Goal: Task Accomplishment & Management: Complete application form

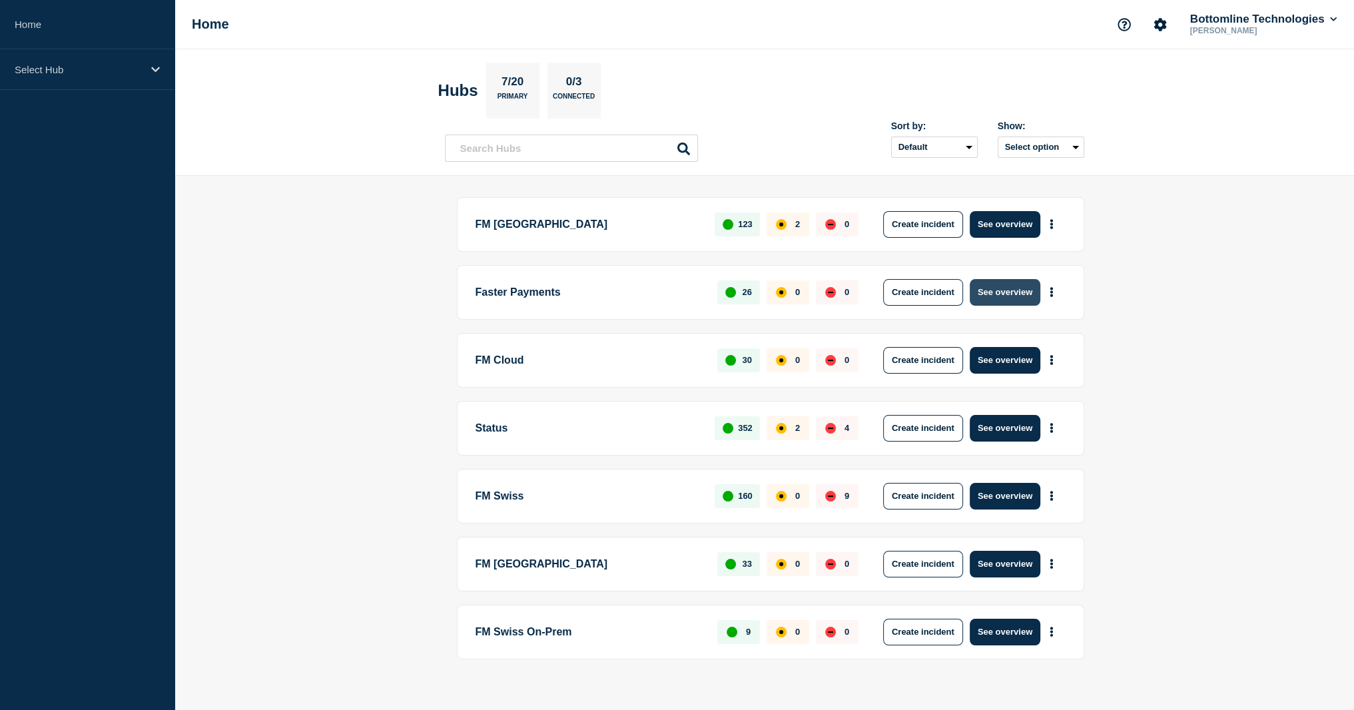
click at [999, 294] on button "See overview" at bounding box center [1005, 292] width 71 height 27
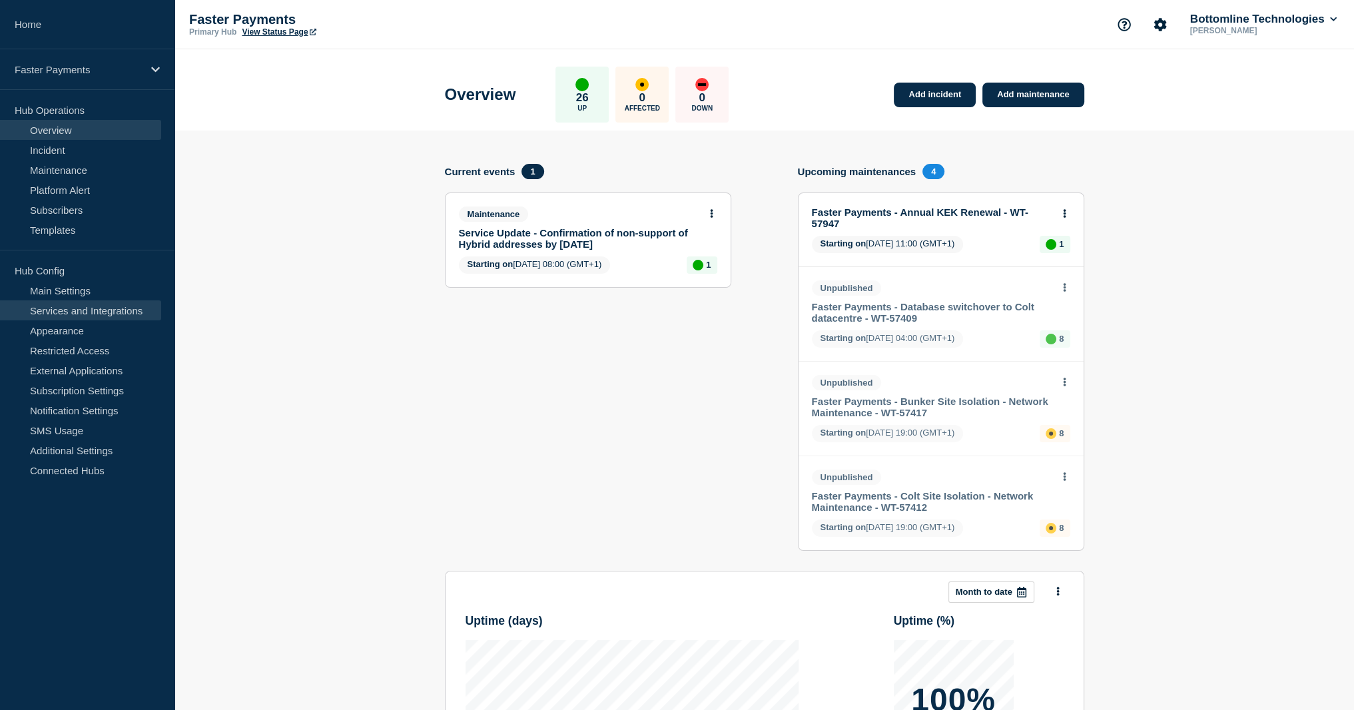
click at [74, 309] on link "Services and Integrations" at bounding box center [80, 310] width 161 height 20
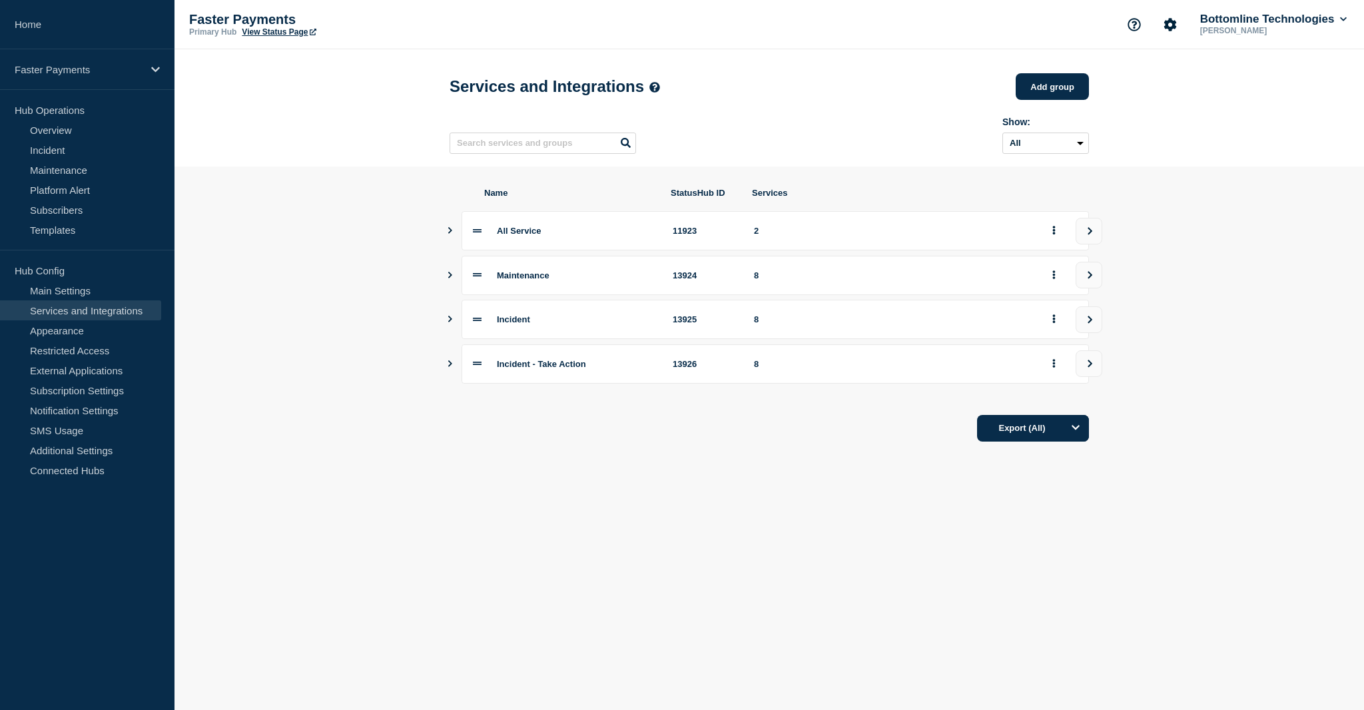
click at [450, 241] on button "Show services" at bounding box center [450, 230] width 7 height 39
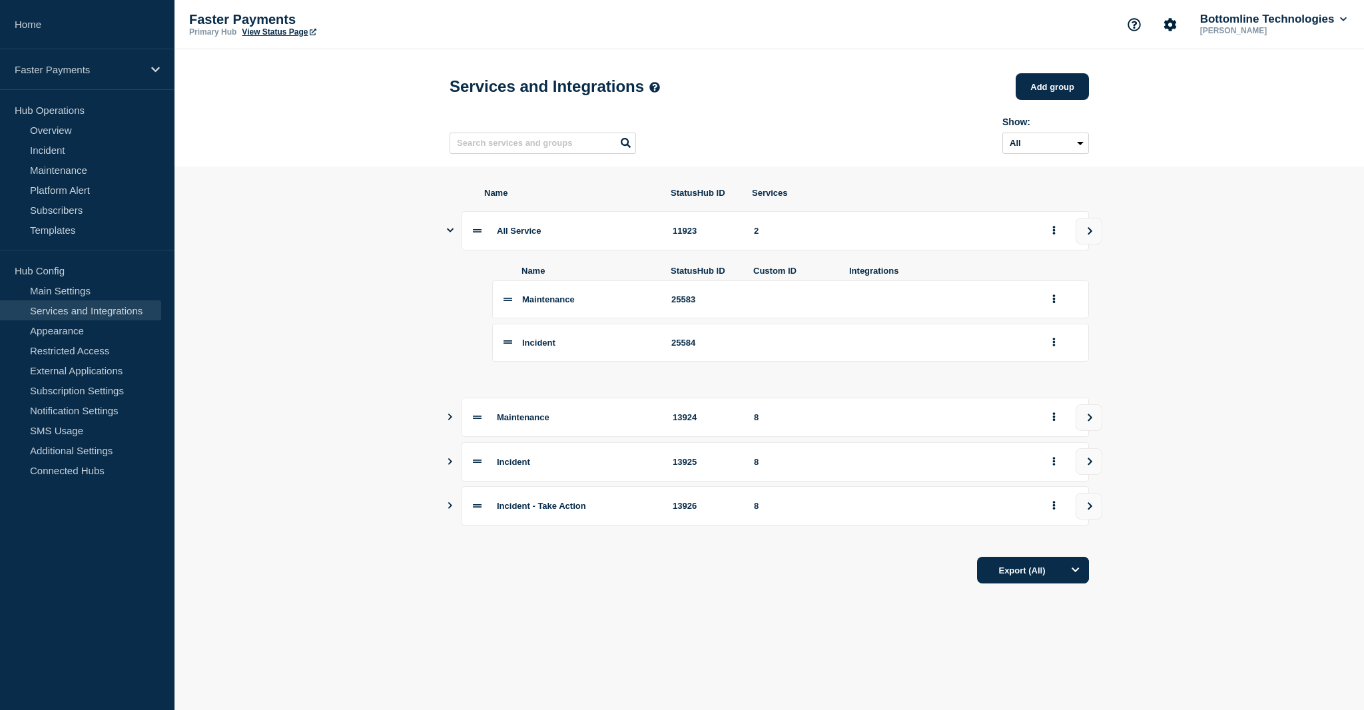
click at [452, 522] on button "Show services" at bounding box center [450, 505] width 7 height 39
click at [450, 510] on icon "Show services" at bounding box center [450, 505] width 7 height 9
click at [454, 476] on div "Incident 13925 8" at bounding box center [769, 461] width 639 height 39
click at [450, 465] on icon "Show services" at bounding box center [450, 461] width 4 height 7
click at [452, 426] on div "Maintenance 13924 8" at bounding box center [764, 417] width 639 height 39
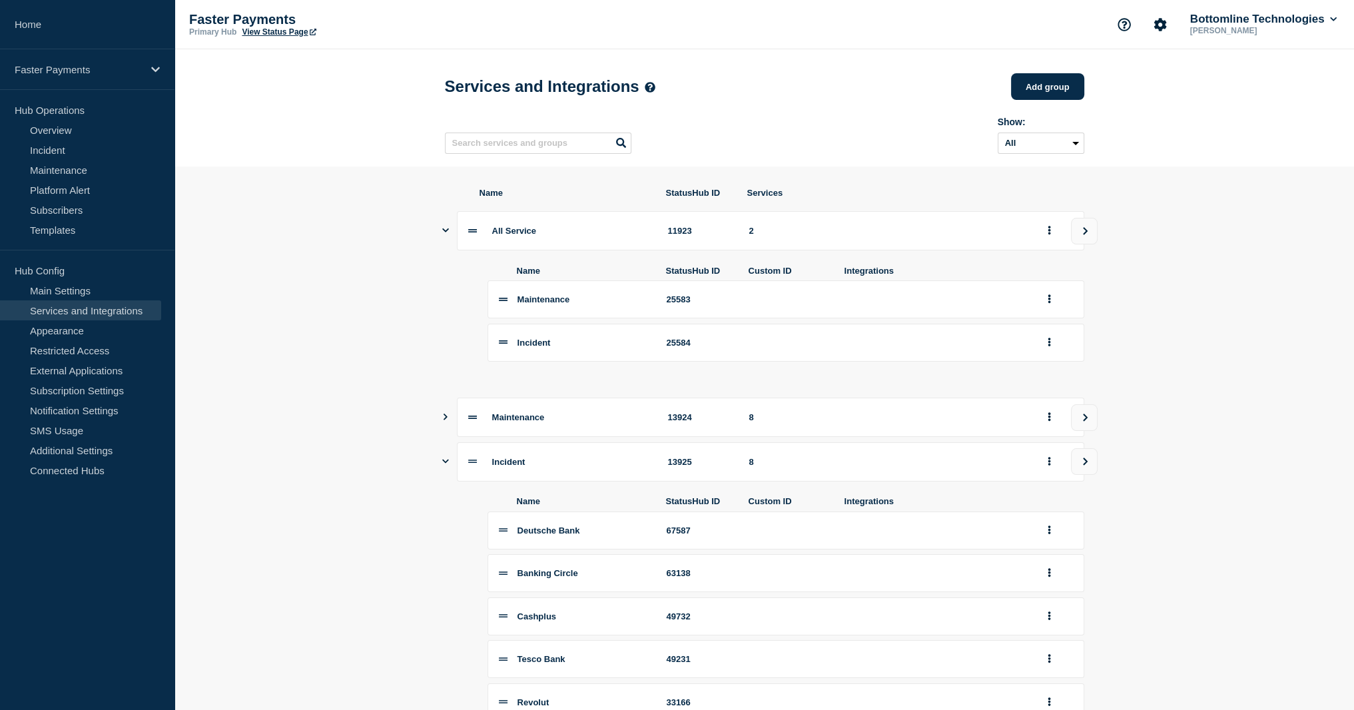
click at [444, 434] on button "Show services" at bounding box center [445, 417] width 7 height 39
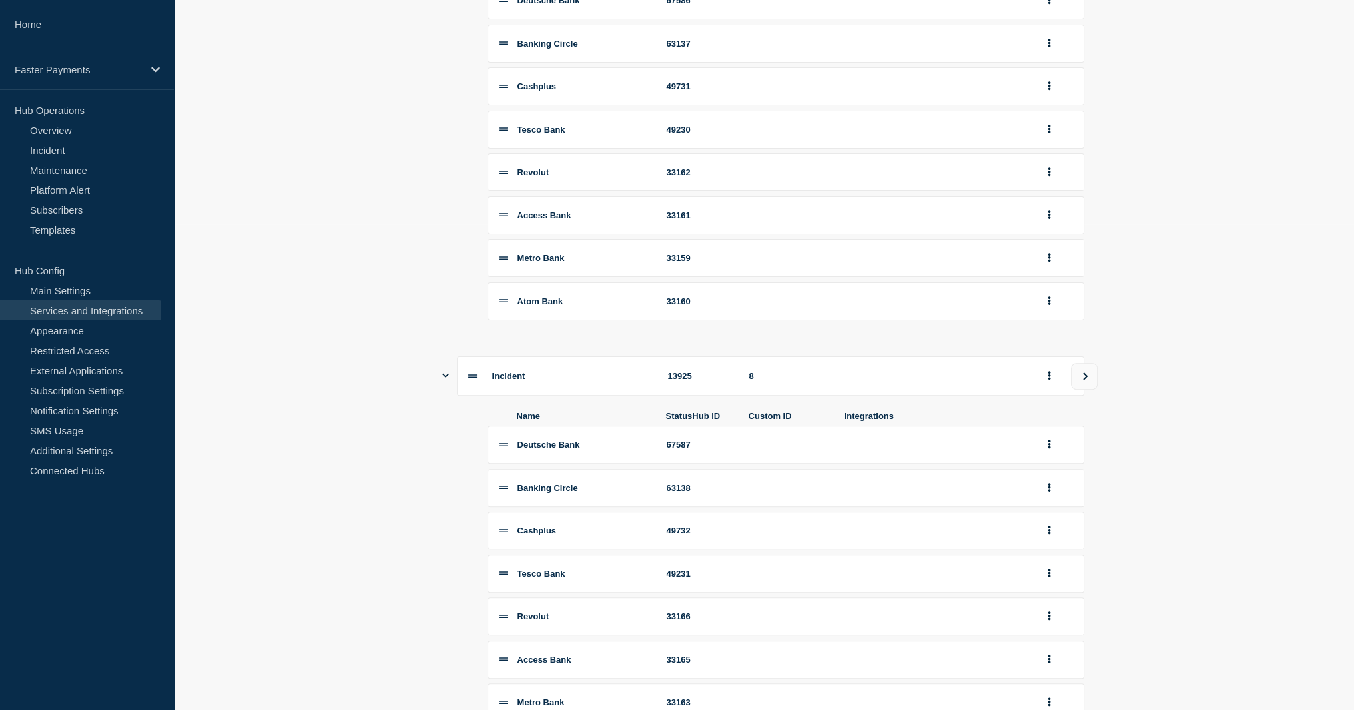
scroll to position [69, 0]
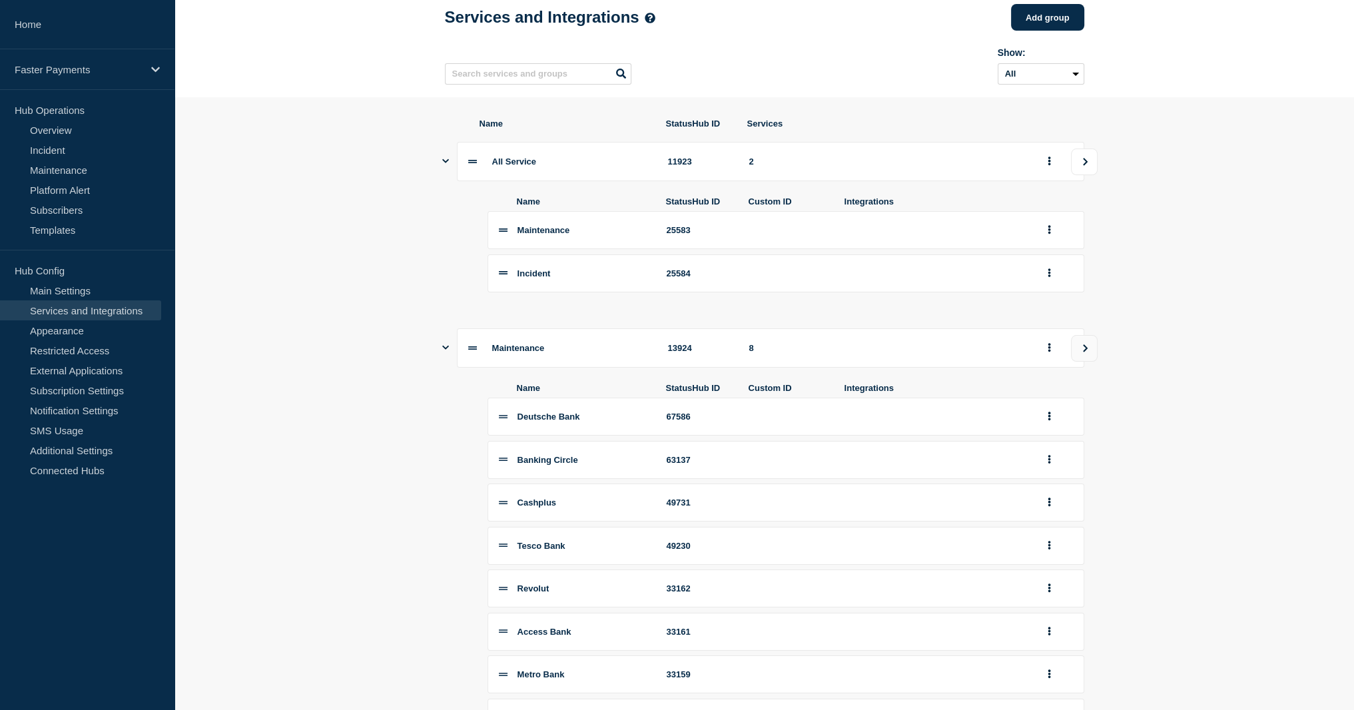
click at [1088, 166] on icon "view group" at bounding box center [1085, 162] width 9 height 8
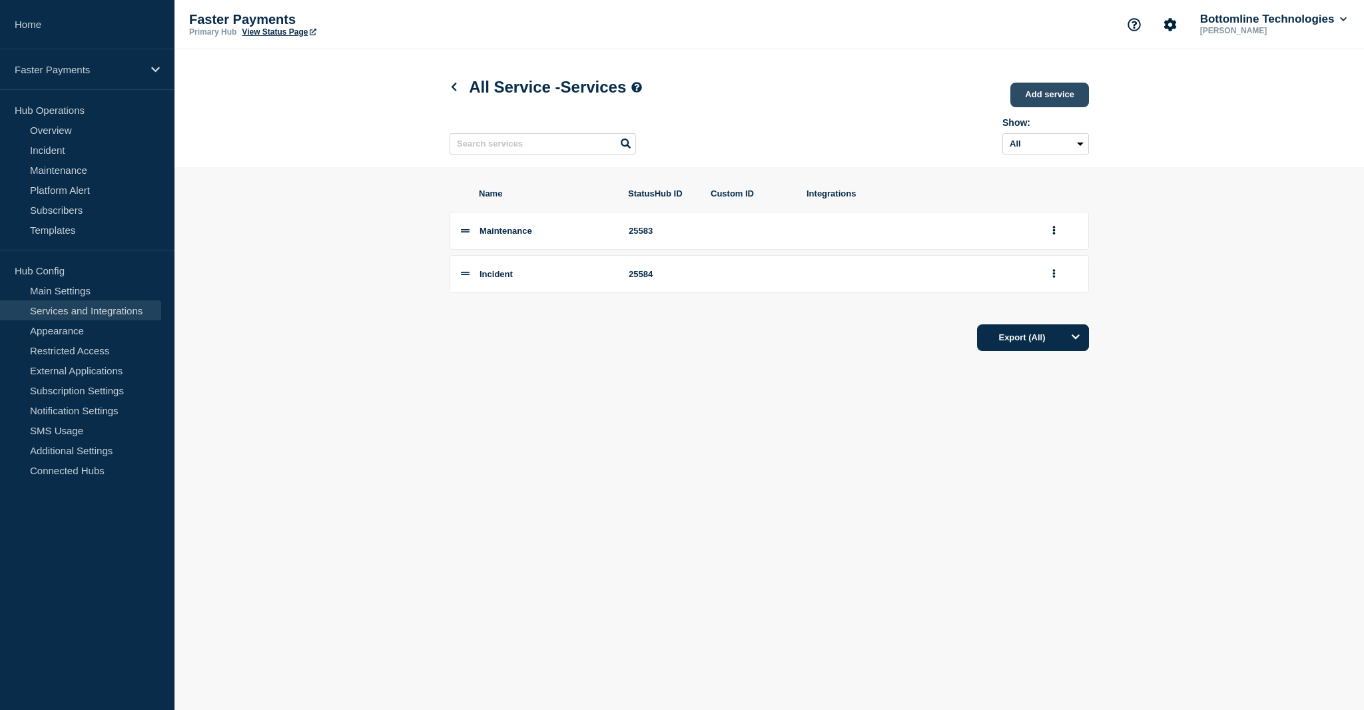
click at [1059, 93] on link "Add service" at bounding box center [1049, 95] width 79 height 25
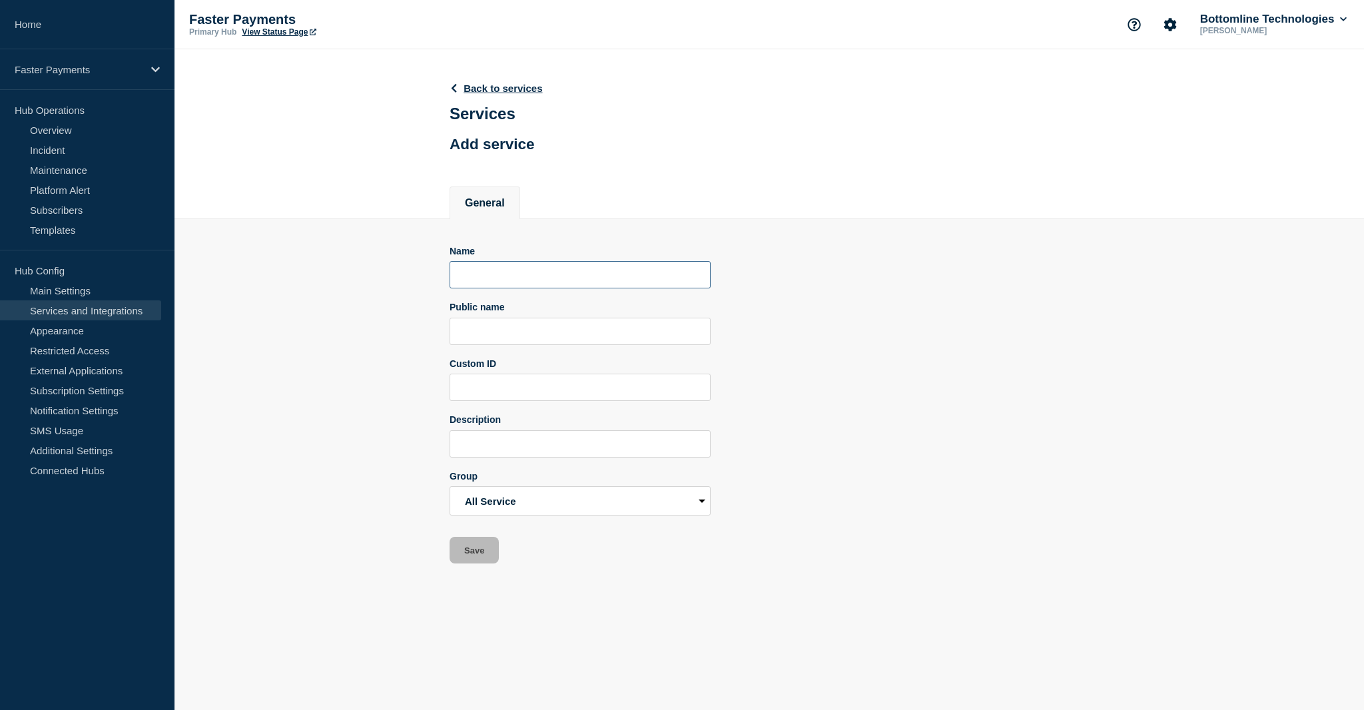
click at [516, 284] on input "Name" at bounding box center [580, 274] width 261 height 27
type input "R"
type input "FPS Report downloader"
type input "Report Downloader"
click at [464, 563] on button "Save" at bounding box center [474, 550] width 49 height 27
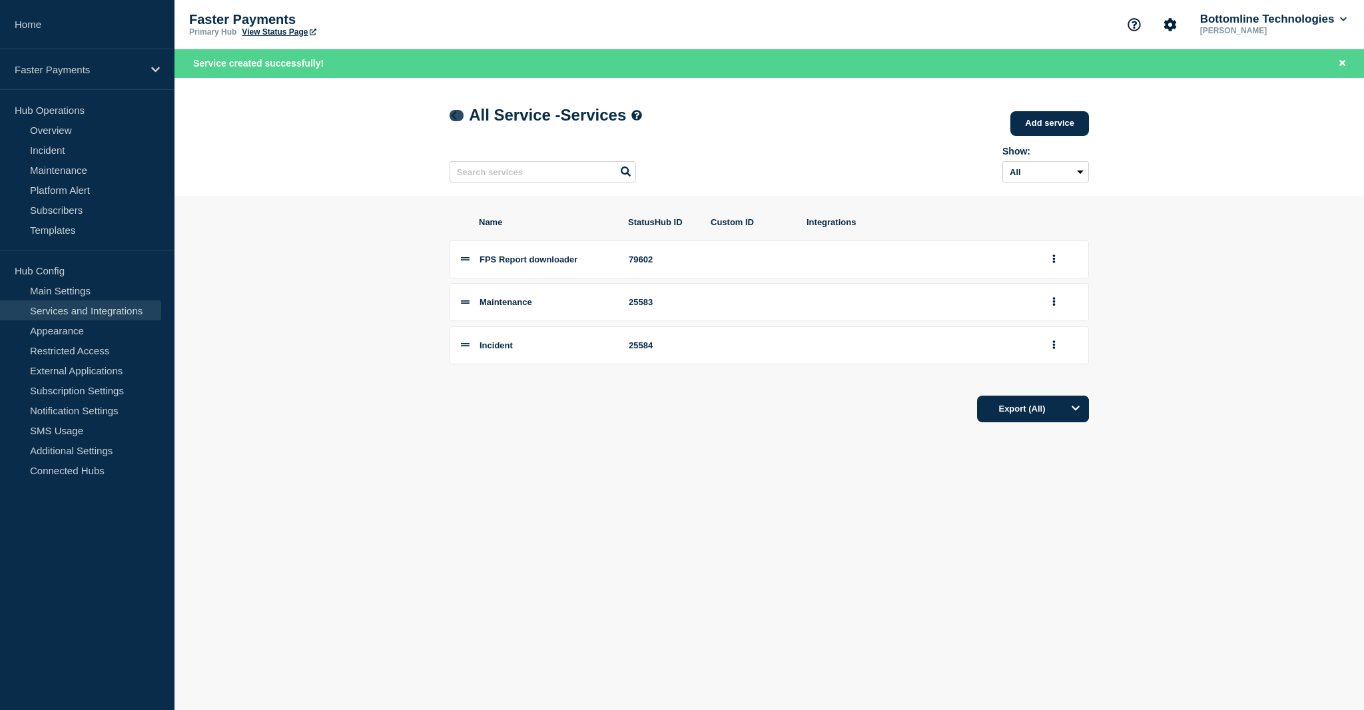
click at [454, 118] on icon at bounding box center [454, 115] width 5 height 9
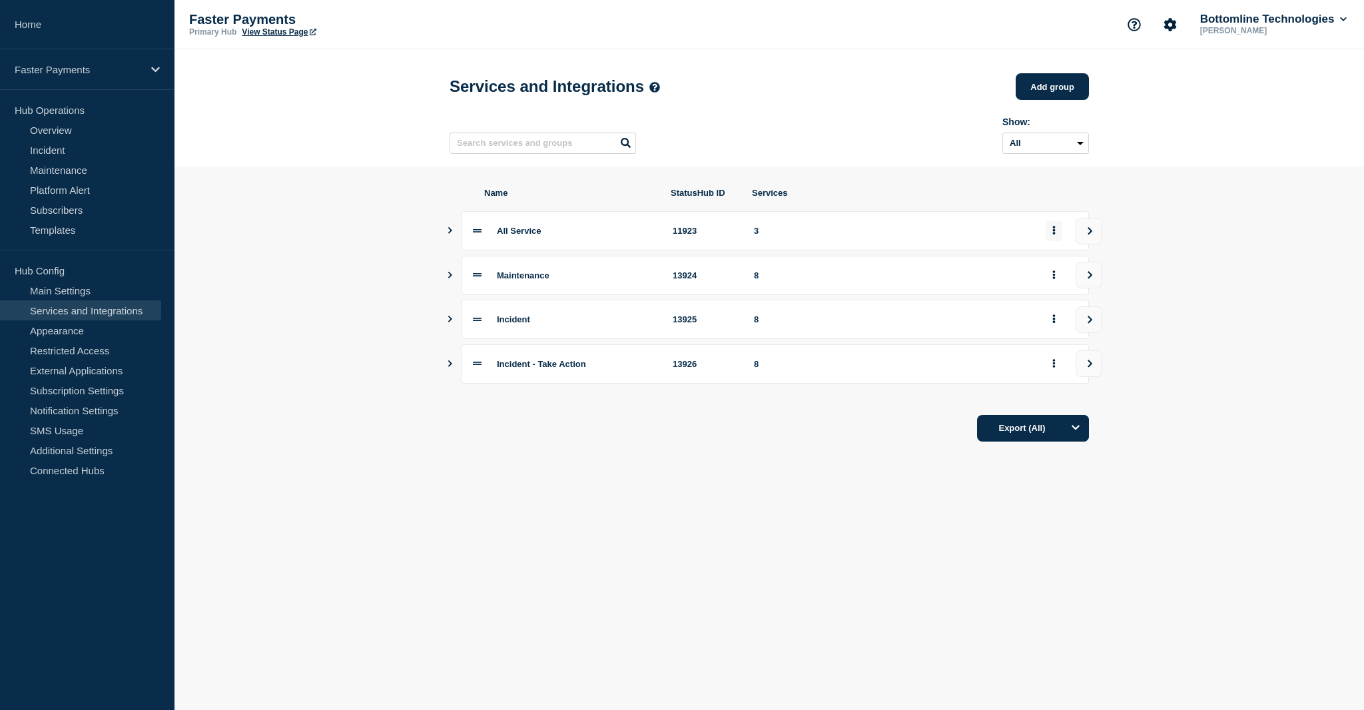
click at [1058, 236] on button "group actions" at bounding box center [1054, 230] width 17 height 21
click at [1058, 259] on button "Edit" at bounding box center [1061, 261] width 67 height 21
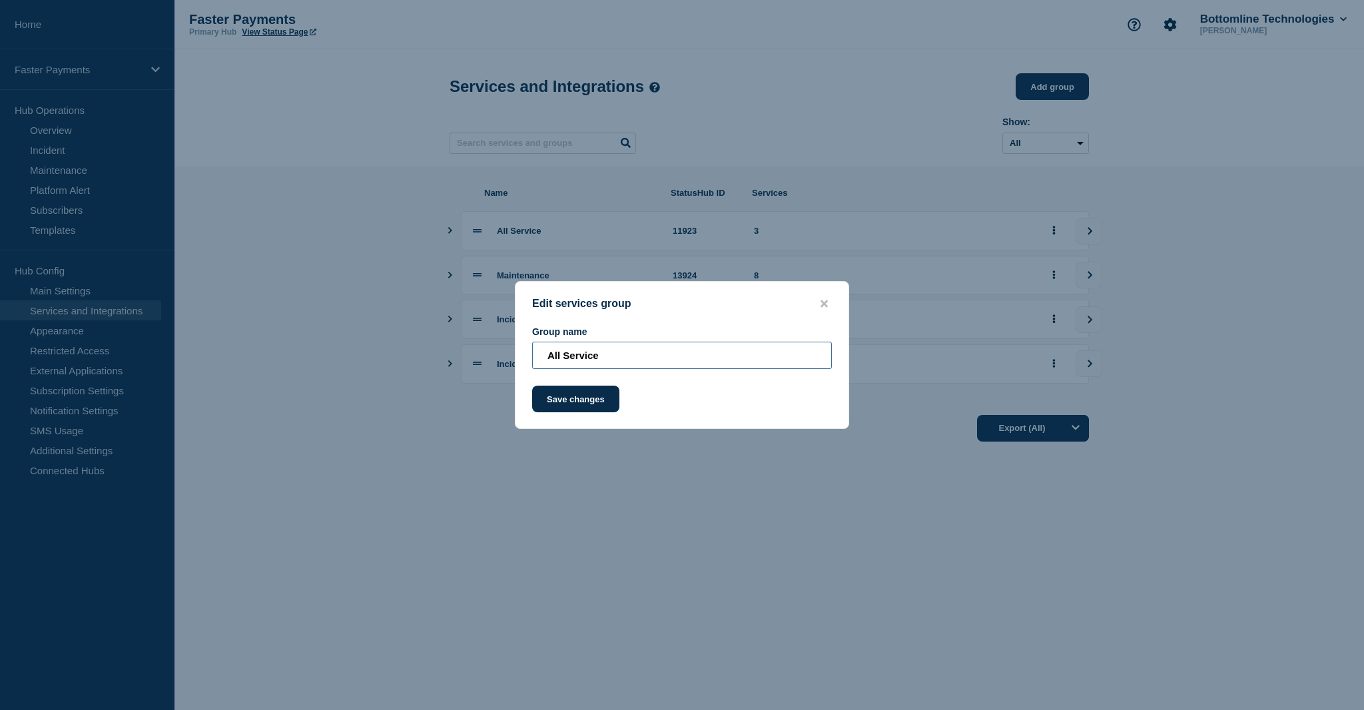
click at [623, 359] on input "All Service" at bounding box center [682, 355] width 300 height 27
type input "All Services"
click at [570, 404] on button "Save changes" at bounding box center [575, 399] width 87 height 27
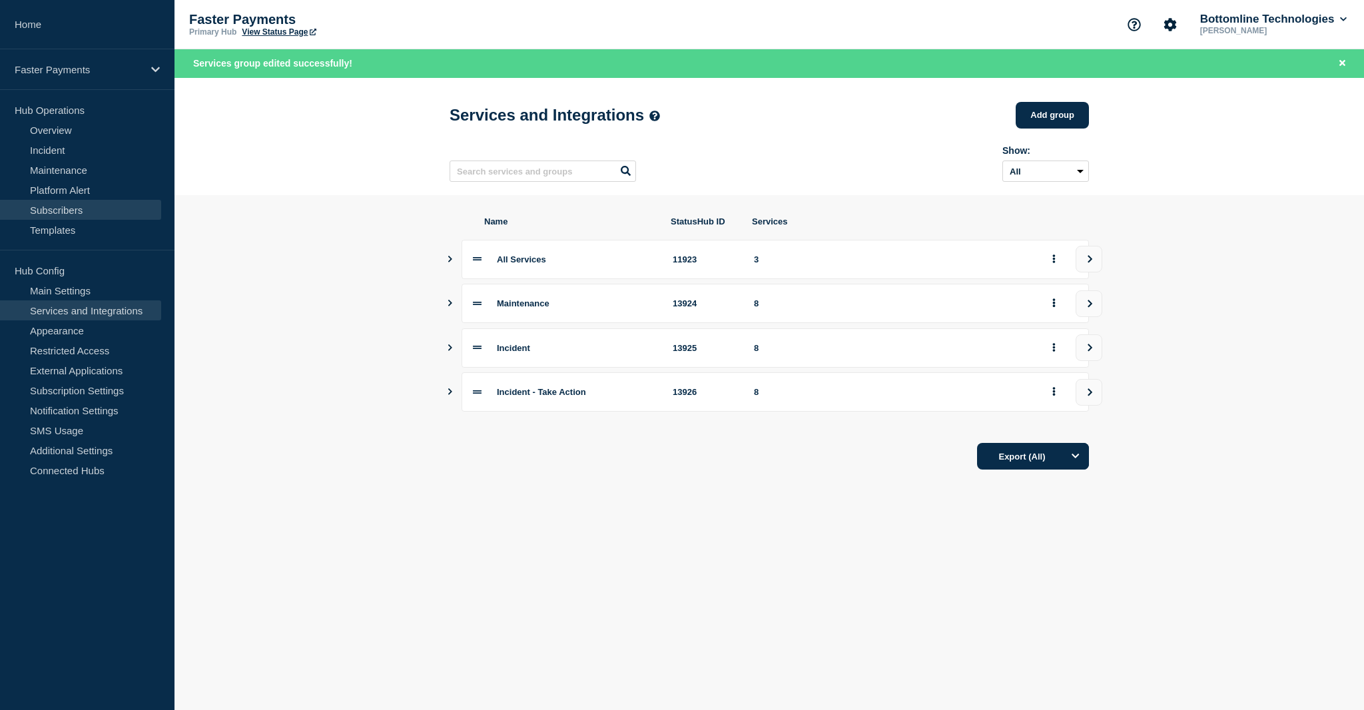
click at [83, 208] on link "Subscribers" at bounding box center [80, 210] width 161 height 20
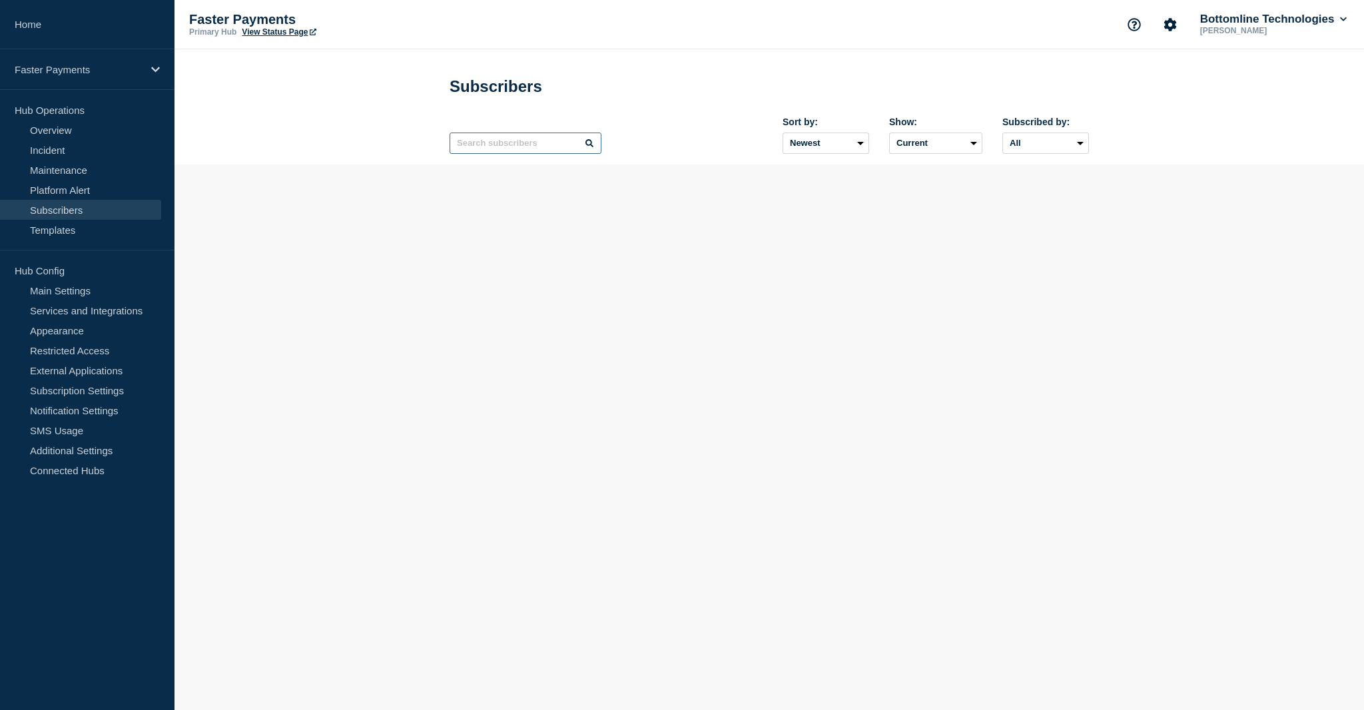
click at [517, 143] on input "text" at bounding box center [526, 143] width 152 height 21
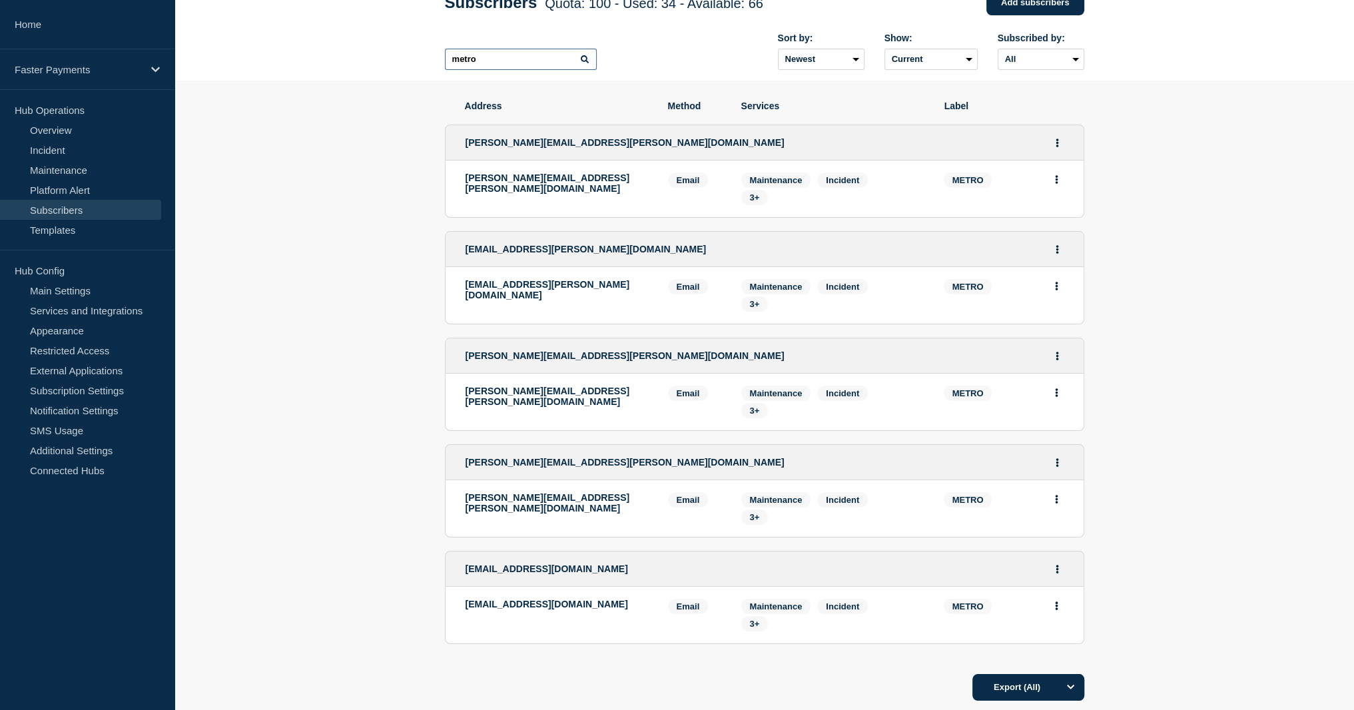
scroll to position [200, 0]
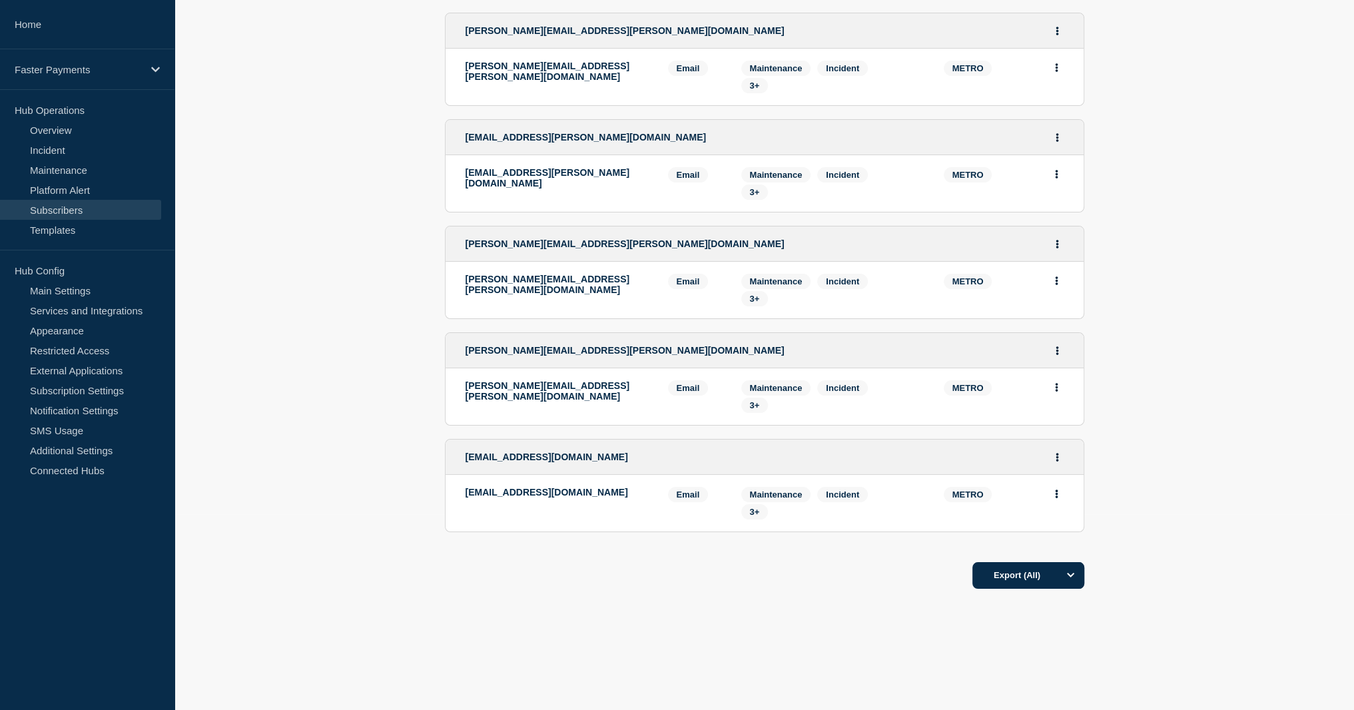
type input "metro"
click at [699, 611] on div "Address Method Services Label [PERSON_NAME][EMAIL_ADDRESS][PERSON_NAME][DOMAIN_…" at bounding box center [764, 329] width 639 height 721
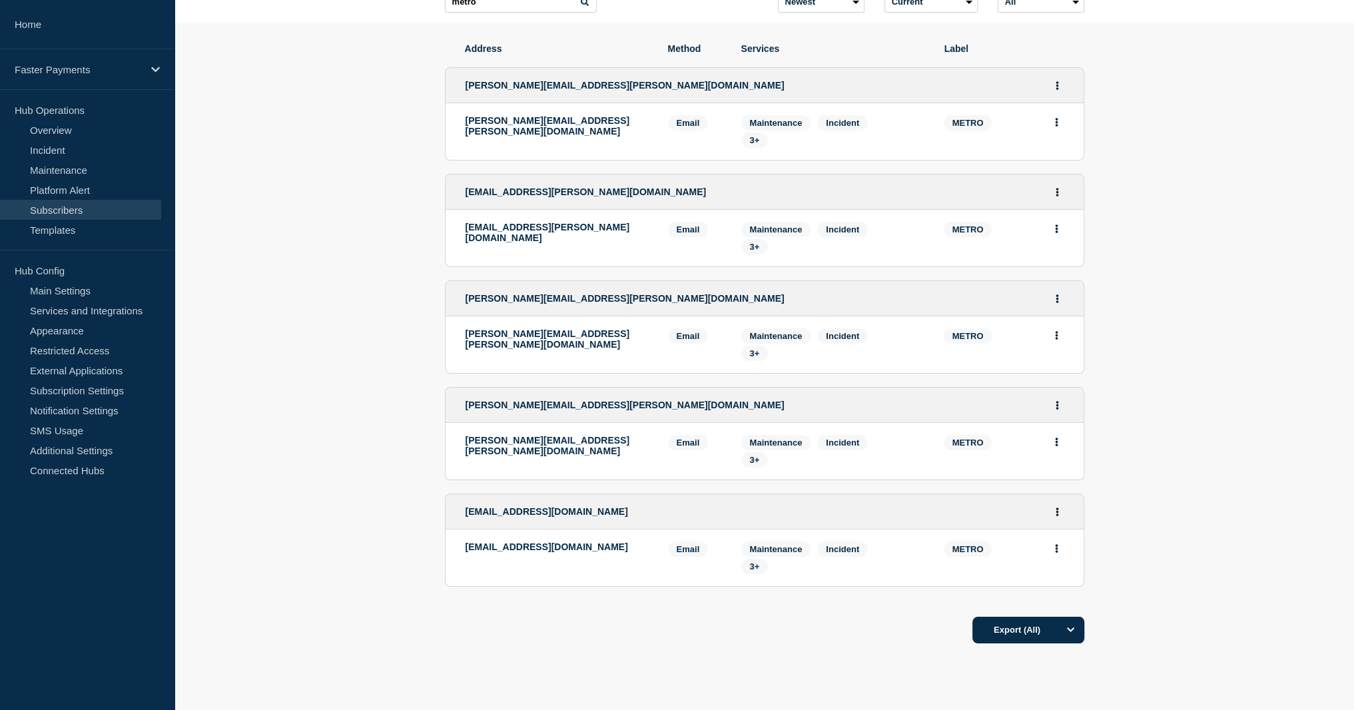
scroll to position [67, 0]
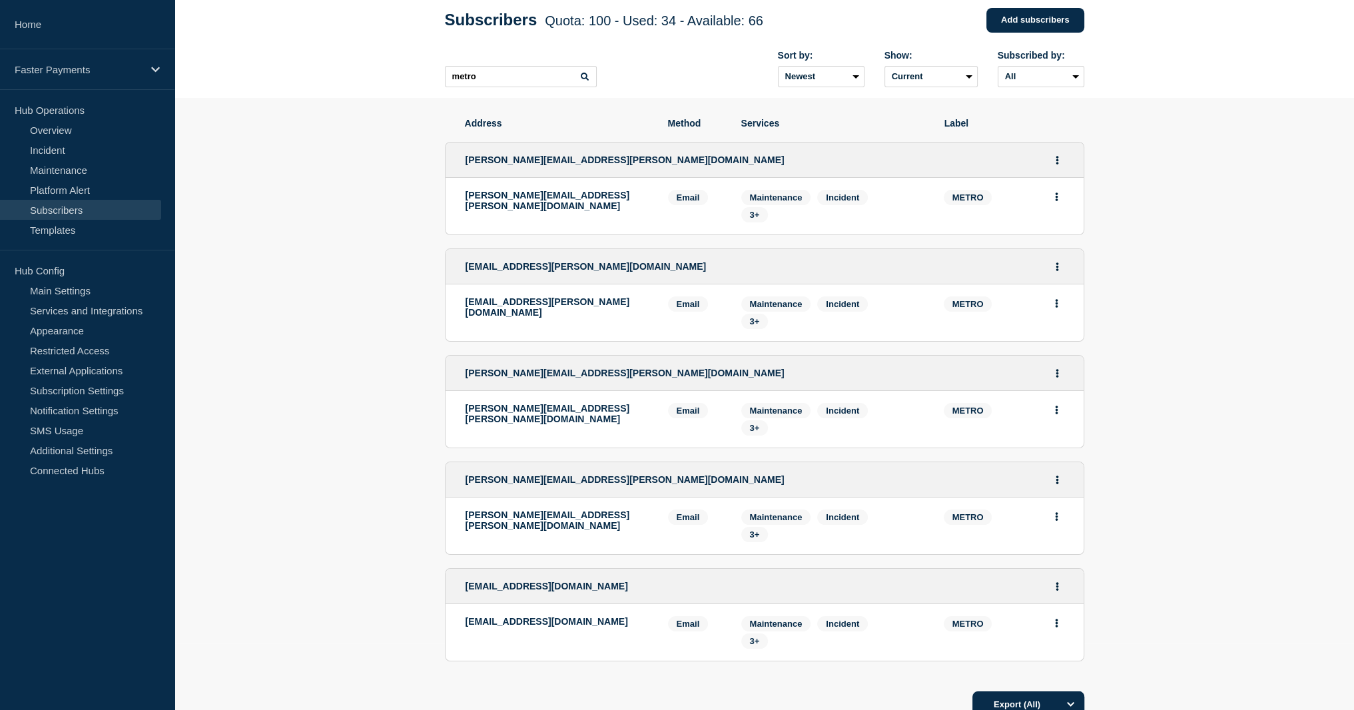
click at [1066, 158] on div "[PERSON_NAME][EMAIL_ADDRESS][PERSON_NAME][DOMAIN_NAME]" at bounding box center [765, 160] width 638 height 35
click at [1062, 162] on button "Actions" at bounding box center [1057, 160] width 17 height 21
click at [1050, 201] on link "Edit" at bounding box center [1052, 198] width 15 height 10
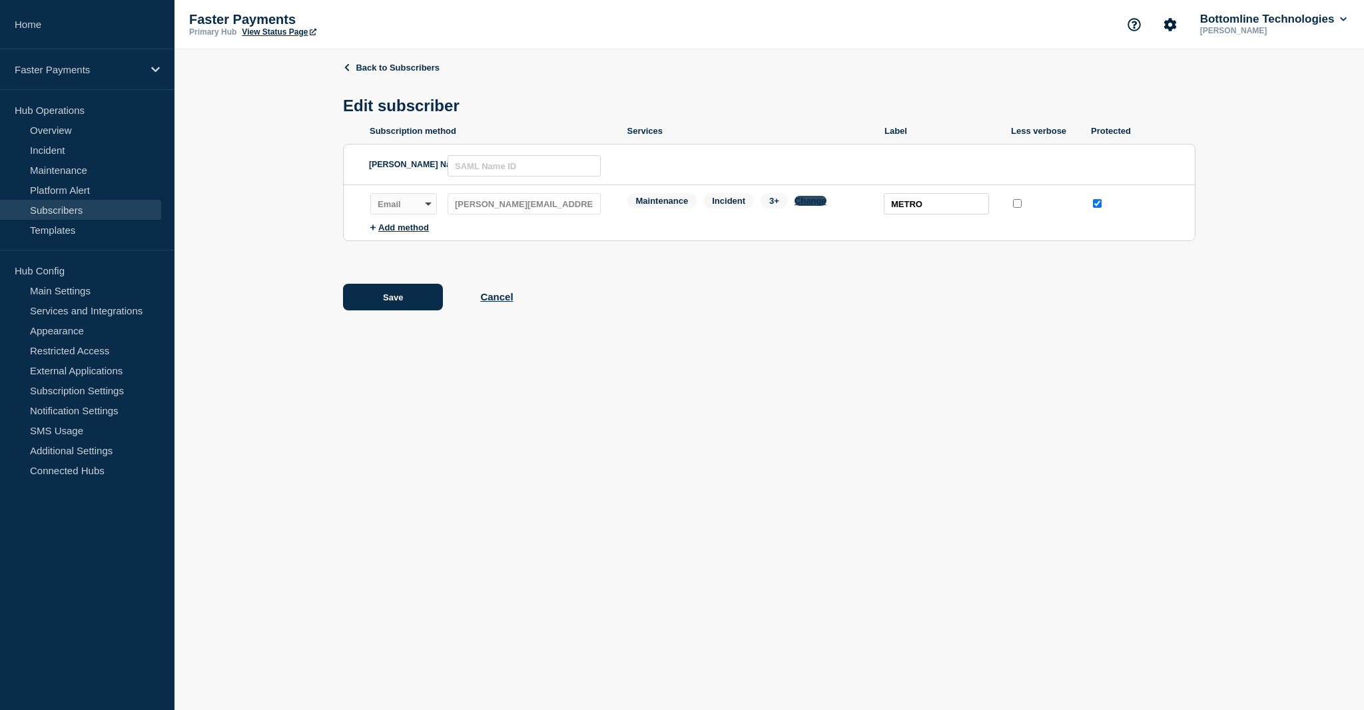
click at [809, 206] on button "Change" at bounding box center [811, 201] width 32 height 10
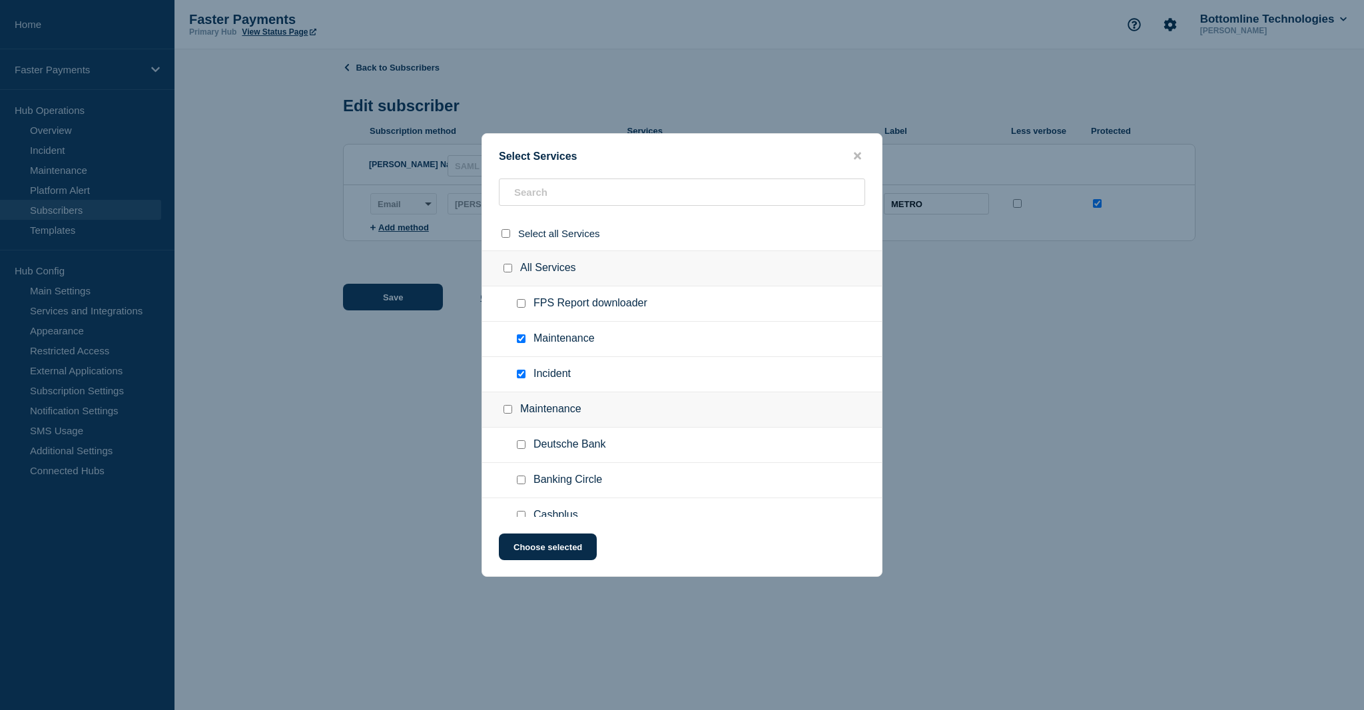
click at [528, 304] on div at bounding box center [523, 303] width 19 height 13
click at [524, 306] on input "FPS Report downloader checkbox" at bounding box center [521, 303] width 9 height 9
checkbox input "true"
click at [555, 542] on button "Choose selected" at bounding box center [548, 547] width 98 height 27
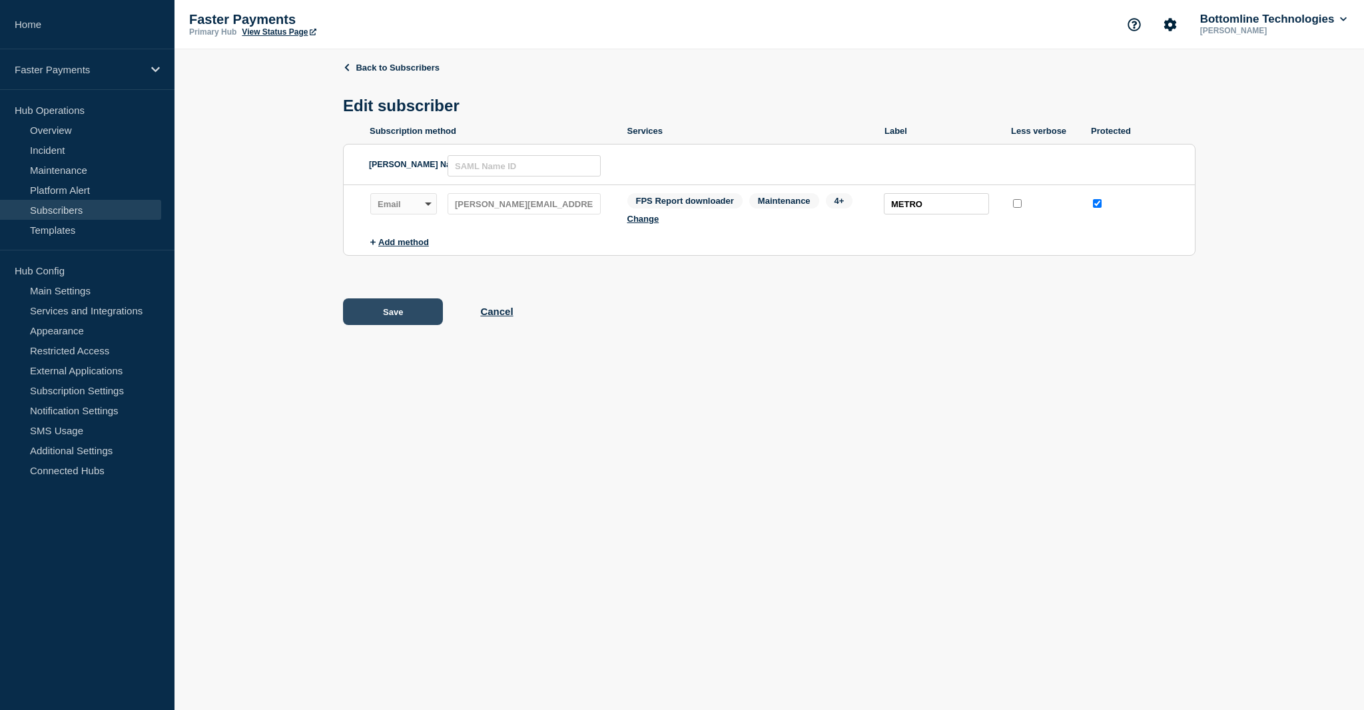
click at [416, 314] on button "Save" at bounding box center [393, 311] width 100 height 27
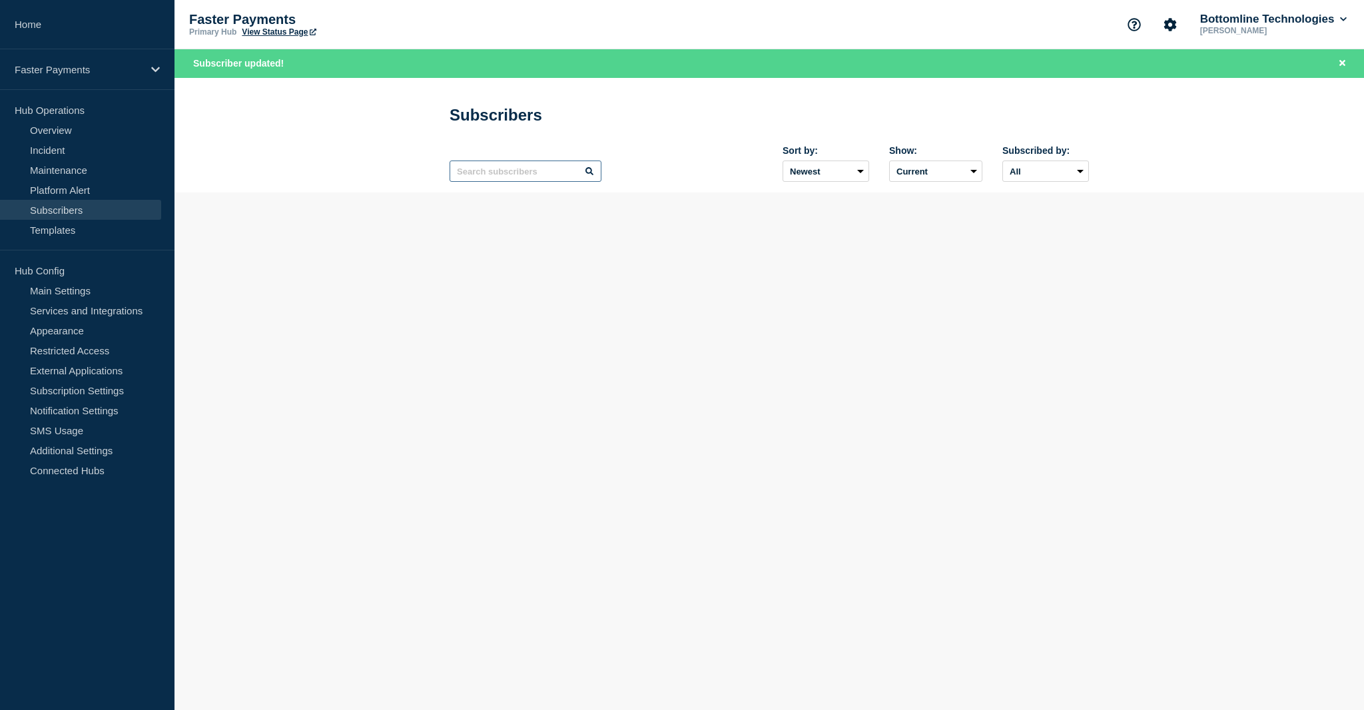
click at [496, 179] on input "text" at bounding box center [526, 171] width 152 height 21
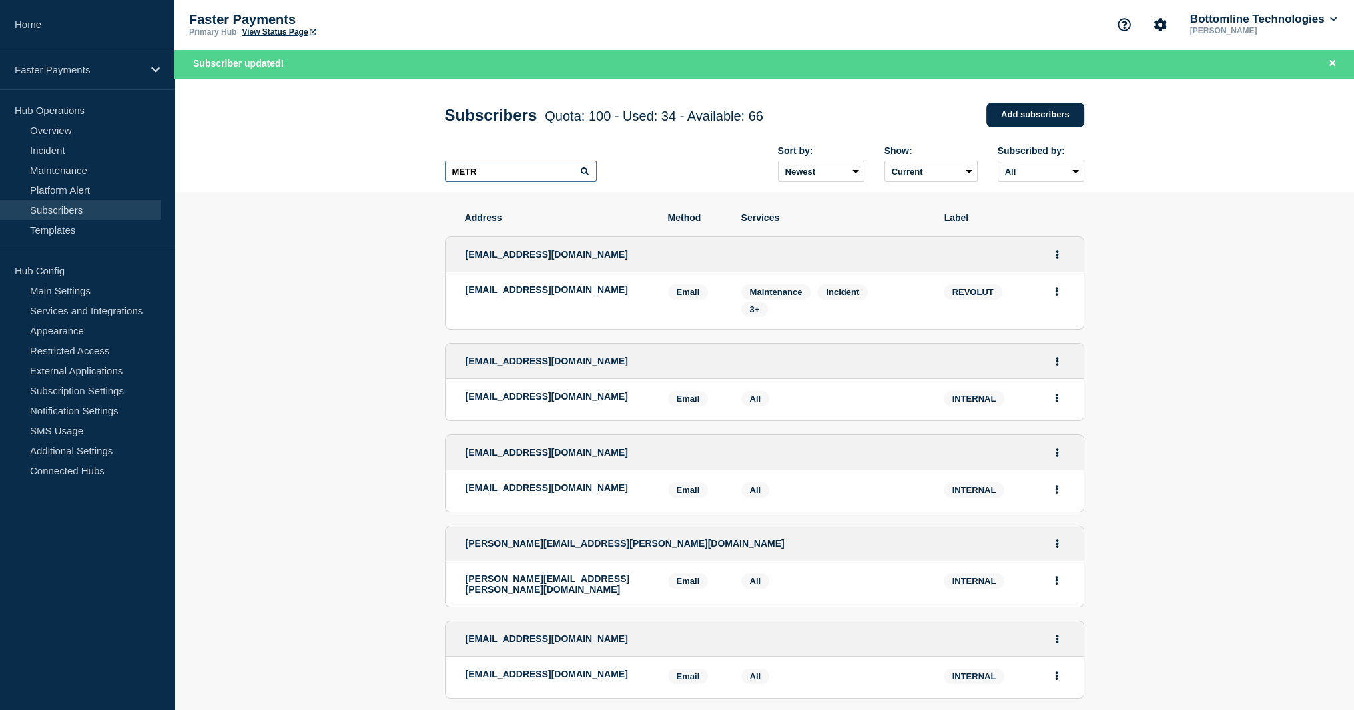
type input "METRO"
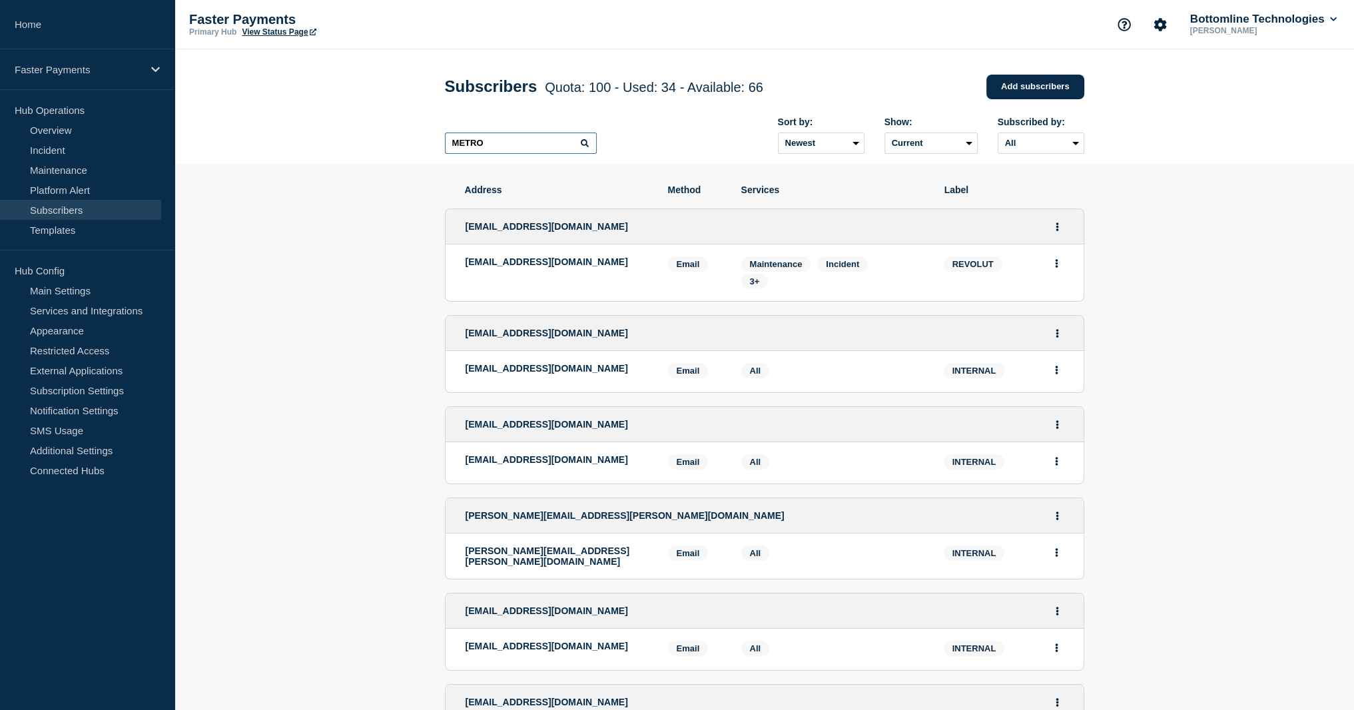
type input "METRO"
click at [1053, 351] on div "[EMAIL_ADDRESS][DOMAIN_NAME]" at bounding box center [765, 333] width 638 height 35
click at [526, 139] on input "METRO" at bounding box center [521, 143] width 152 height 21
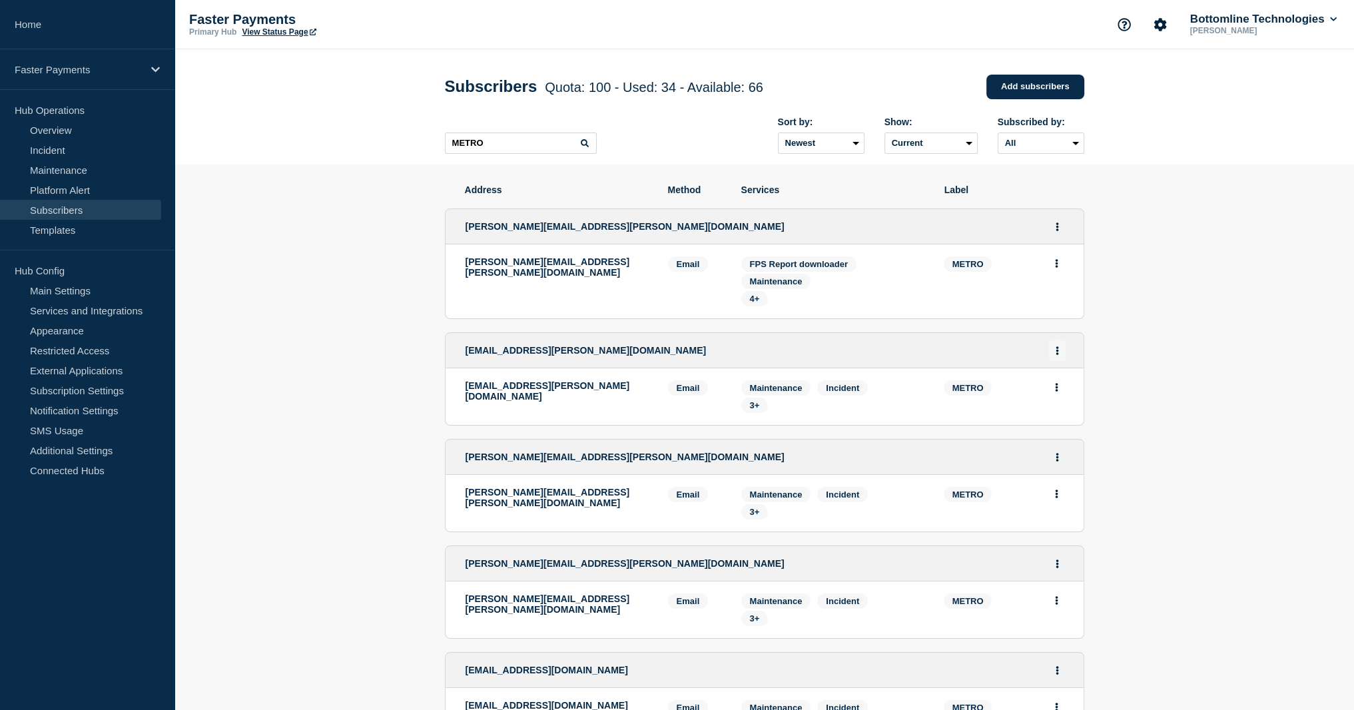
click at [1058, 358] on button "Actions" at bounding box center [1057, 350] width 17 height 21
click at [1052, 394] on link "Edit" at bounding box center [1052, 389] width 15 height 10
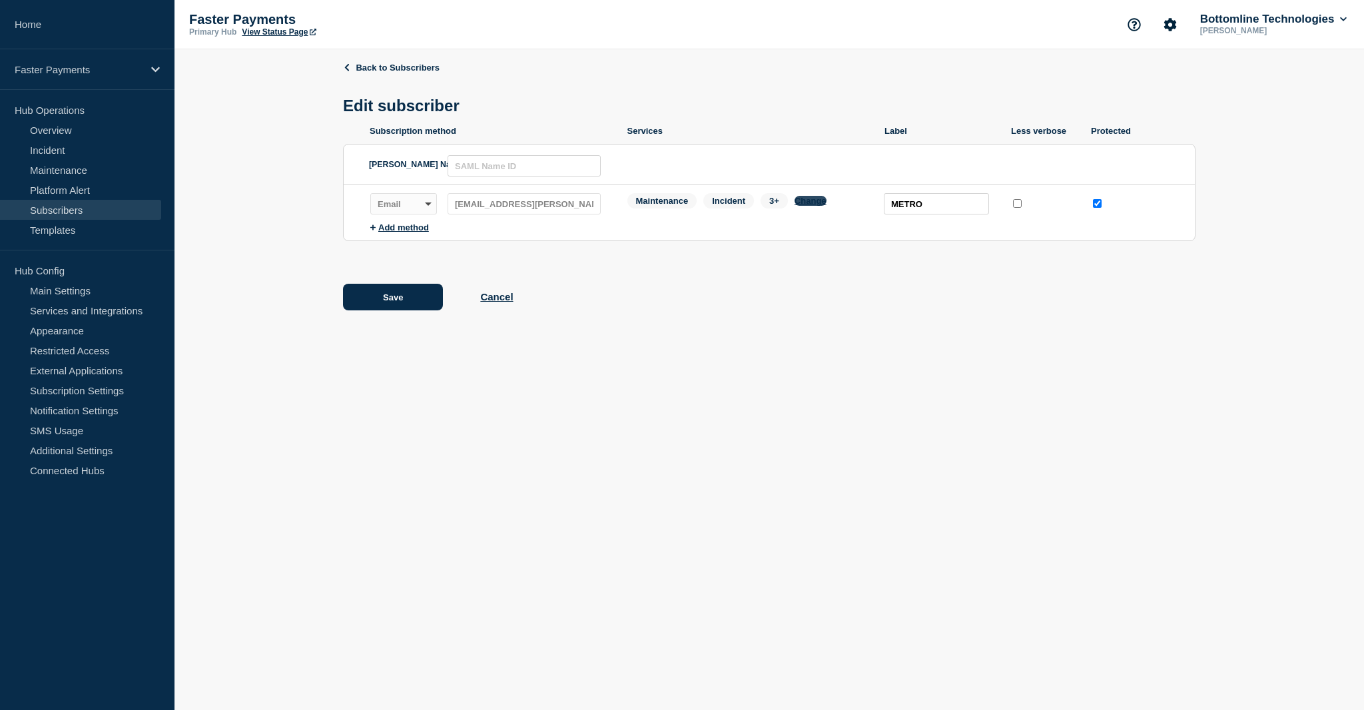
click at [803, 206] on button "Change" at bounding box center [811, 201] width 32 height 10
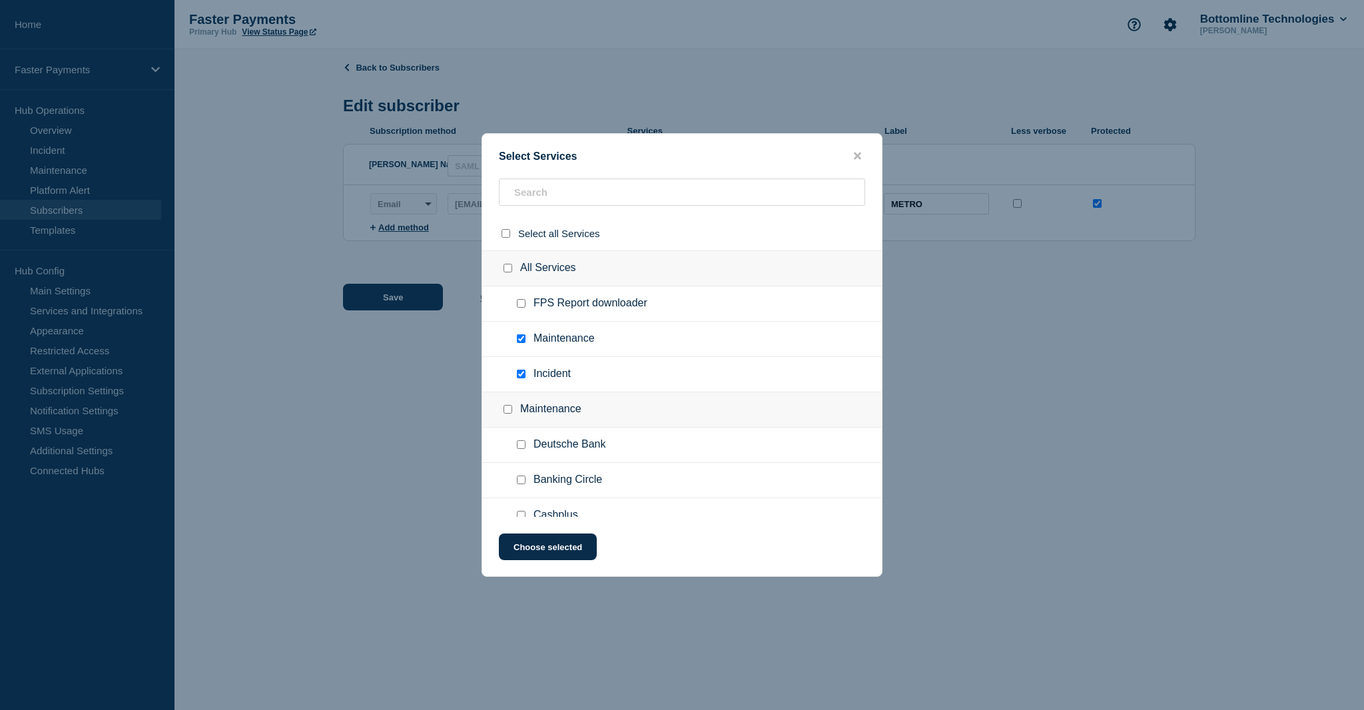
click at [523, 307] on input "FPS Report downloader checkbox" at bounding box center [521, 303] width 9 height 9
checkbox input "true"
click at [557, 552] on button "Choose selected" at bounding box center [548, 547] width 98 height 27
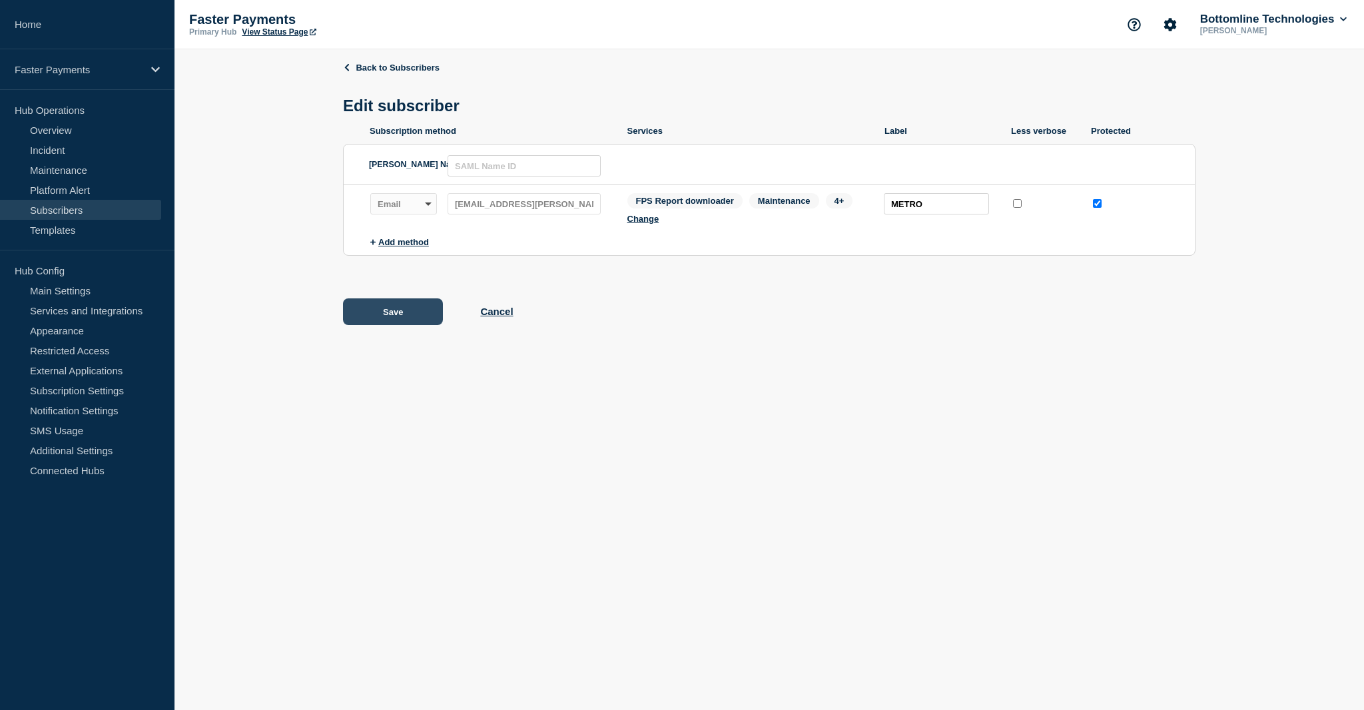
click at [402, 310] on button "Save" at bounding box center [393, 311] width 100 height 27
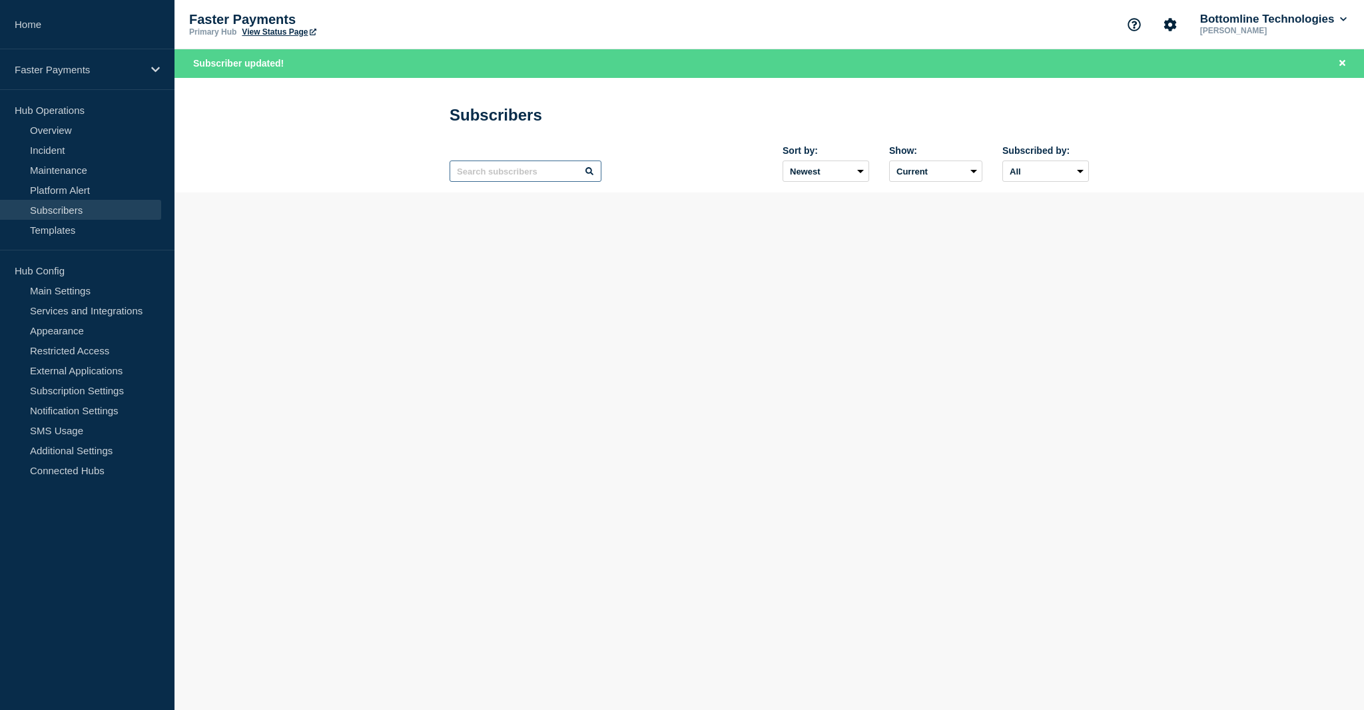
click at [501, 169] on input "text" at bounding box center [526, 171] width 152 height 21
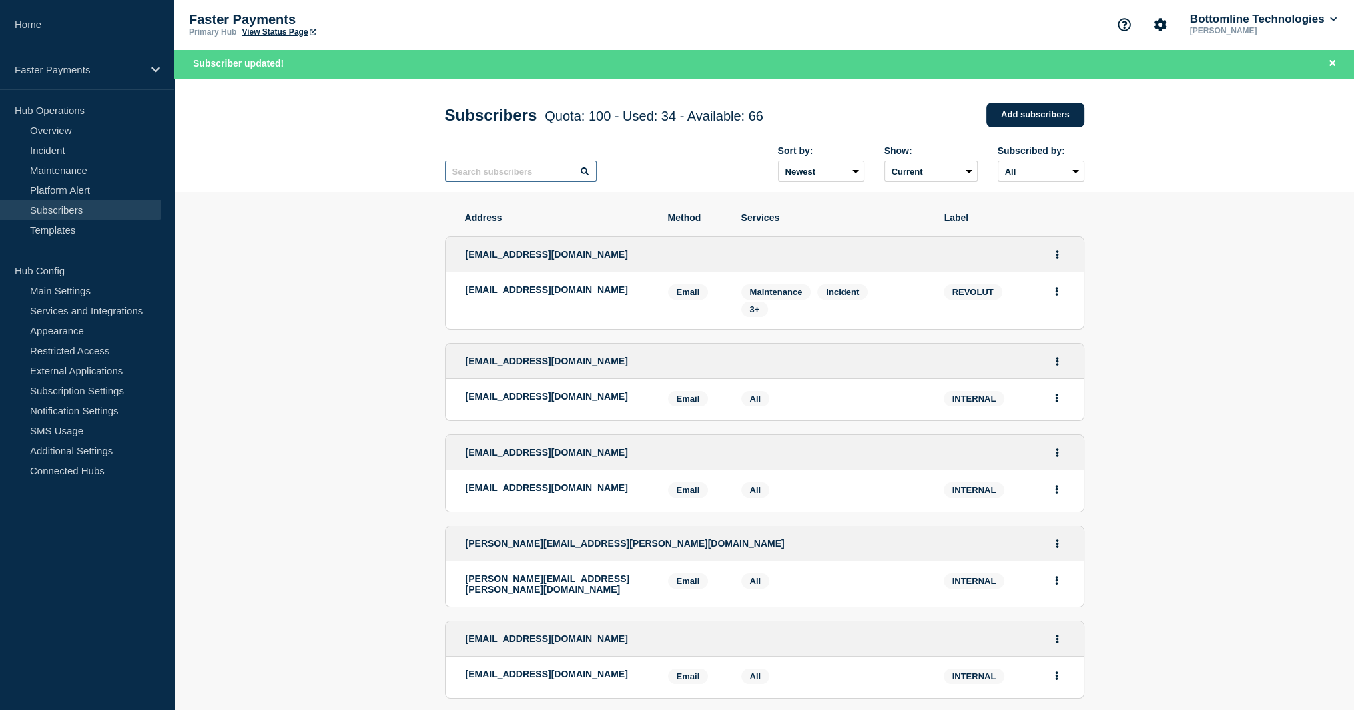
paste input "METRO"
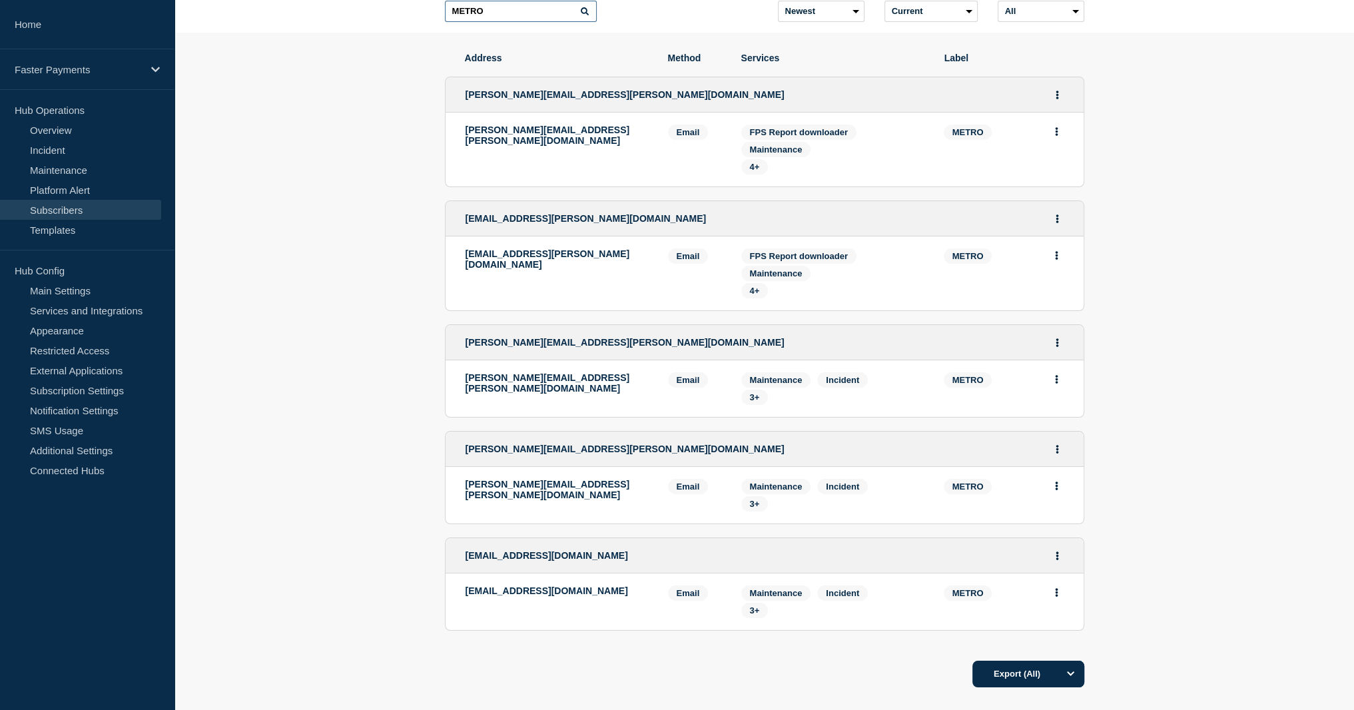
scroll to position [133, 0]
type input "METRO"
click at [1058, 565] on button "Actions" at bounding box center [1057, 554] width 17 height 21
click at [1050, 598] on link "Edit" at bounding box center [1052, 593] width 15 height 10
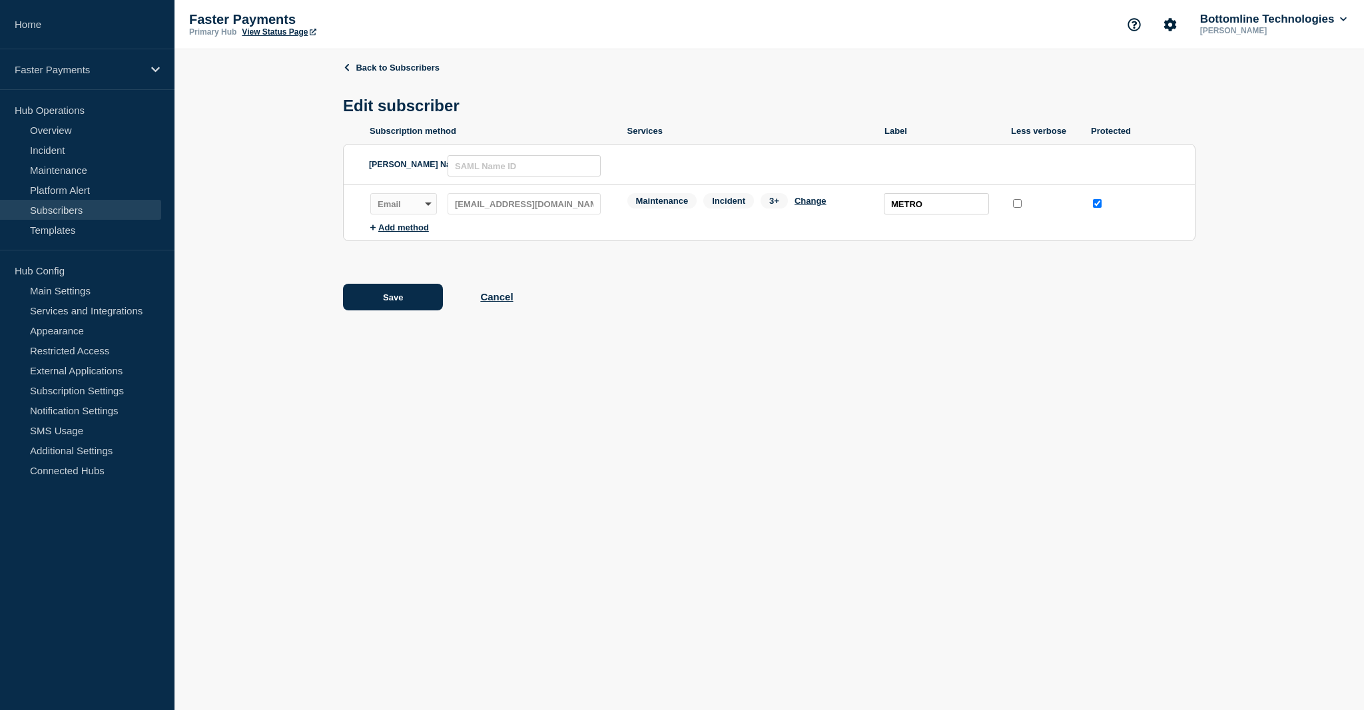
click at [807, 193] on li "Subscription method: Email Webhook Slack Teams Address: [EMAIL_ADDRESS][DOMAIN_…" at bounding box center [782, 203] width 825 height 37
click at [808, 199] on div "Maintenance Incident 3+ Change" at bounding box center [749, 203] width 244 height 21
click at [805, 206] on button "Change" at bounding box center [811, 201] width 32 height 10
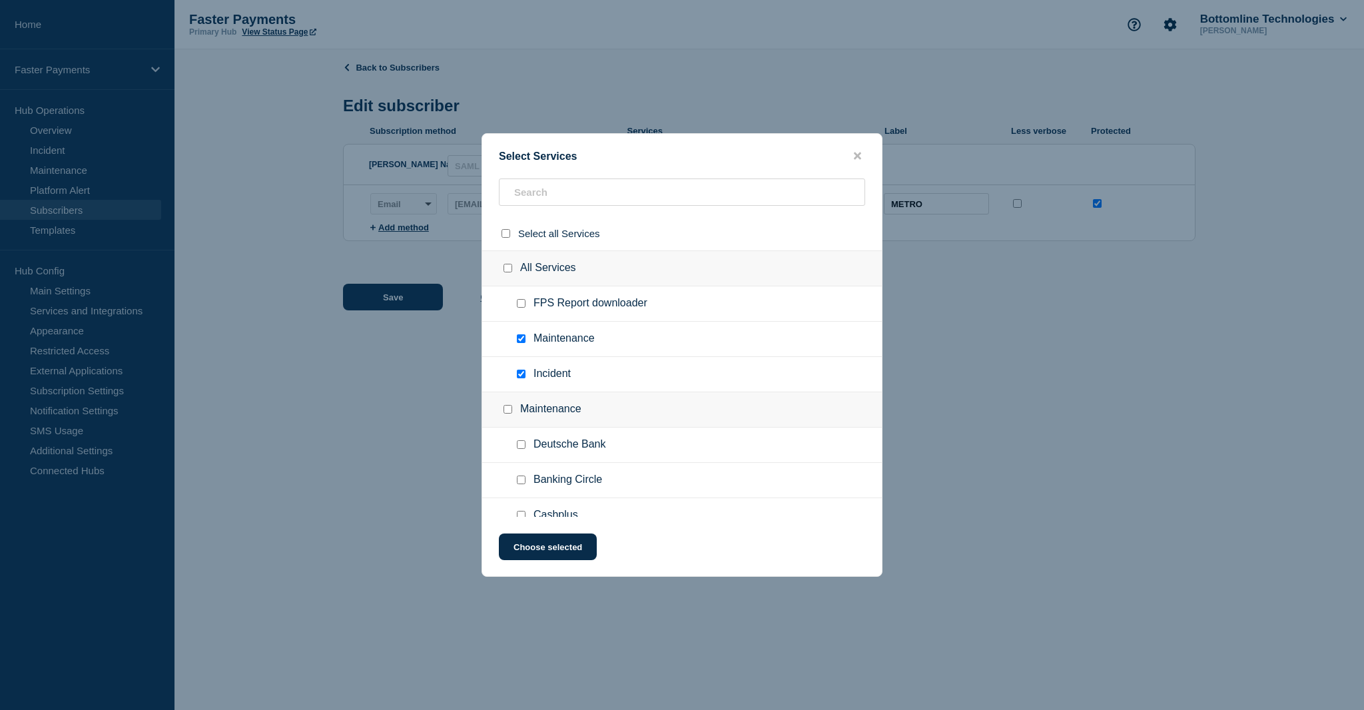
click at [618, 310] on span "FPS Report downloader" at bounding box center [591, 303] width 114 height 13
click at [518, 307] on input "FPS Report downloader checkbox" at bounding box center [521, 303] width 9 height 9
checkbox input "true"
click at [534, 550] on button "Choose selected" at bounding box center [548, 547] width 98 height 27
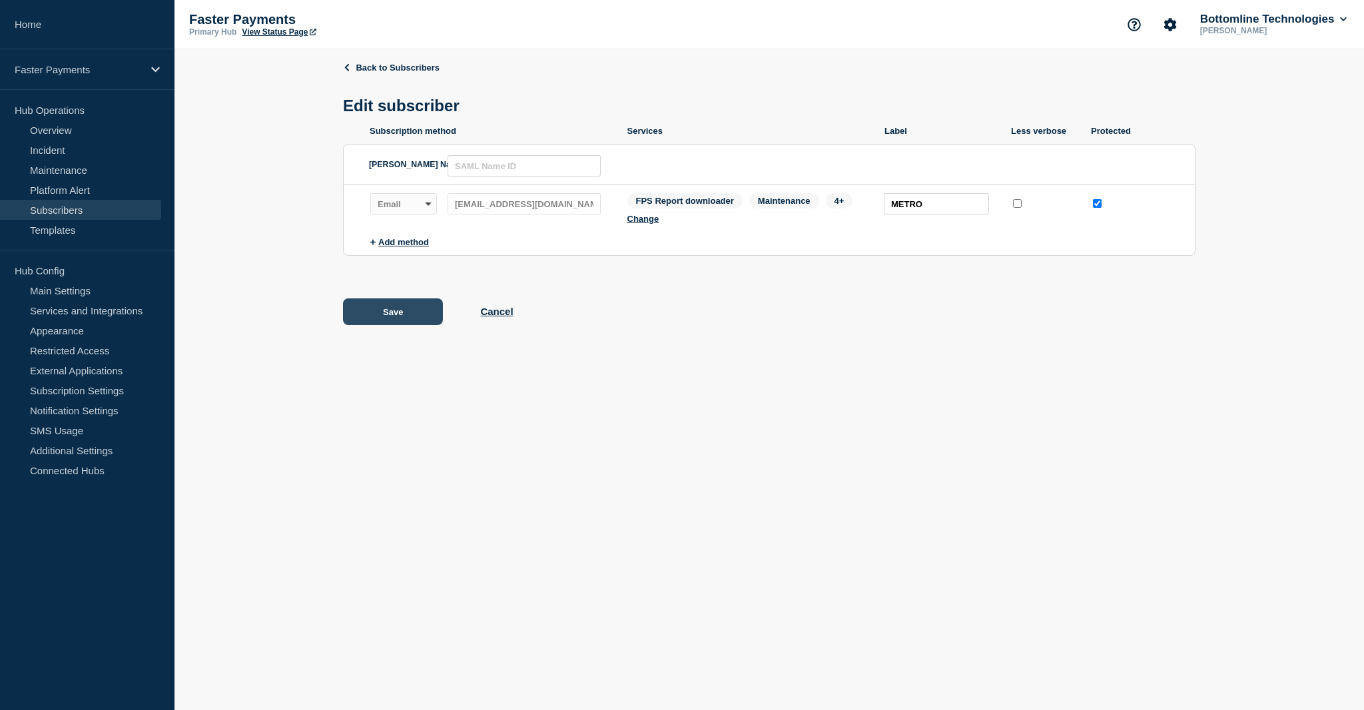
click at [407, 314] on button "Save" at bounding box center [393, 311] width 100 height 27
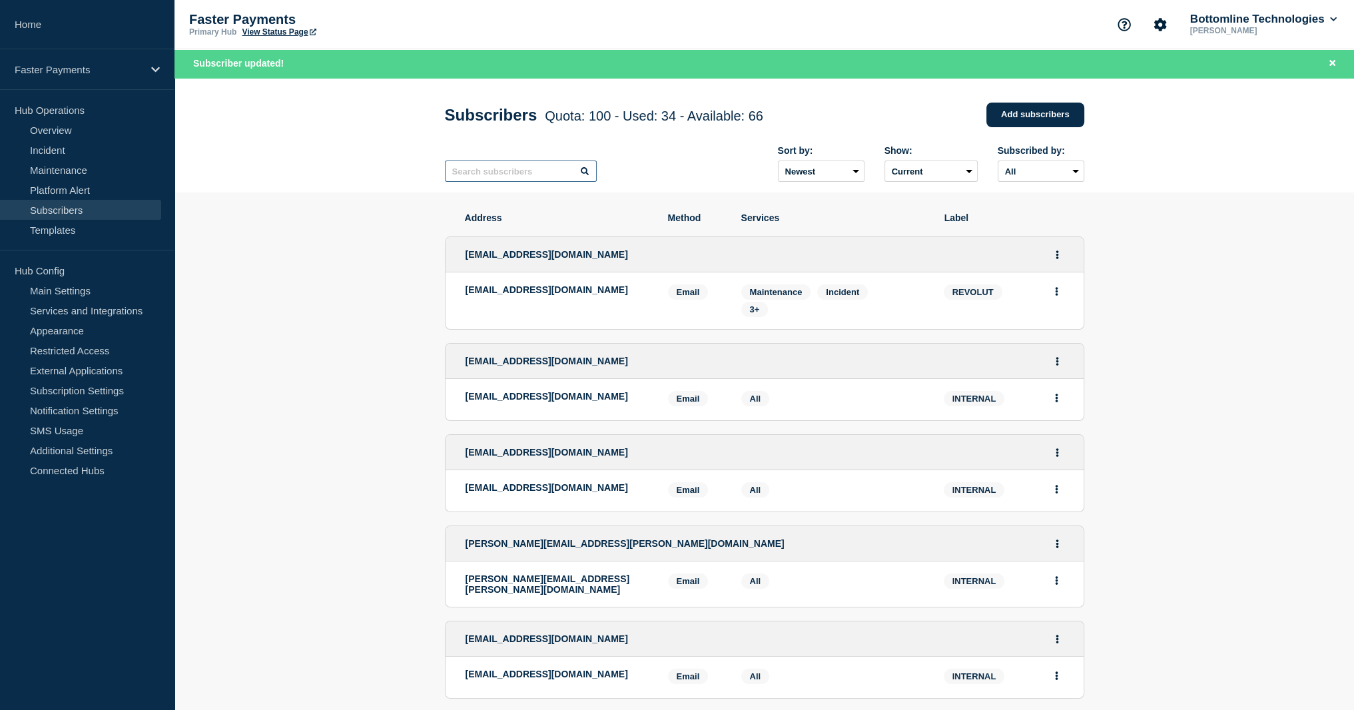
click at [534, 167] on input "text" at bounding box center [521, 171] width 152 height 21
paste input "METRO"
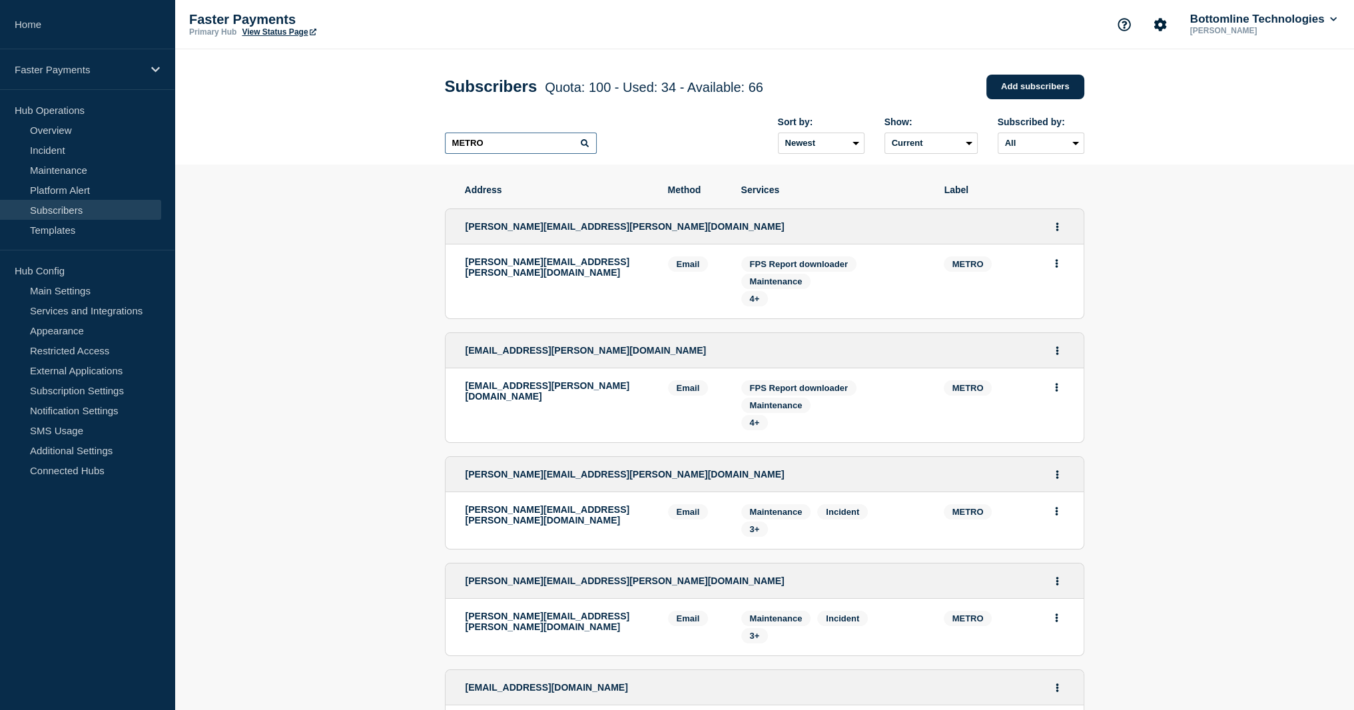
scroll to position [260, 0]
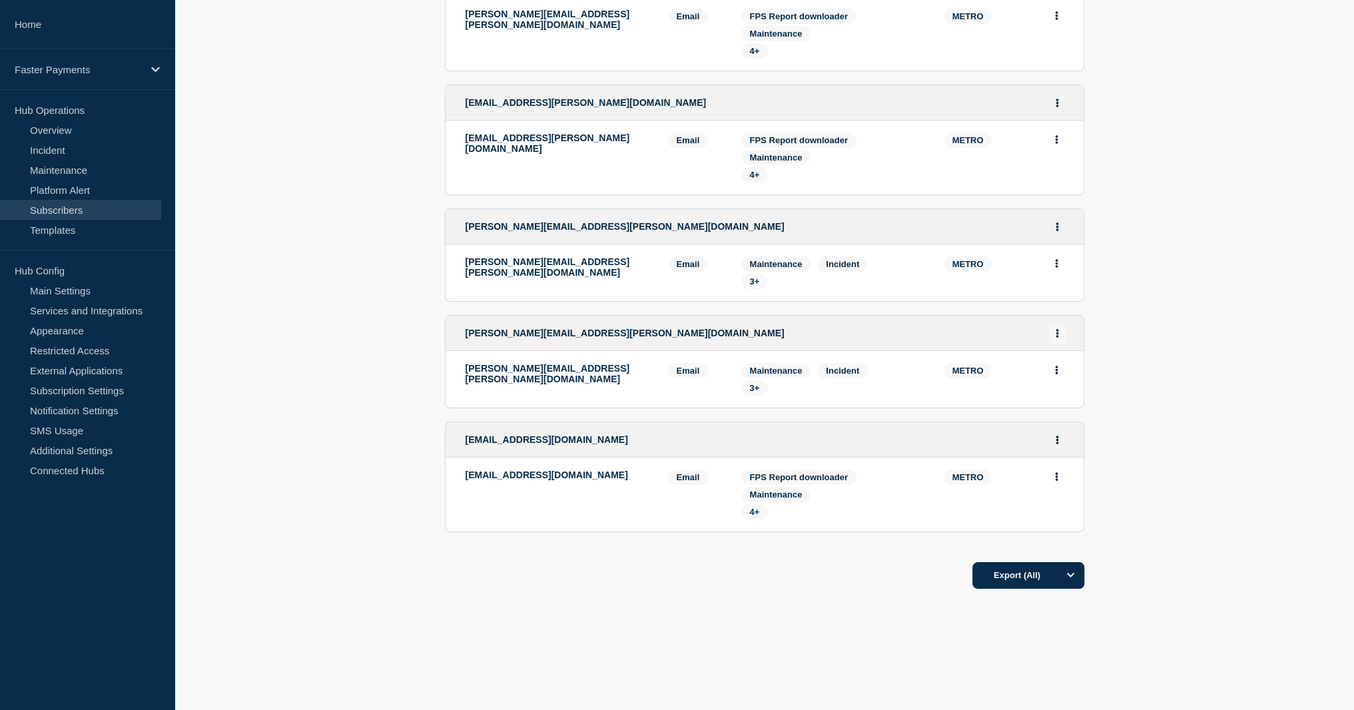
type input "METRO"
click at [1063, 334] on button "Actions" at bounding box center [1057, 333] width 17 height 21
click at [1063, 358] on div "Edit Delete Share link" at bounding box center [1057, 393] width 63 height 93
click at [1059, 368] on link "Edit" at bounding box center [1052, 371] width 15 height 10
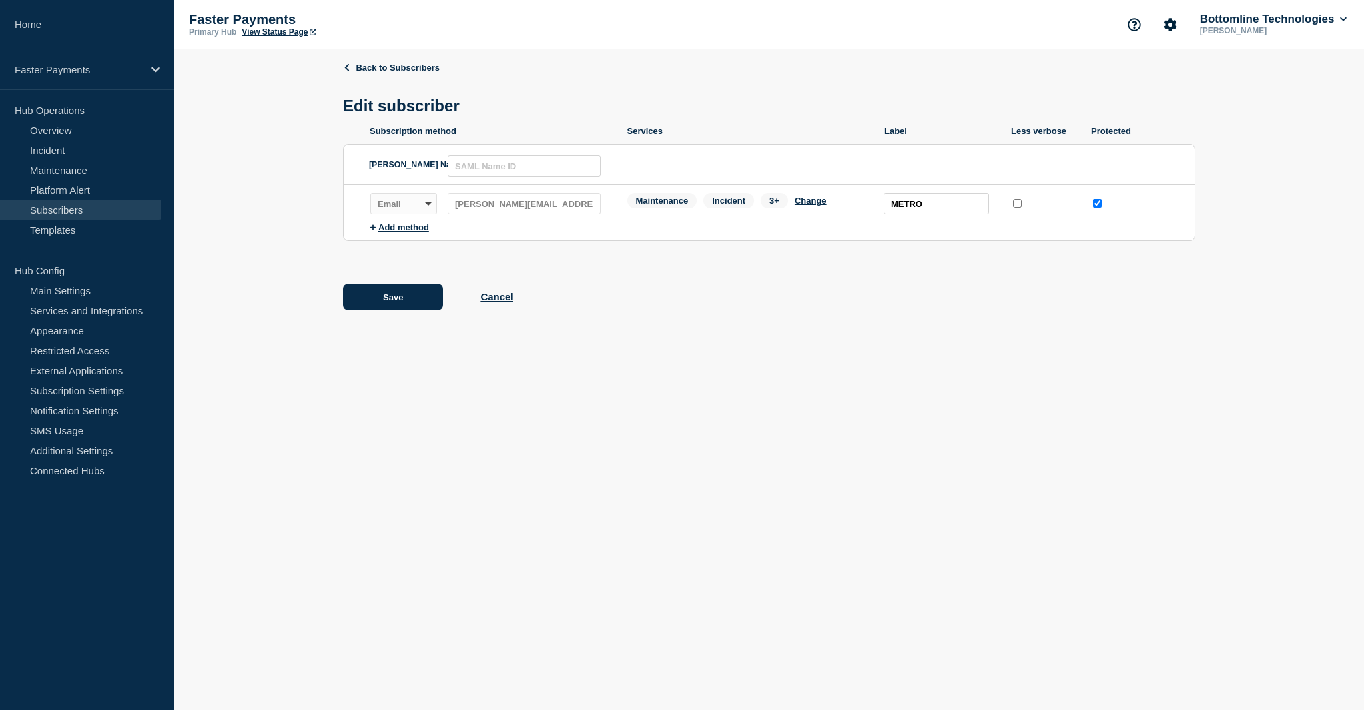
click at [486, 181] on div "[PERSON_NAME] Name ID:" at bounding box center [493, 165] width 249 height 40
click at [799, 206] on button "Change" at bounding box center [811, 201] width 32 height 10
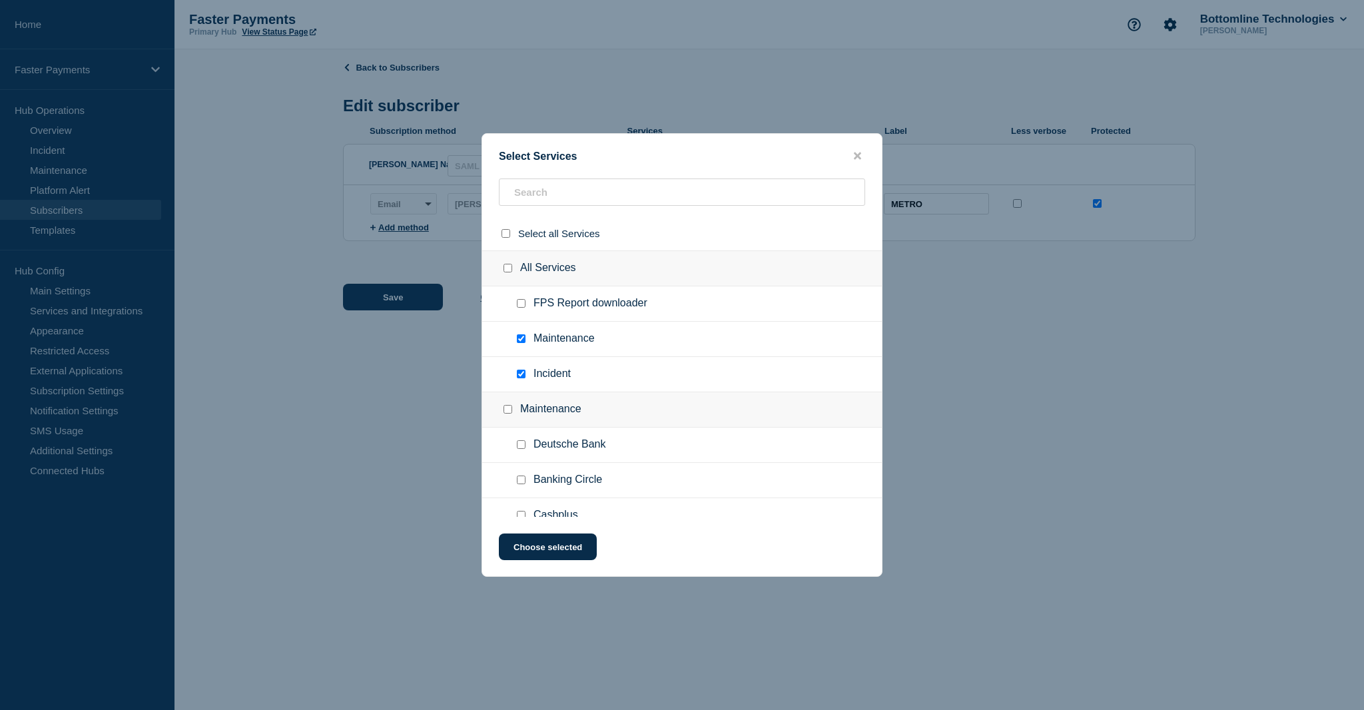
click at [521, 307] on input "FPS Report downloader checkbox" at bounding box center [521, 303] width 9 height 9
checkbox input "true"
drag, startPoint x: 536, startPoint y: 559, endPoint x: 544, endPoint y: 555, distance: 8.3
click at [536, 559] on button "Choose selected" at bounding box center [548, 547] width 98 height 27
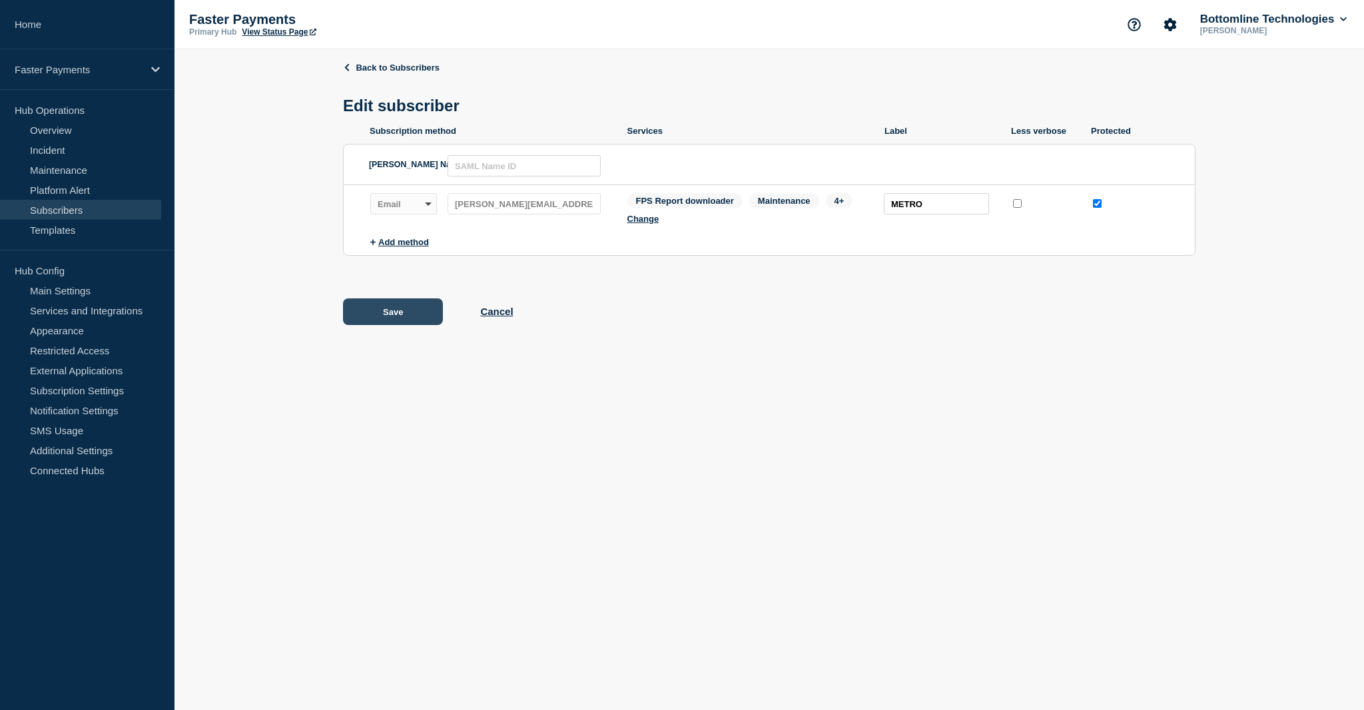
click at [402, 320] on button "Save" at bounding box center [393, 311] width 100 height 27
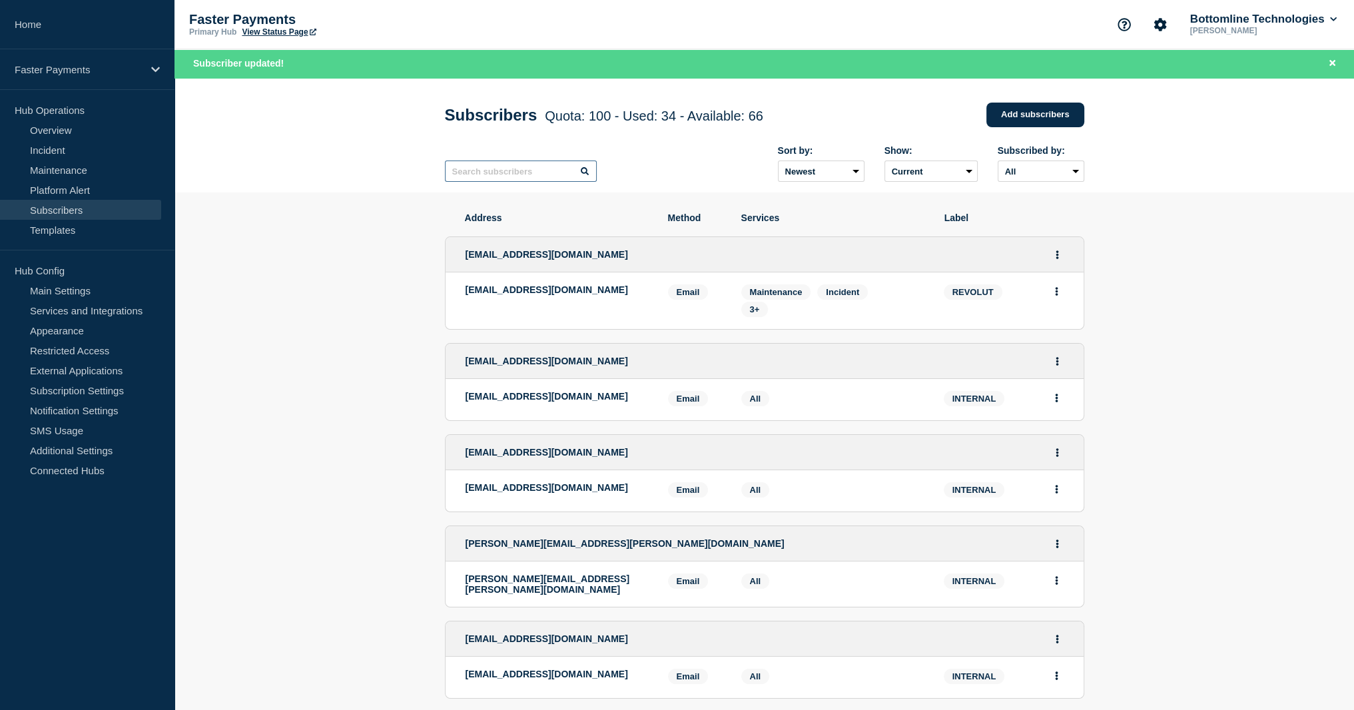
click at [516, 173] on input "text" at bounding box center [521, 171] width 152 height 21
paste input "METRO"
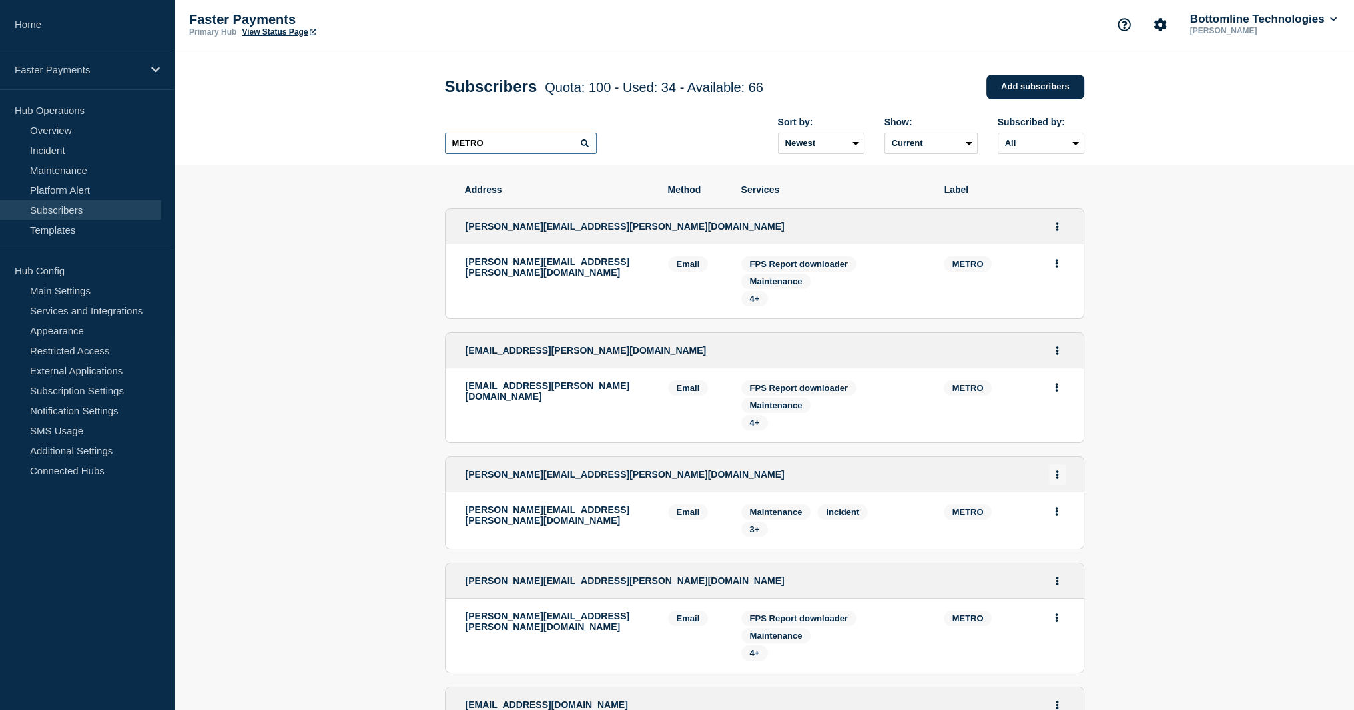
type input "METRO"
click at [1056, 478] on icon "Actions" at bounding box center [1057, 474] width 3 height 9
click at [1055, 515] on link "Edit" at bounding box center [1052, 513] width 15 height 10
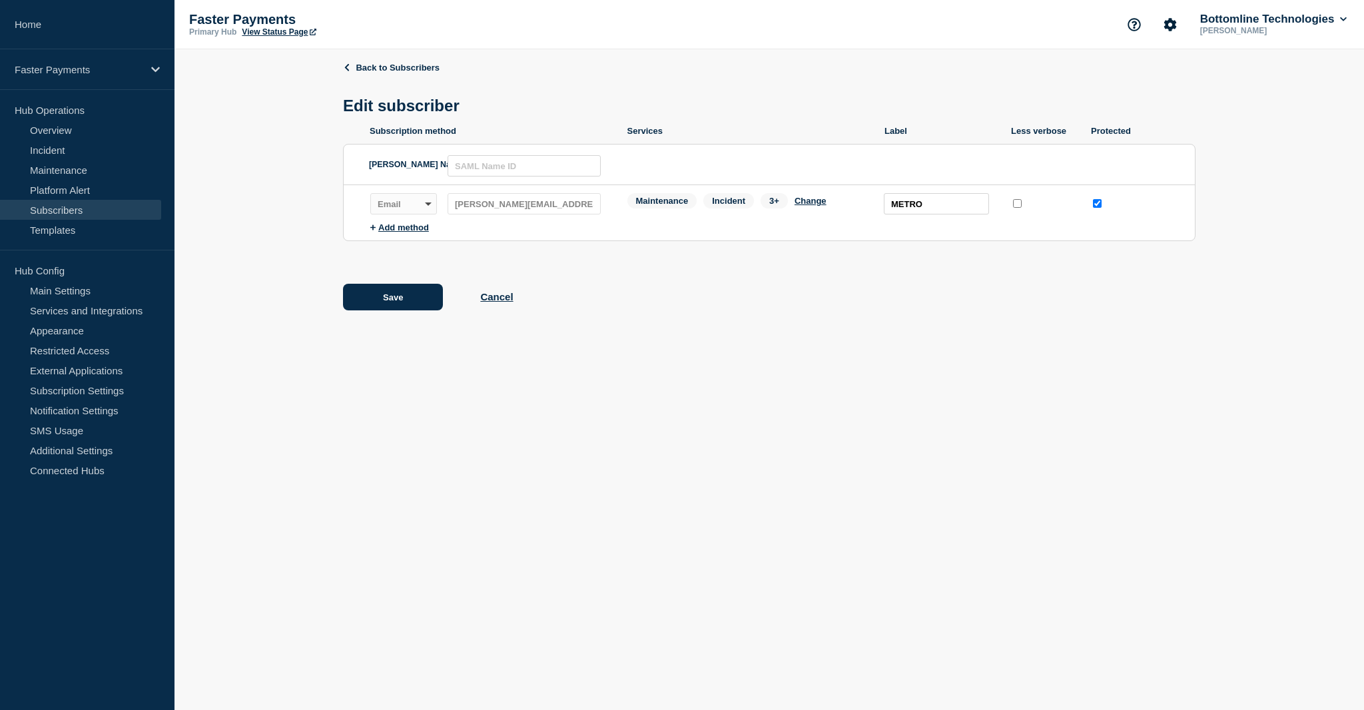
click at [802, 209] on div "Maintenance Incident 3+ Change" at bounding box center [749, 203] width 244 height 21
click at [803, 206] on button "Change" at bounding box center [811, 201] width 32 height 10
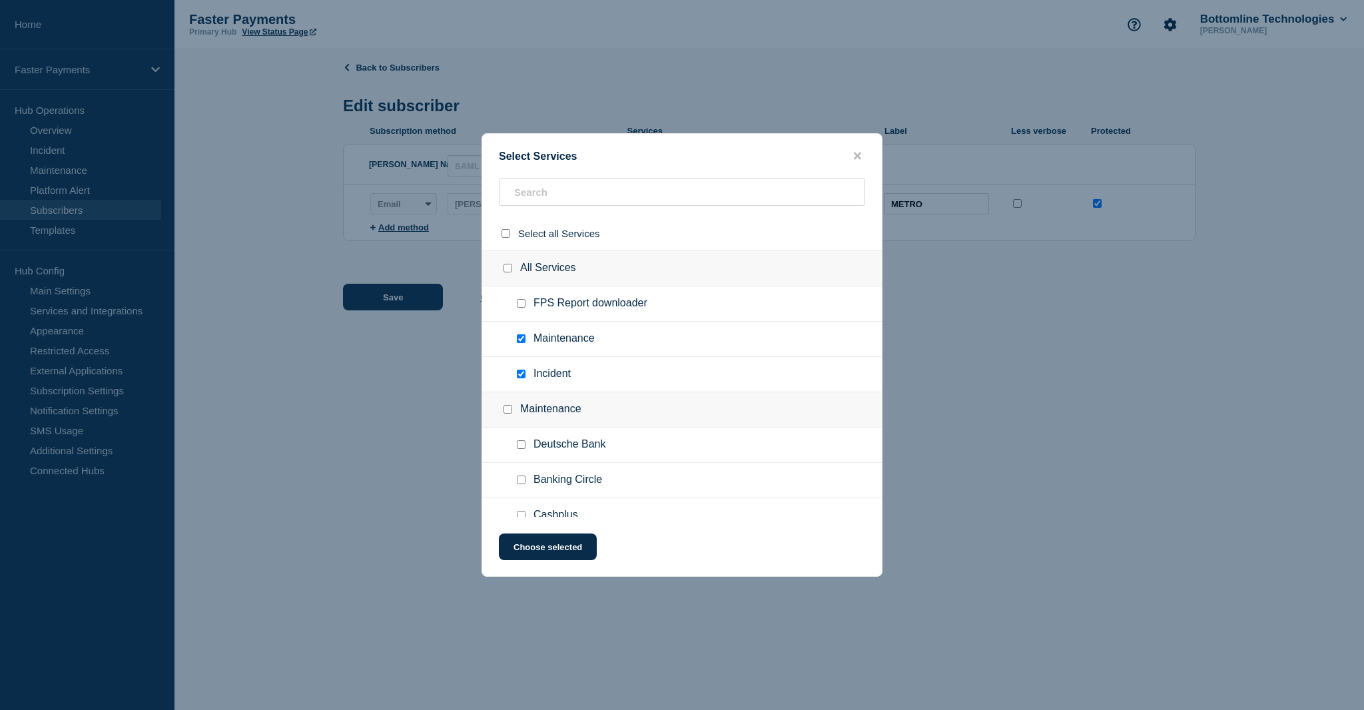
click at [524, 303] on input "FPS Report downloader checkbox" at bounding box center [521, 303] width 9 height 9
checkbox input "true"
click at [546, 560] on button "Choose selected" at bounding box center [548, 547] width 98 height 27
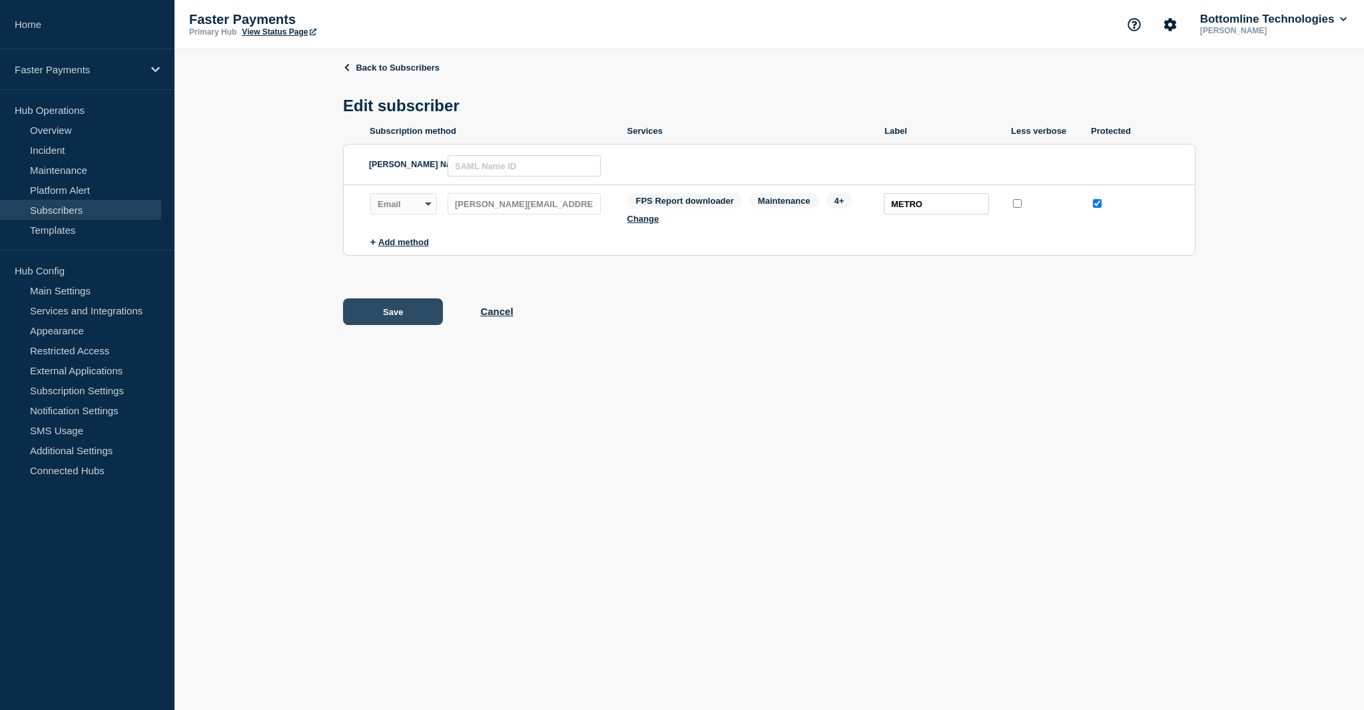
click at [407, 314] on button "Save" at bounding box center [393, 311] width 100 height 27
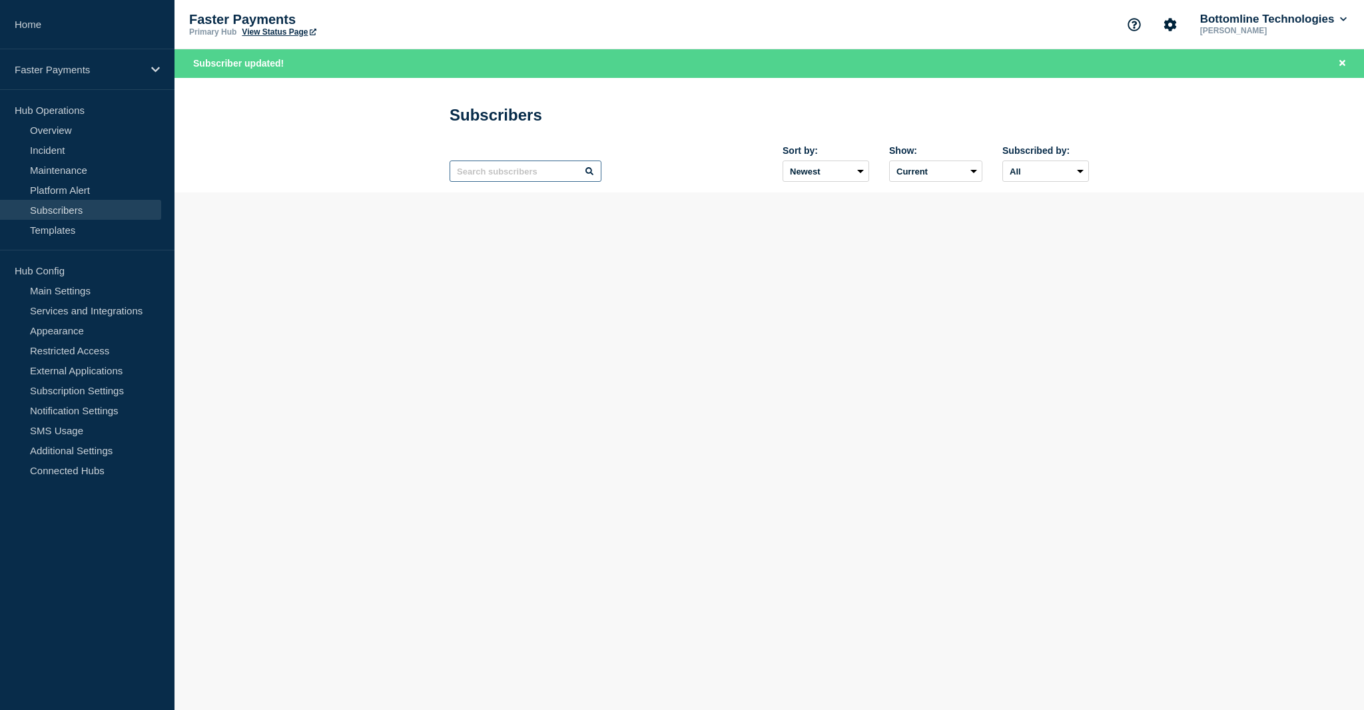
click at [506, 177] on input "text" at bounding box center [526, 171] width 152 height 21
paste input "METRO"
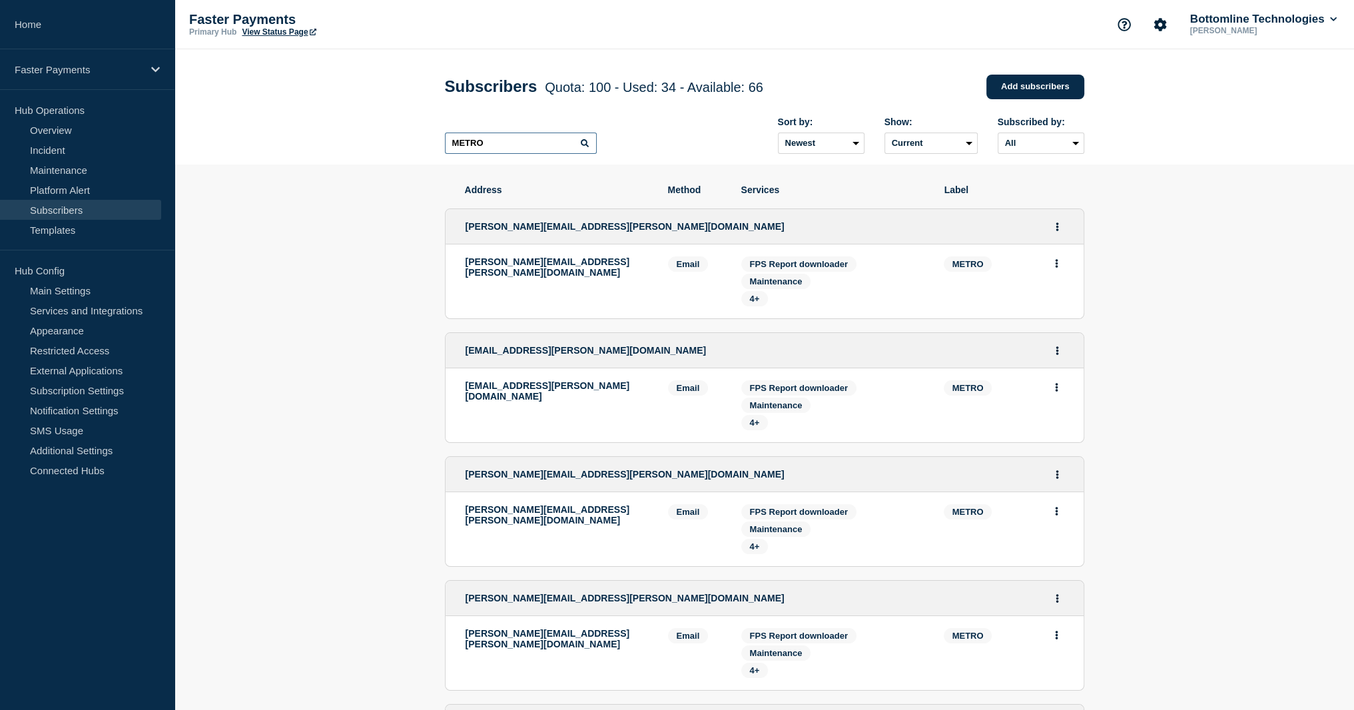
click at [478, 147] on input "METRO" at bounding box center [521, 143] width 152 height 21
paste input "Deutsche"
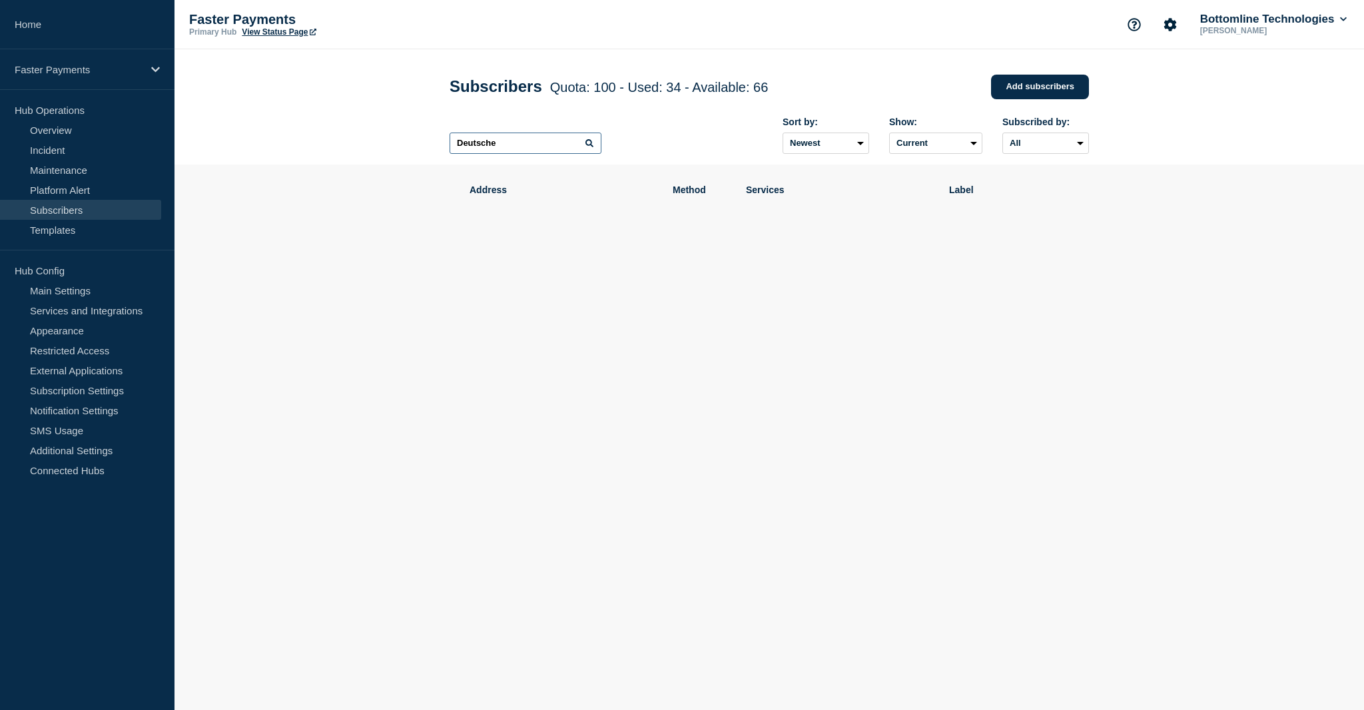
type input "Deutsch"
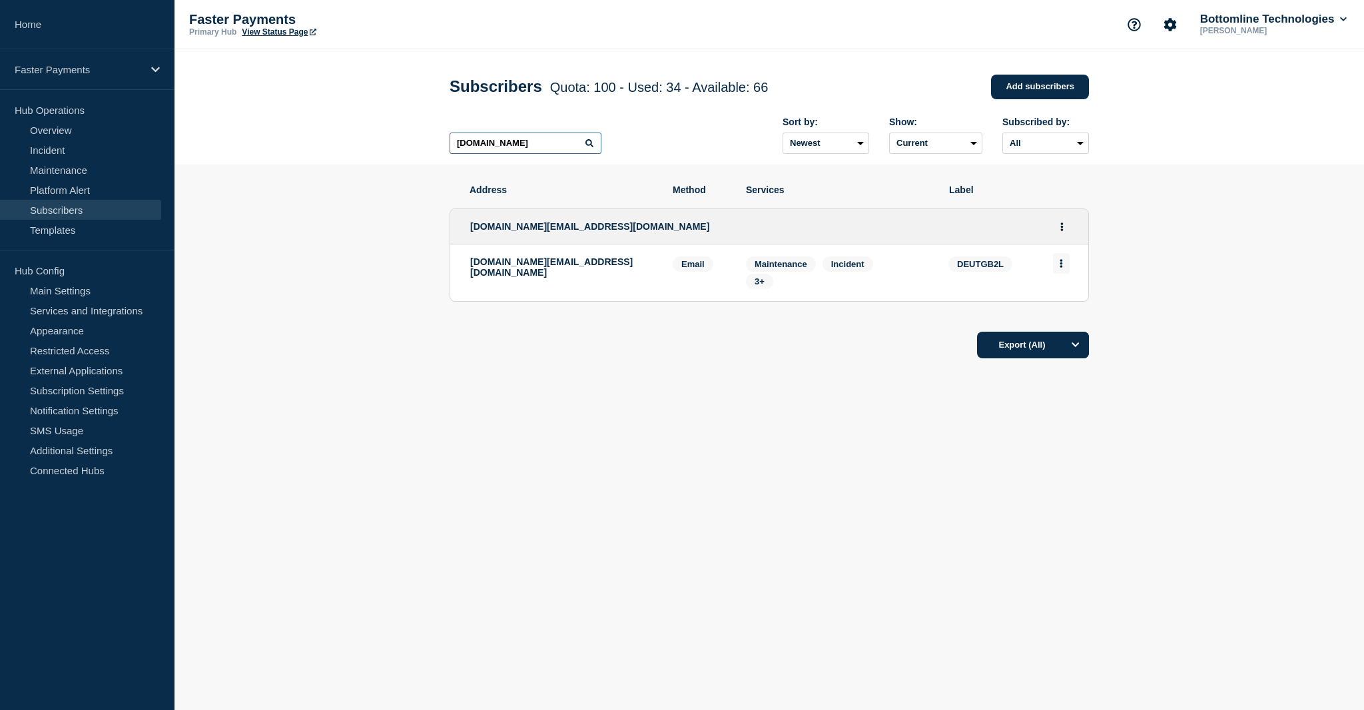
type input "[DOMAIN_NAME]"
click at [1063, 264] on icon "Actions" at bounding box center [1061, 263] width 3 height 9
click at [1060, 228] on icon "Actions" at bounding box center [1061, 226] width 3 height 9
click at [1058, 270] on link "Edit" at bounding box center [1057, 265] width 15 height 10
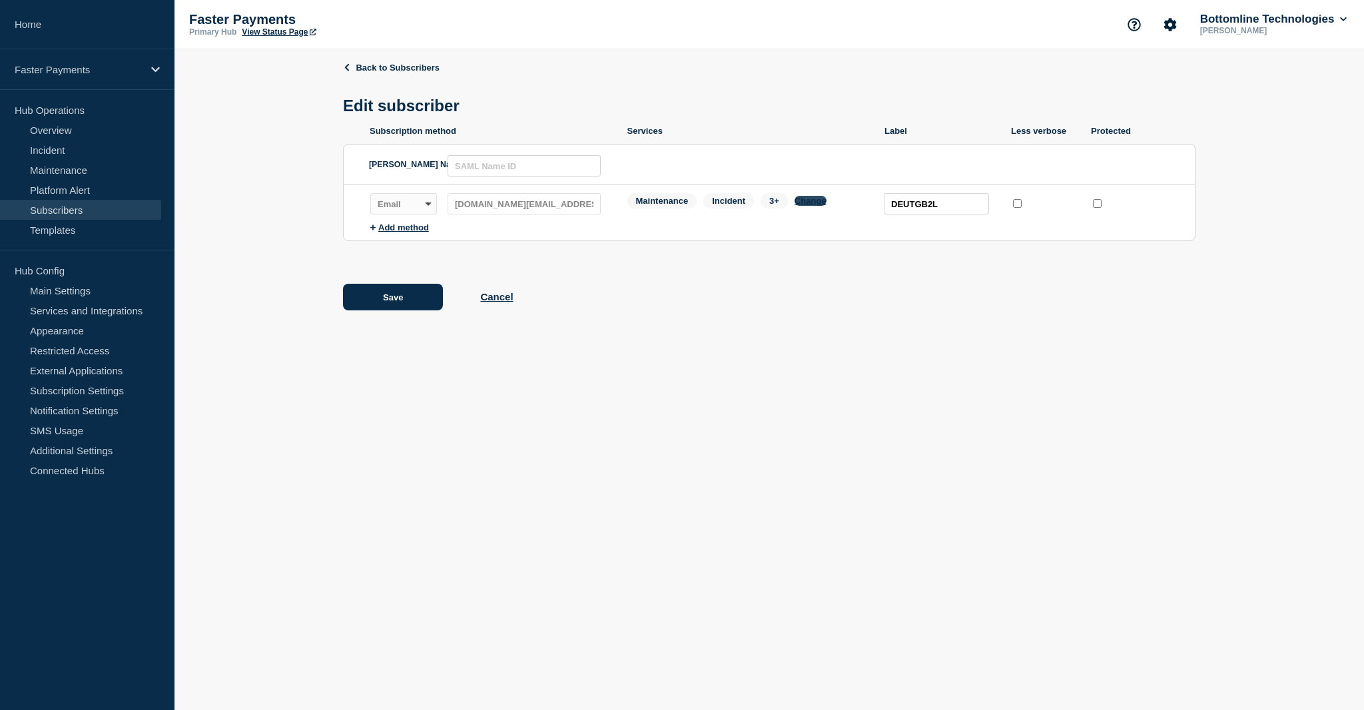
click at [805, 203] on button "Change" at bounding box center [811, 201] width 32 height 10
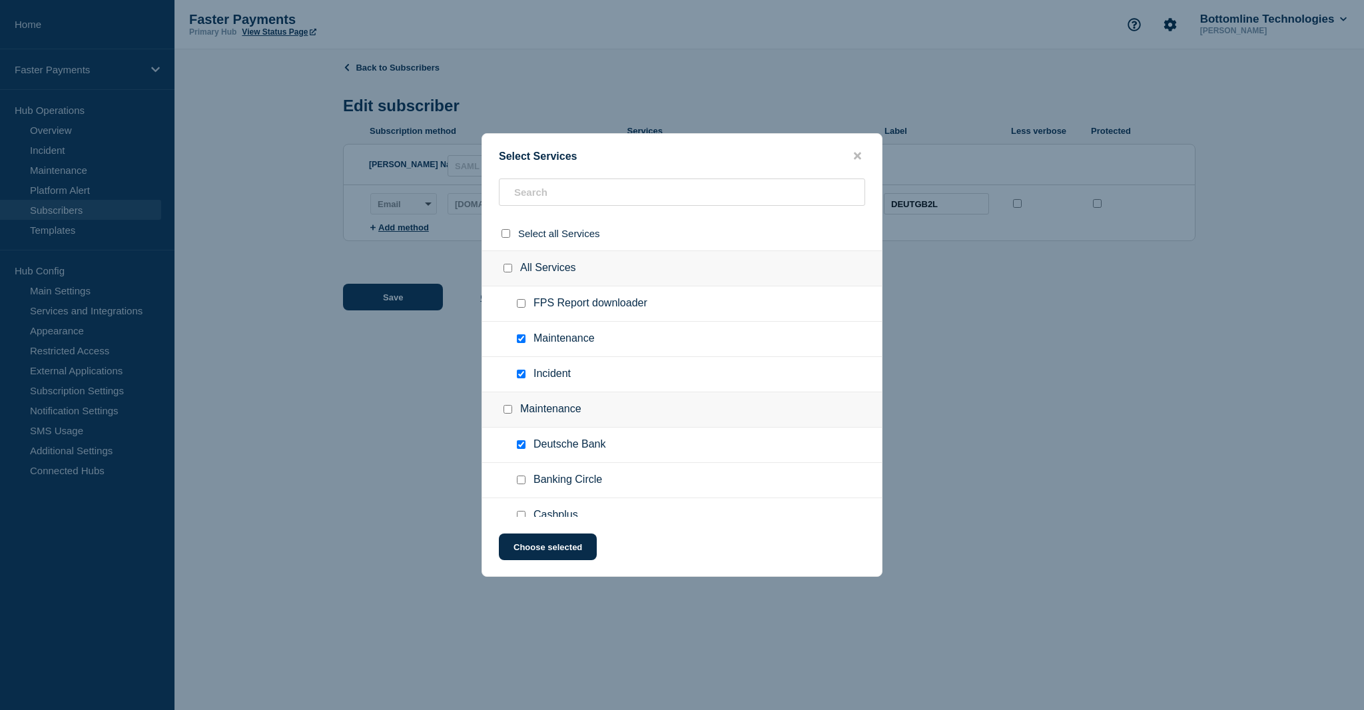
click at [512, 308] on ul "FPS Report downloader" at bounding box center [682, 303] width 400 height 35
click at [518, 302] on input "FPS Report downloader checkbox" at bounding box center [521, 303] width 9 height 9
checkbox input "true"
click at [557, 554] on button "Choose selected" at bounding box center [548, 547] width 98 height 27
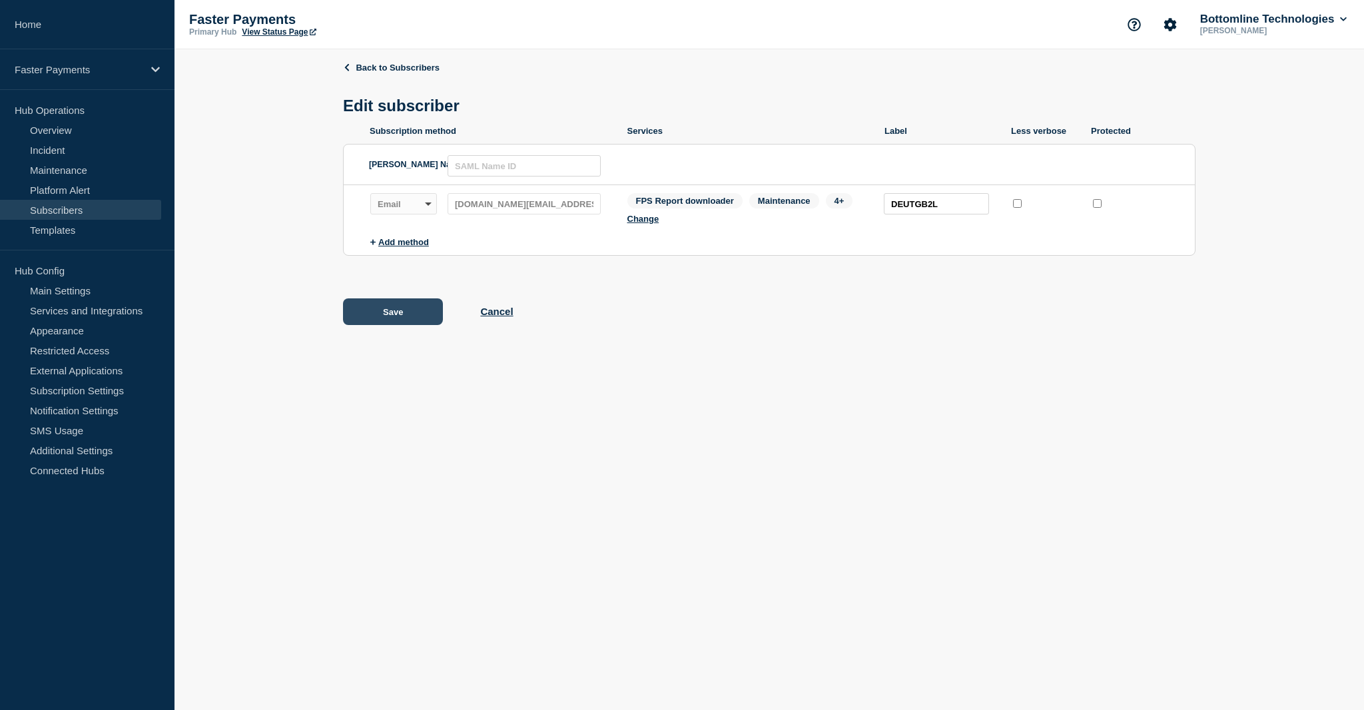
click at [378, 318] on button "Save" at bounding box center [393, 311] width 100 height 27
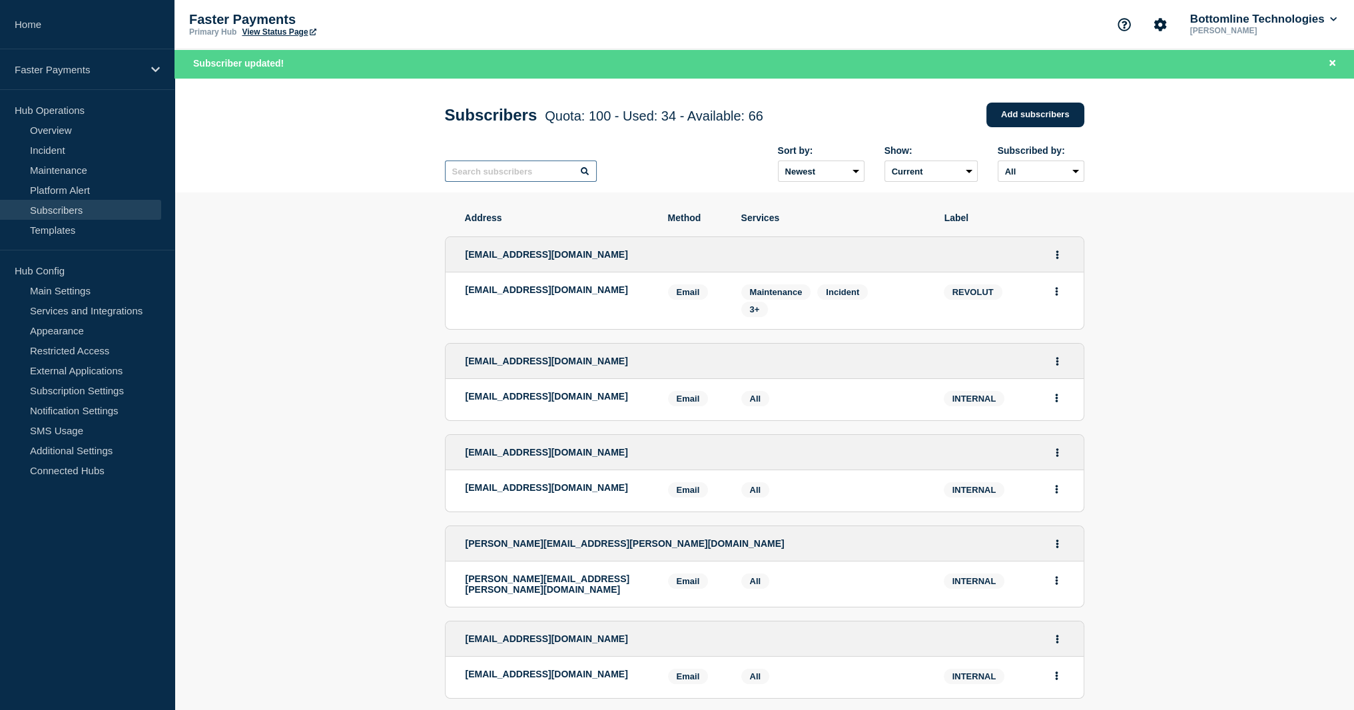
click at [552, 169] on input "text" at bounding box center [521, 171] width 152 height 21
paste input "Cashplus"
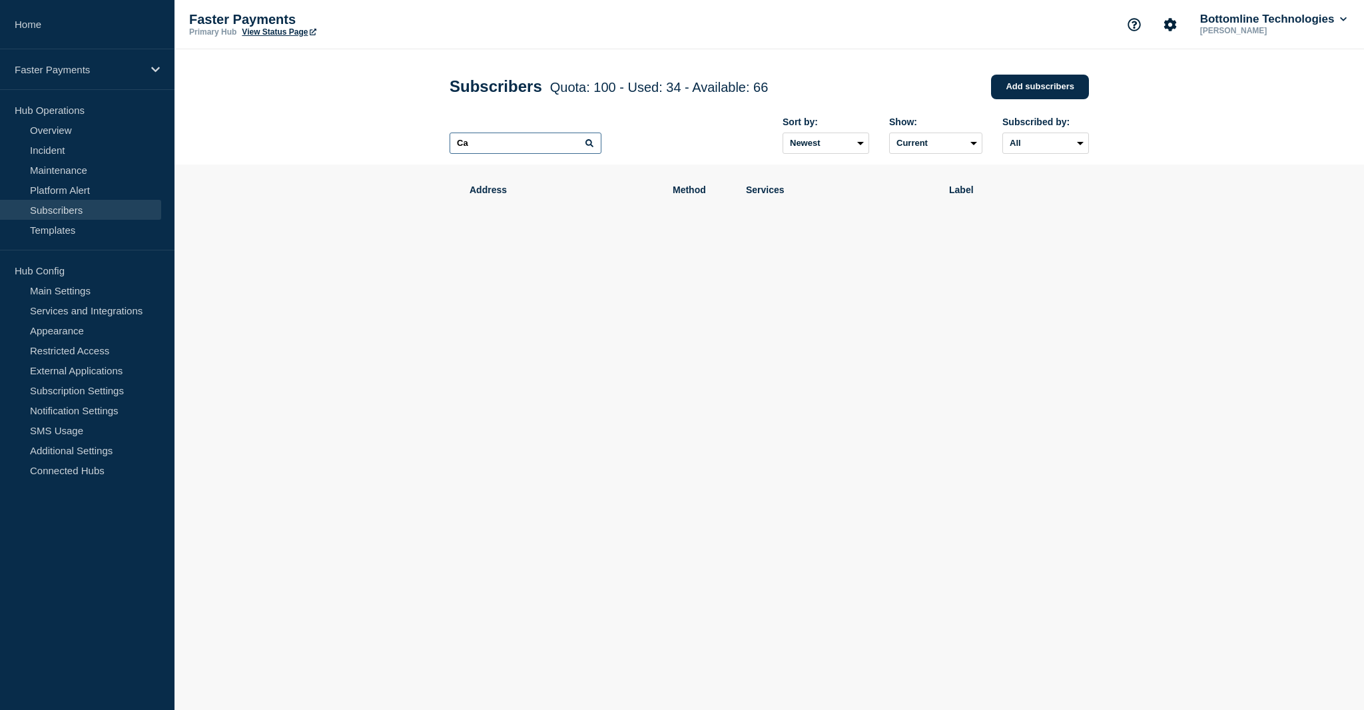
type input "C"
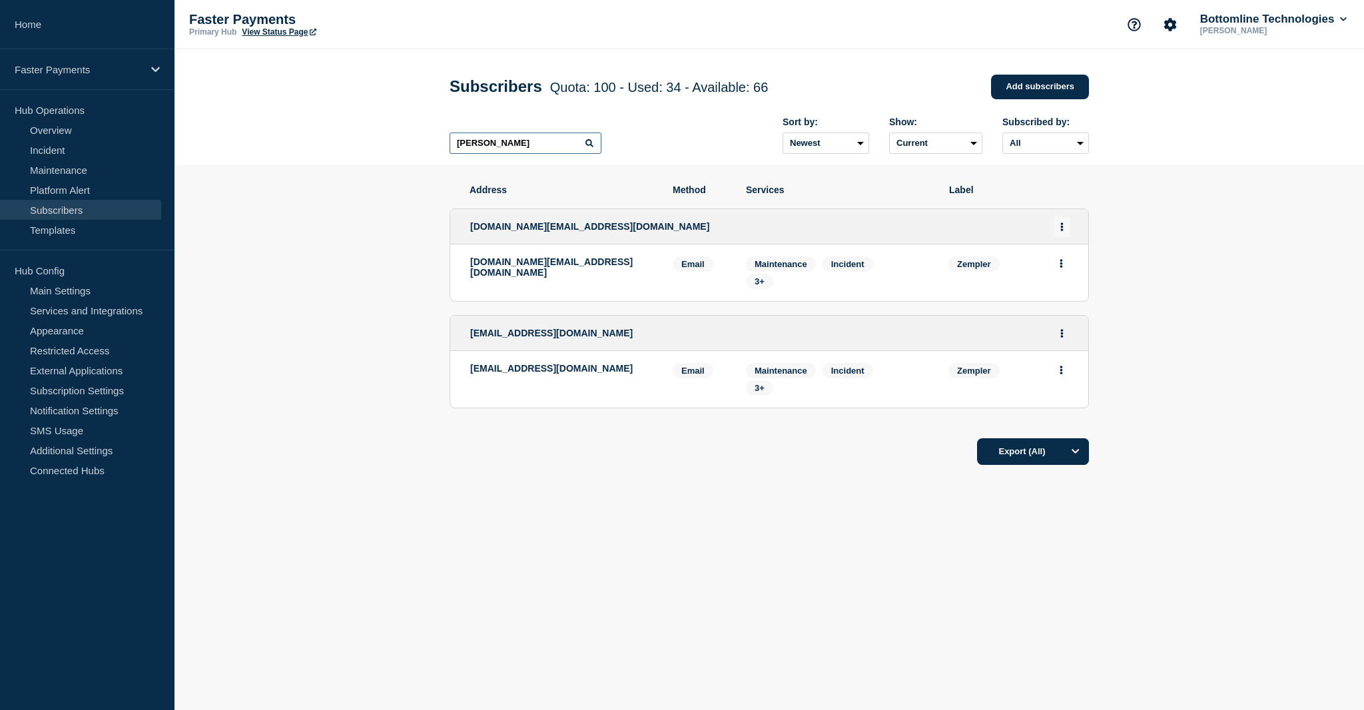
type input "[PERSON_NAME]"
click at [1065, 230] on button "Actions" at bounding box center [1062, 226] width 17 height 21
click at [1067, 270] on li "Edit" at bounding box center [1062, 264] width 25 height 11
click at [1065, 266] on li "Edit" at bounding box center [1062, 264] width 25 height 11
click at [1053, 270] on link "Edit" at bounding box center [1057, 265] width 15 height 10
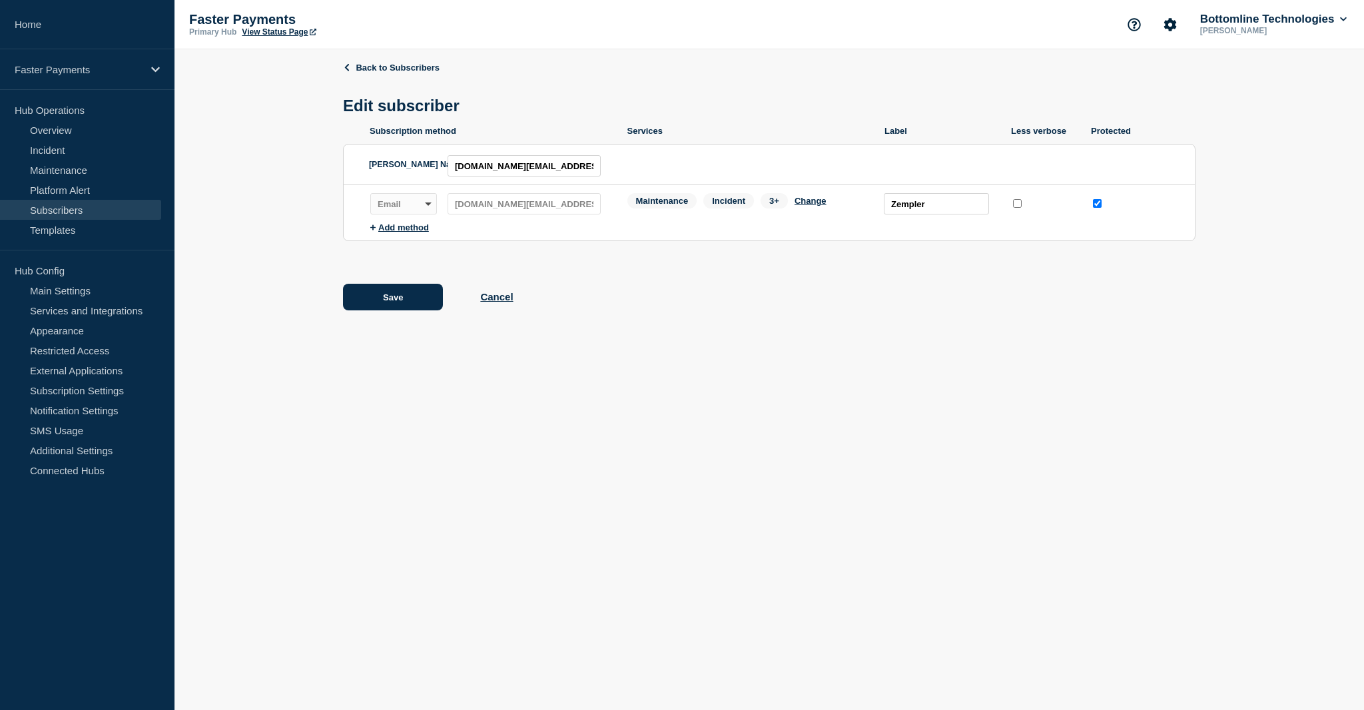
click at [791, 208] on div "3+" at bounding box center [778, 203] width 34 height 21
click at [803, 204] on button "Change" at bounding box center [811, 201] width 32 height 10
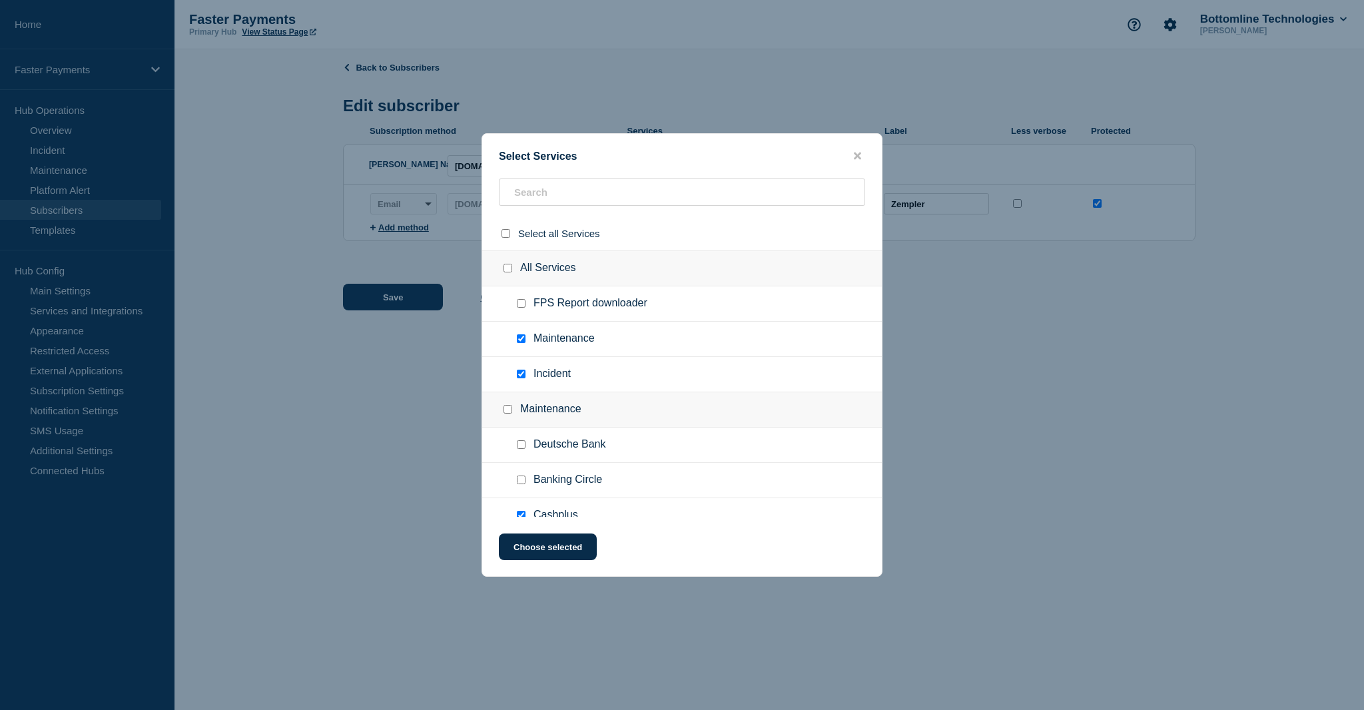
click at [521, 304] on input "FPS Report downloader checkbox" at bounding box center [521, 303] width 9 height 9
checkbox input "true"
click at [556, 554] on button "Choose selected" at bounding box center [548, 547] width 98 height 27
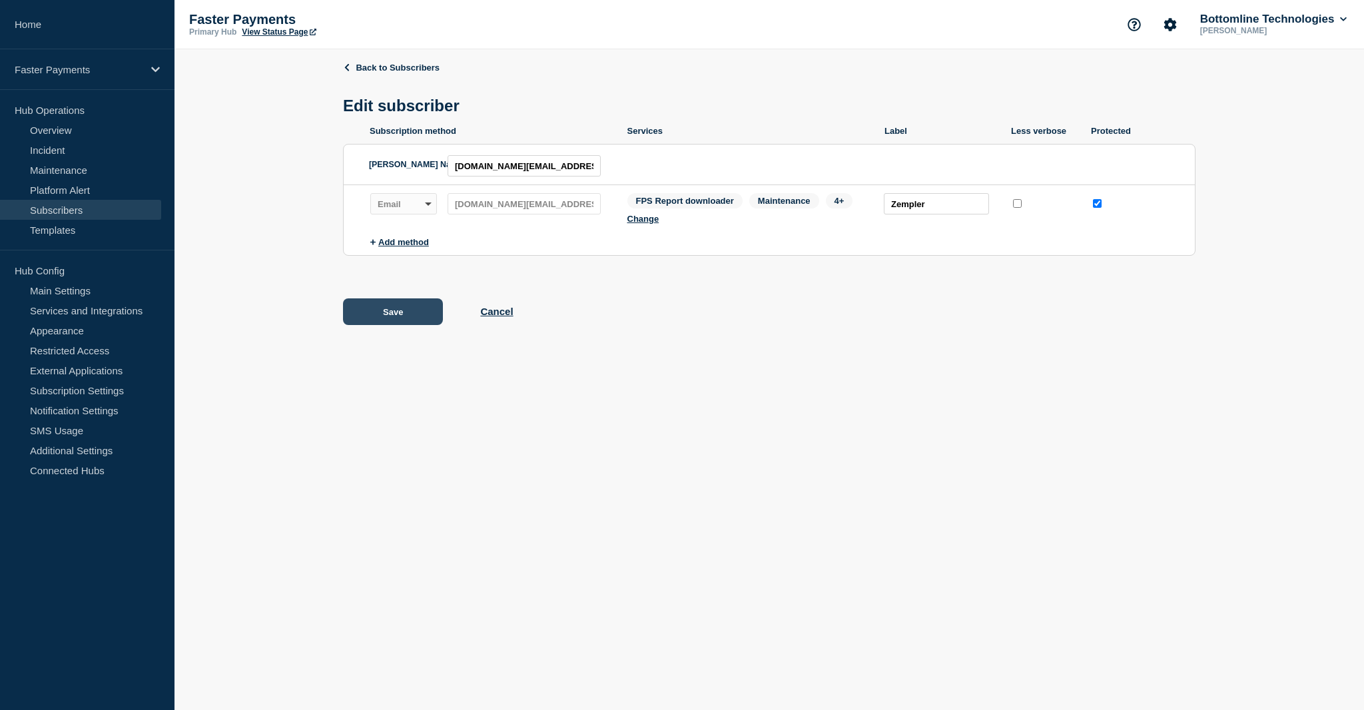
click at [404, 319] on button "Save" at bounding box center [393, 311] width 100 height 27
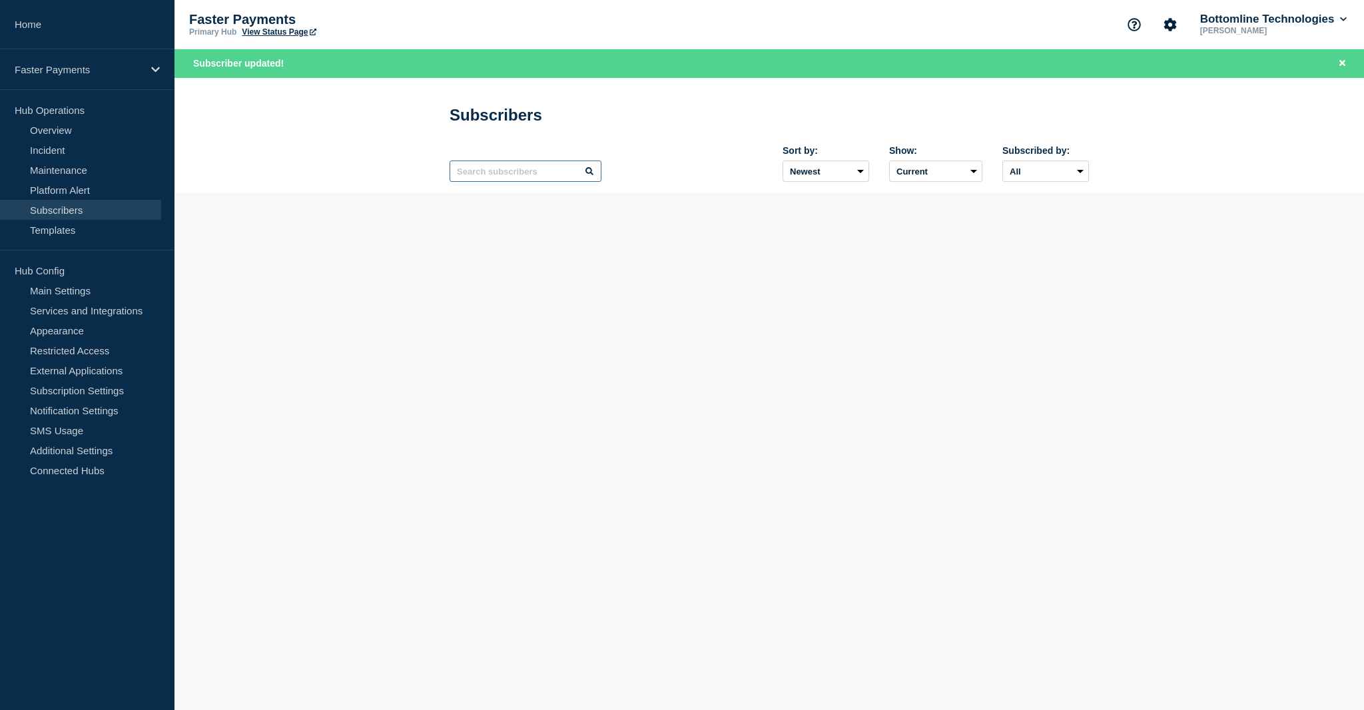
click at [530, 178] on input "text" at bounding box center [526, 171] width 152 height 21
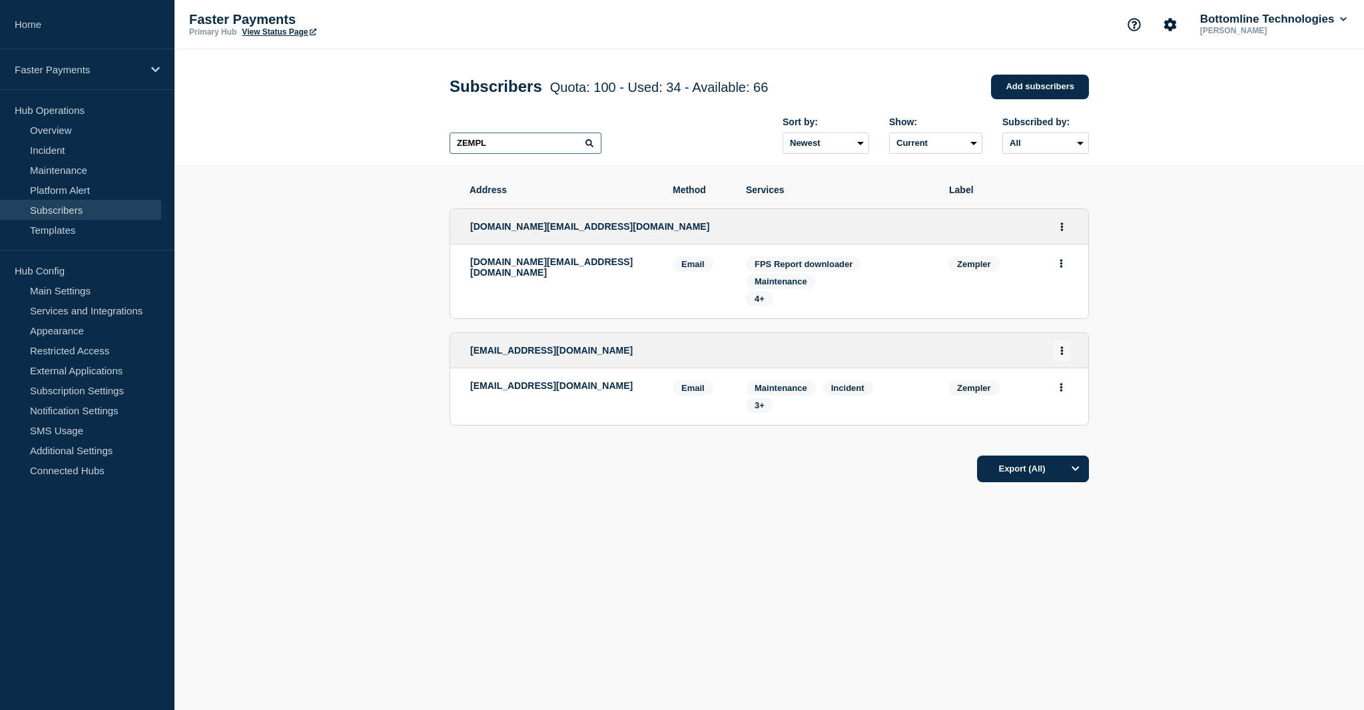
type input "ZEMPL"
click at [1065, 352] on button "Actions" at bounding box center [1062, 350] width 17 height 21
click at [1060, 394] on link "Edit" at bounding box center [1057, 389] width 15 height 10
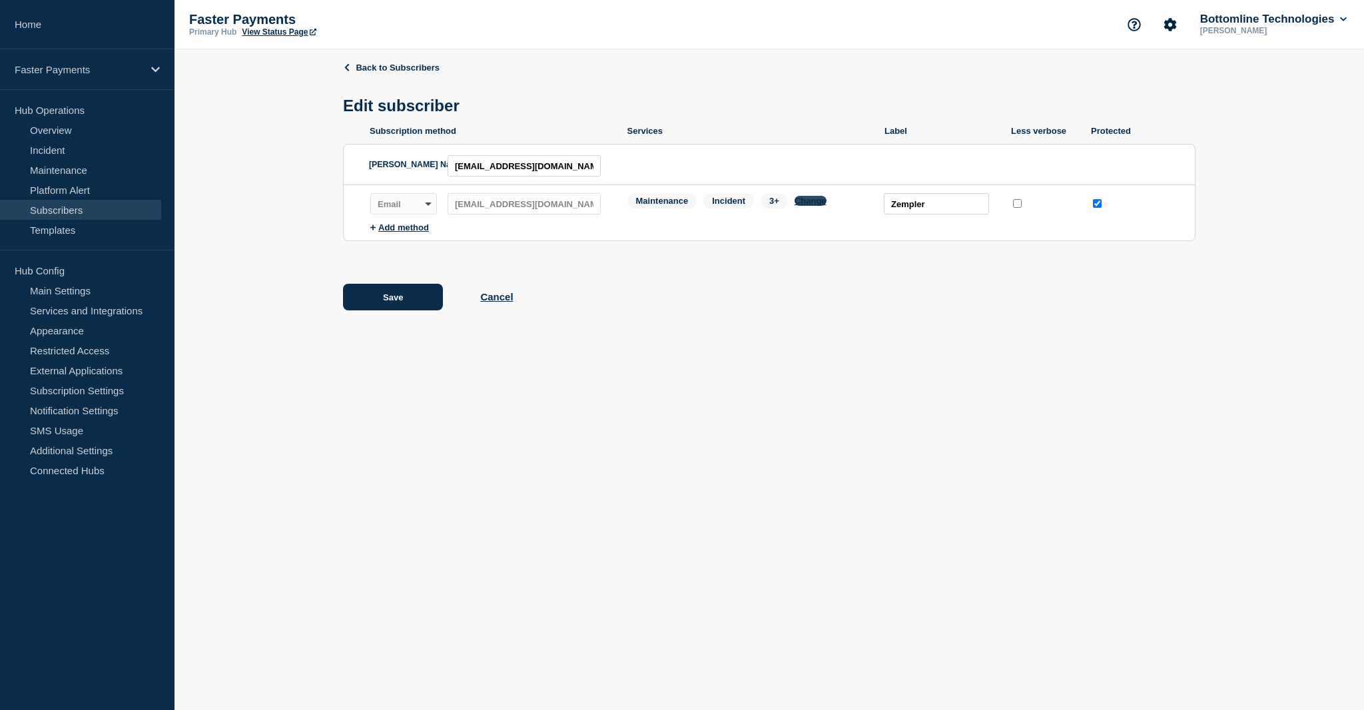
click at [810, 206] on button "Change" at bounding box center [811, 201] width 32 height 10
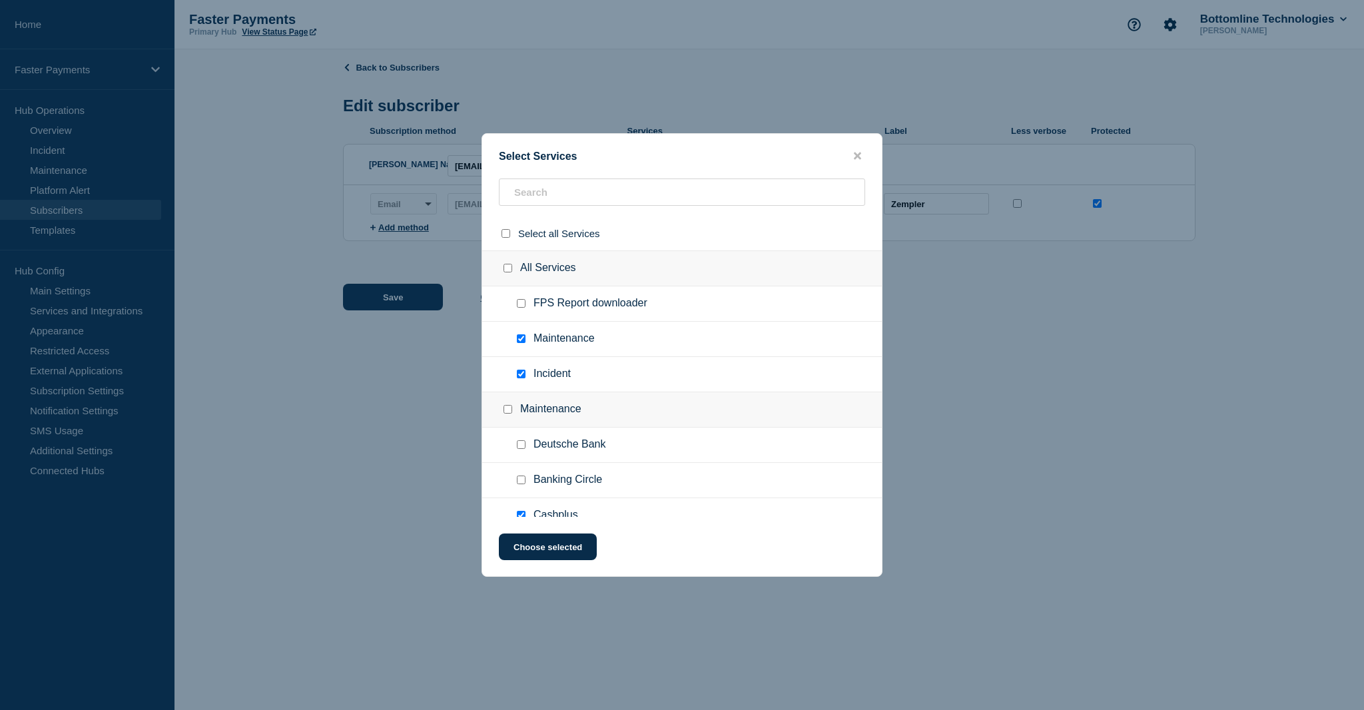
click at [525, 310] on div at bounding box center [523, 303] width 19 height 13
click at [521, 308] on input "FPS Report downloader checkbox" at bounding box center [521, 303] width 9 height 9
checkbox input "true"
click at [547, 551] on button "Choose selected" at bounding box center [548, 547] width 98 height 27
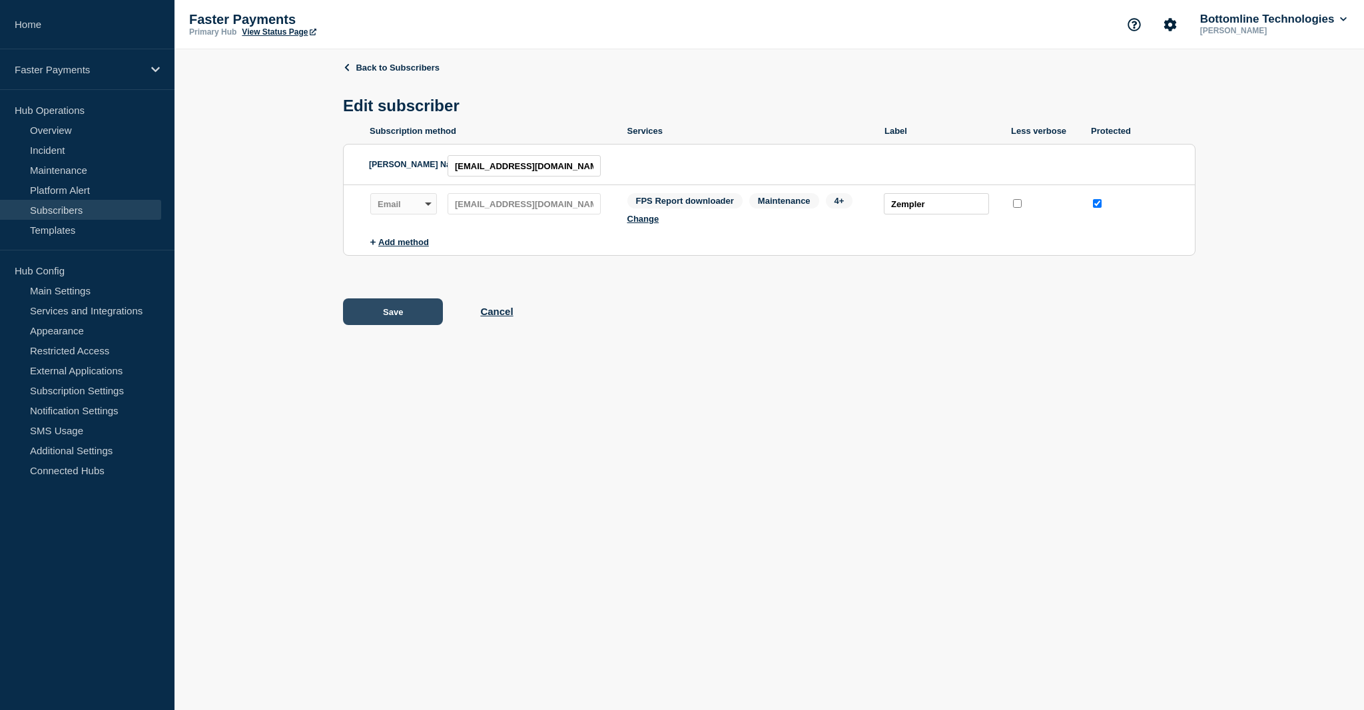
click at [384, 302] on button "Save" at bounding box center [393, 311] width 100 height 27
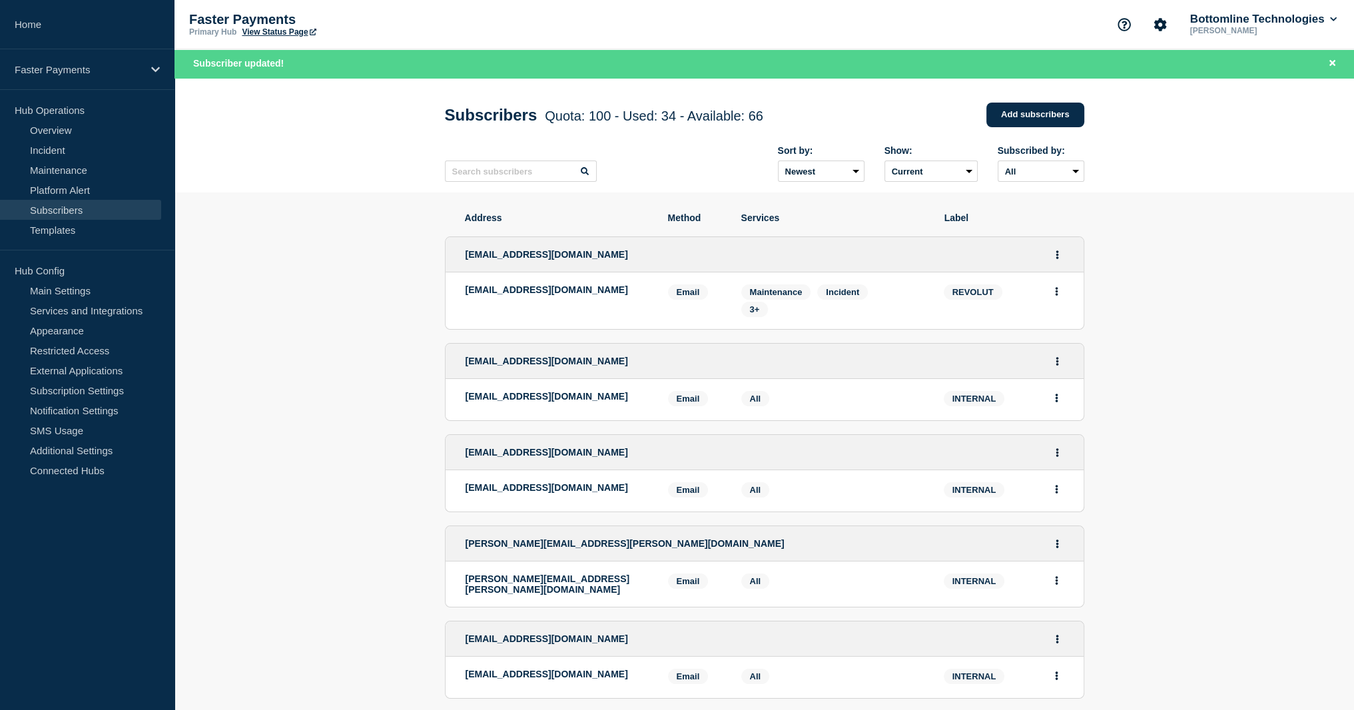
click at [488, 169] on input "text" at bounding box center [521, 171] width 152 height 21
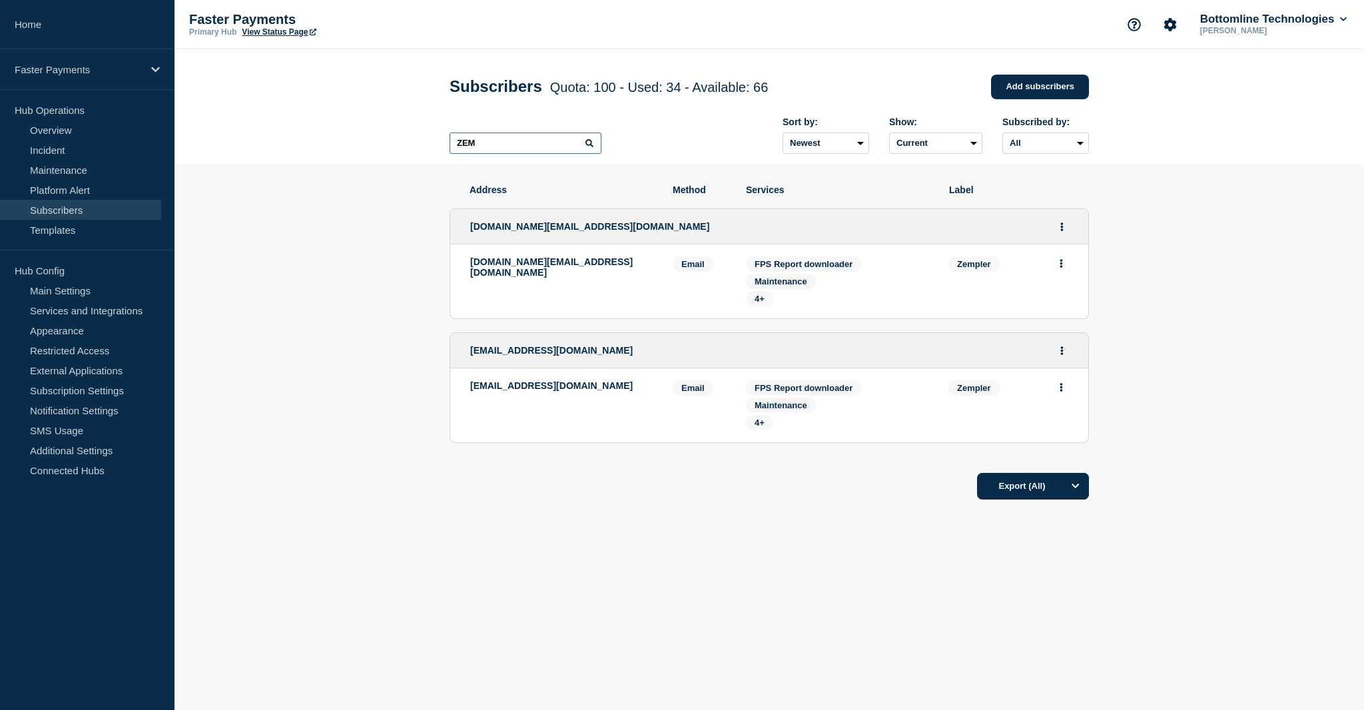
click at [509, 137] on input "ZEM" at bounding box center [526, 143] width 152 height 21
paste input "Banking Circle"
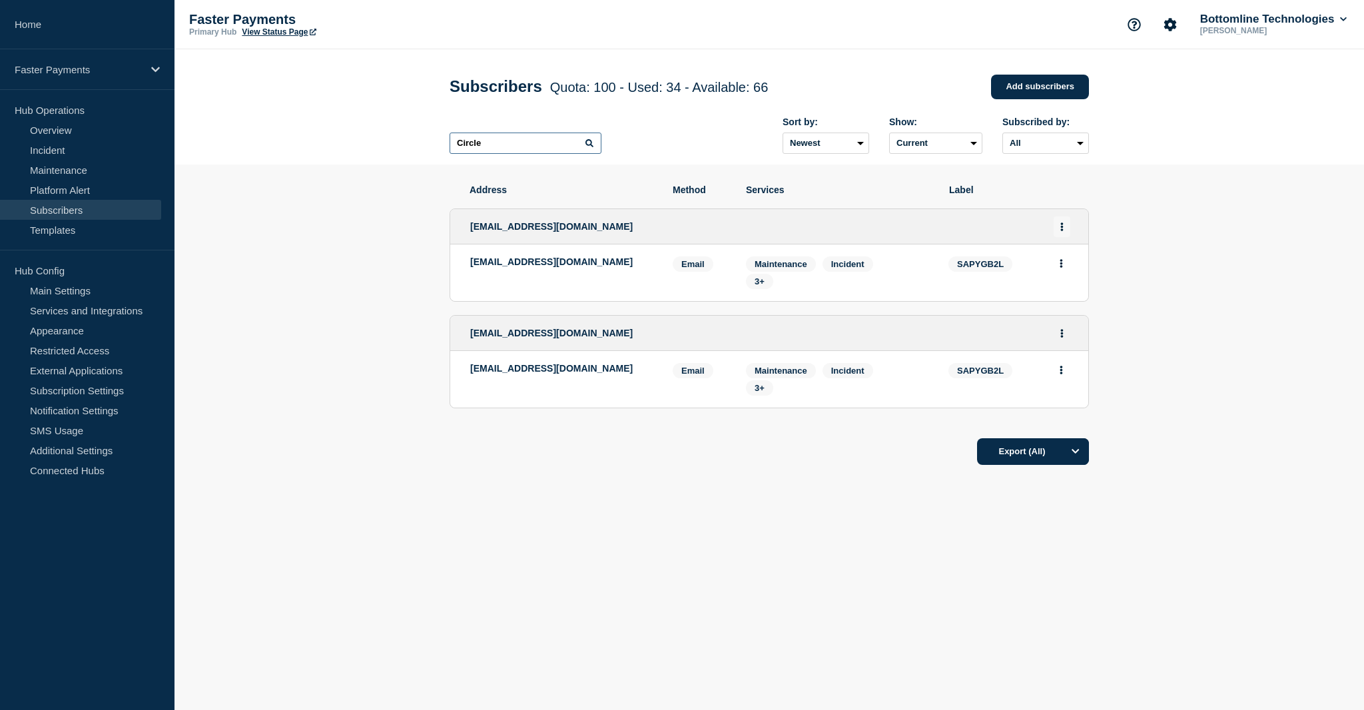
type input "Circle"
click at [1060, 230] on button "Actions" at bounding box center [1062, 226] width 17 height 21
click at [1060, 270] on link "Edit" at bounding box center [1057, 265] width 15 height 10
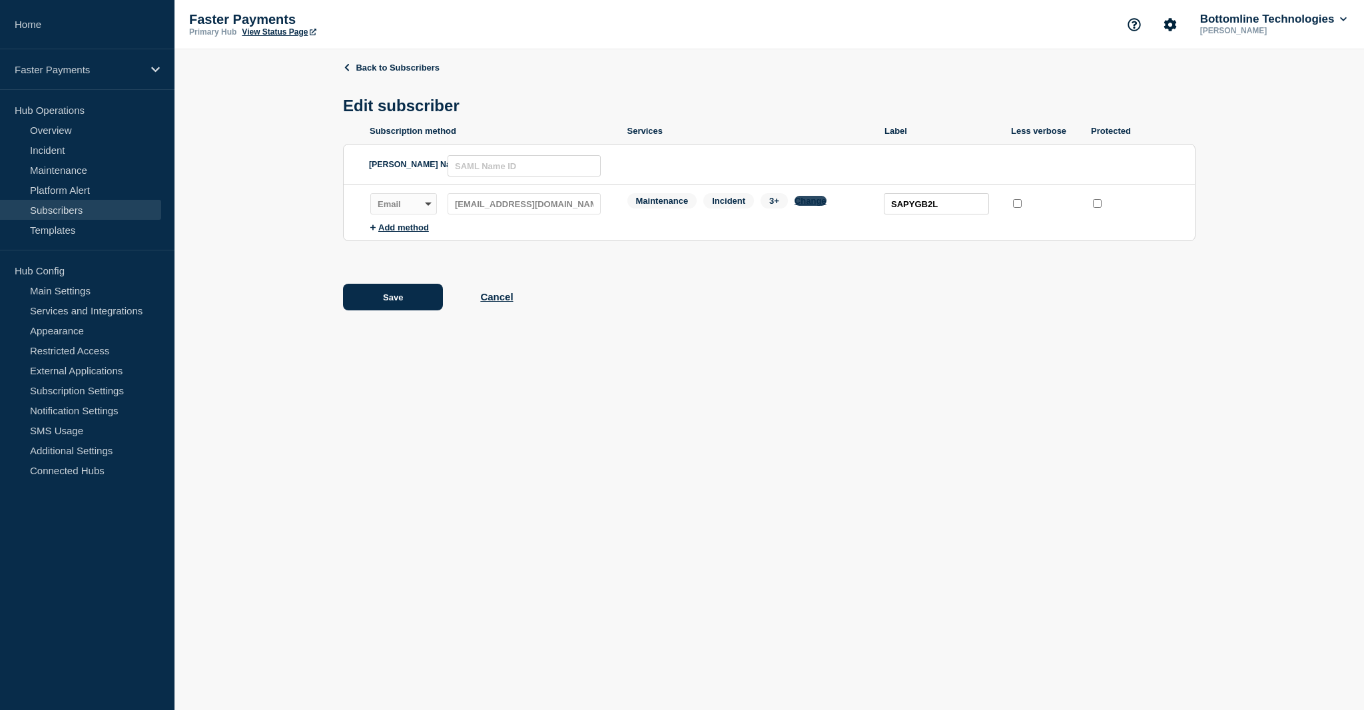
click at [813, 206] on button "Change" at bounding box center [811, 201] width 32 height 10
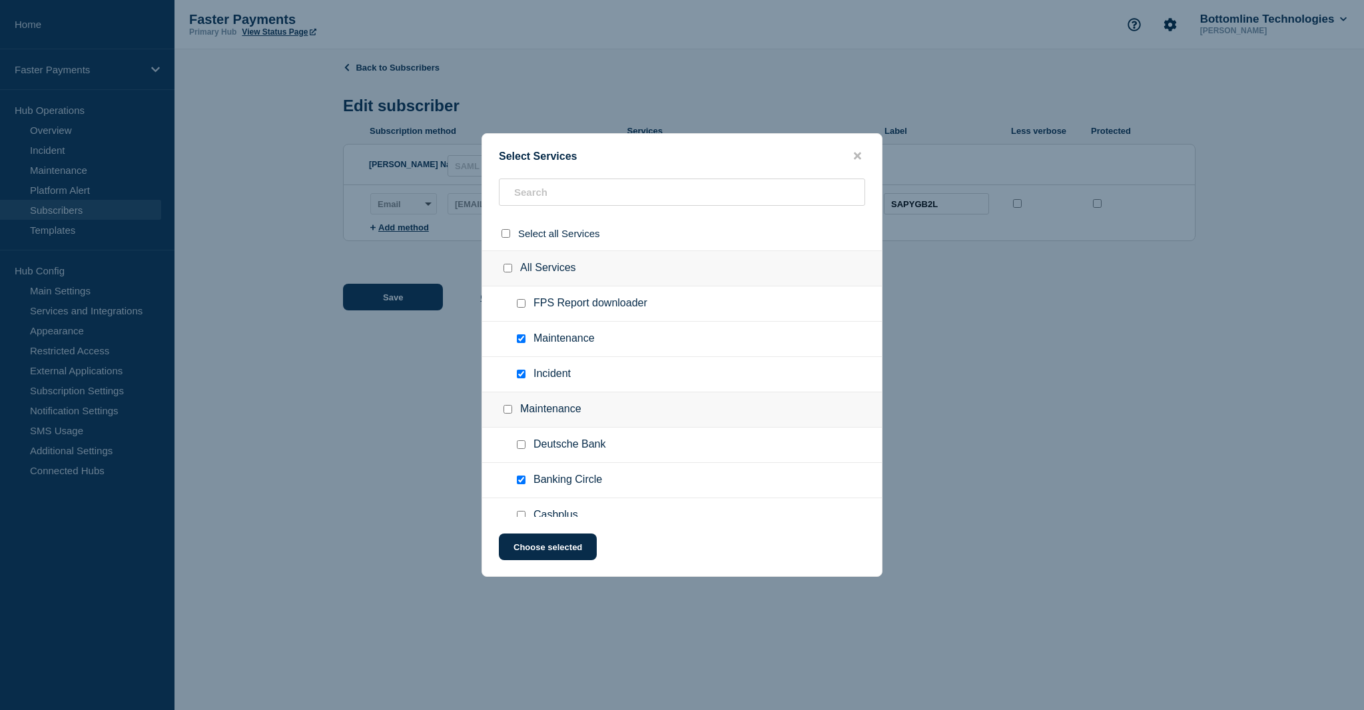
click at [522, 298] on div at bounding box center [523, 303] width 19 height 13
click at [518, 304] on input "FPS Report downloader checkbox" at bounding box center [521, 303] width 9 height 9
checkbox input "true"
click at [538, 550] on button "Choose selected" at bounding box center [548, 547] width 98 height 27
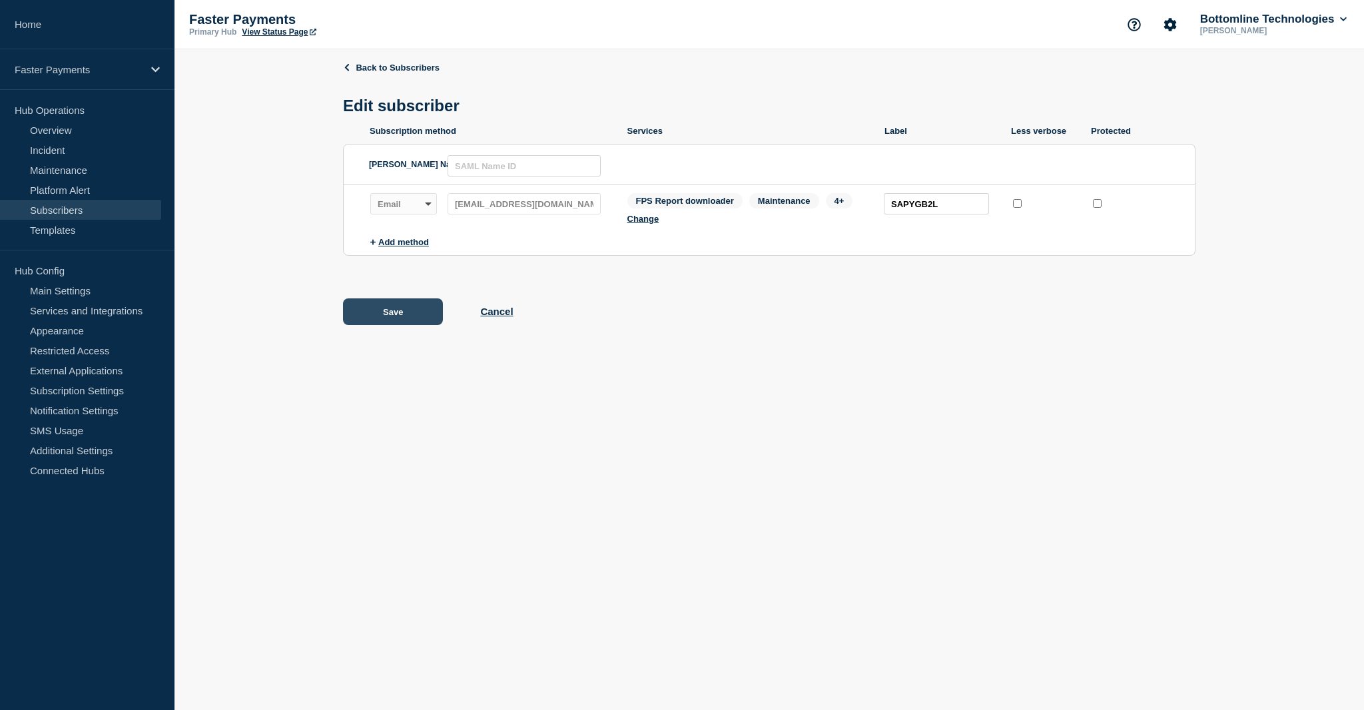
click at [386, 316] on button "Save" at bounding box center [393, 311] width 100 height 27
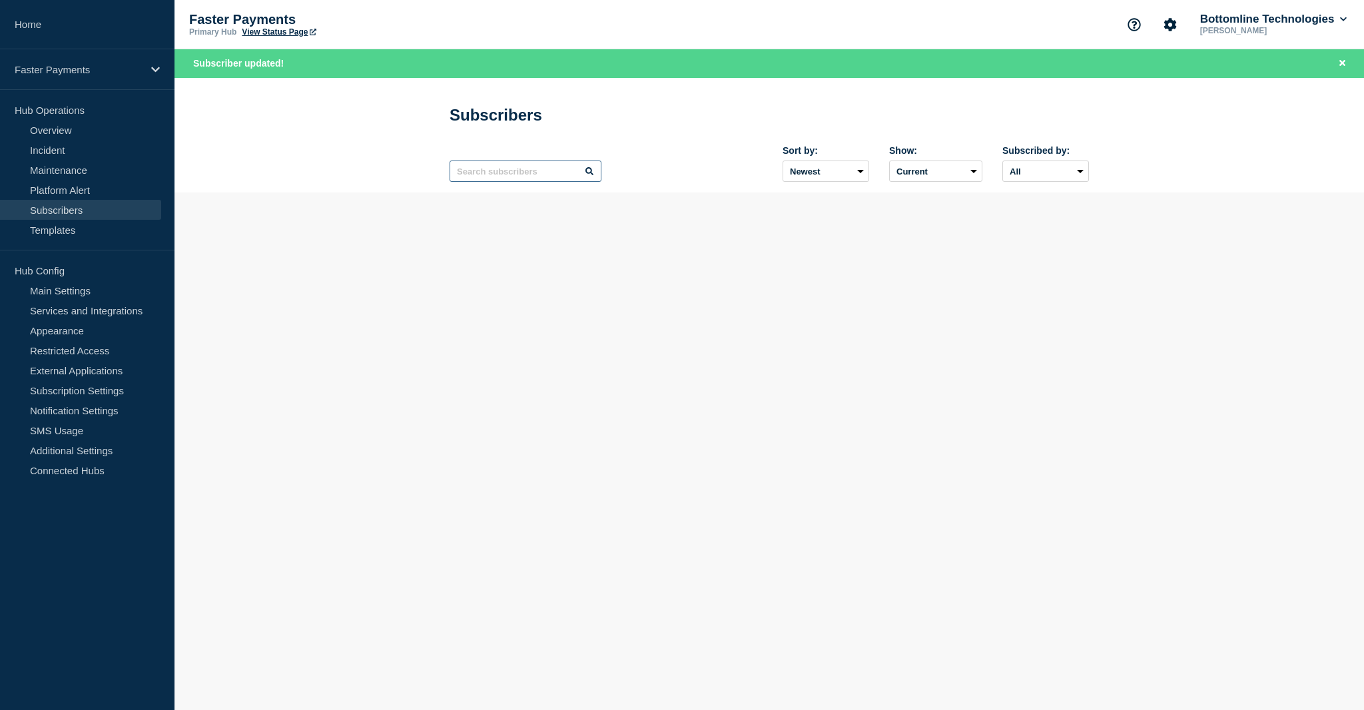
click at [517, 171] on input "text" at bounding box center [526, 171] width 152 height 21
paste input "Banking Circle"
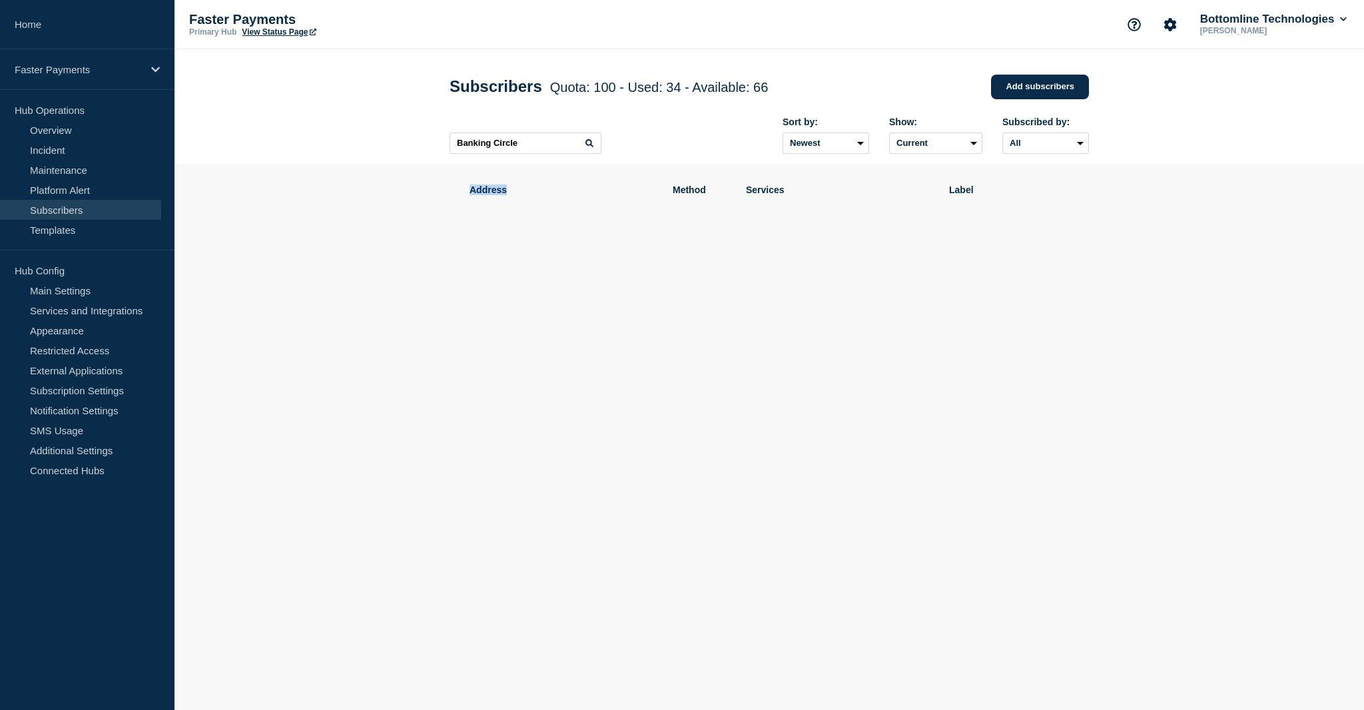
click at [470, 177] on div "Address Method Services Label" at bounding box center [769, 197] width 639 height 64
click at [474, 149] on input "Banking Circle" at bounding box center [526, 143] width 152 height 21
click at [473, 149] on input "Banking Circle" at bounding box center [526, 143] width 152 height 21
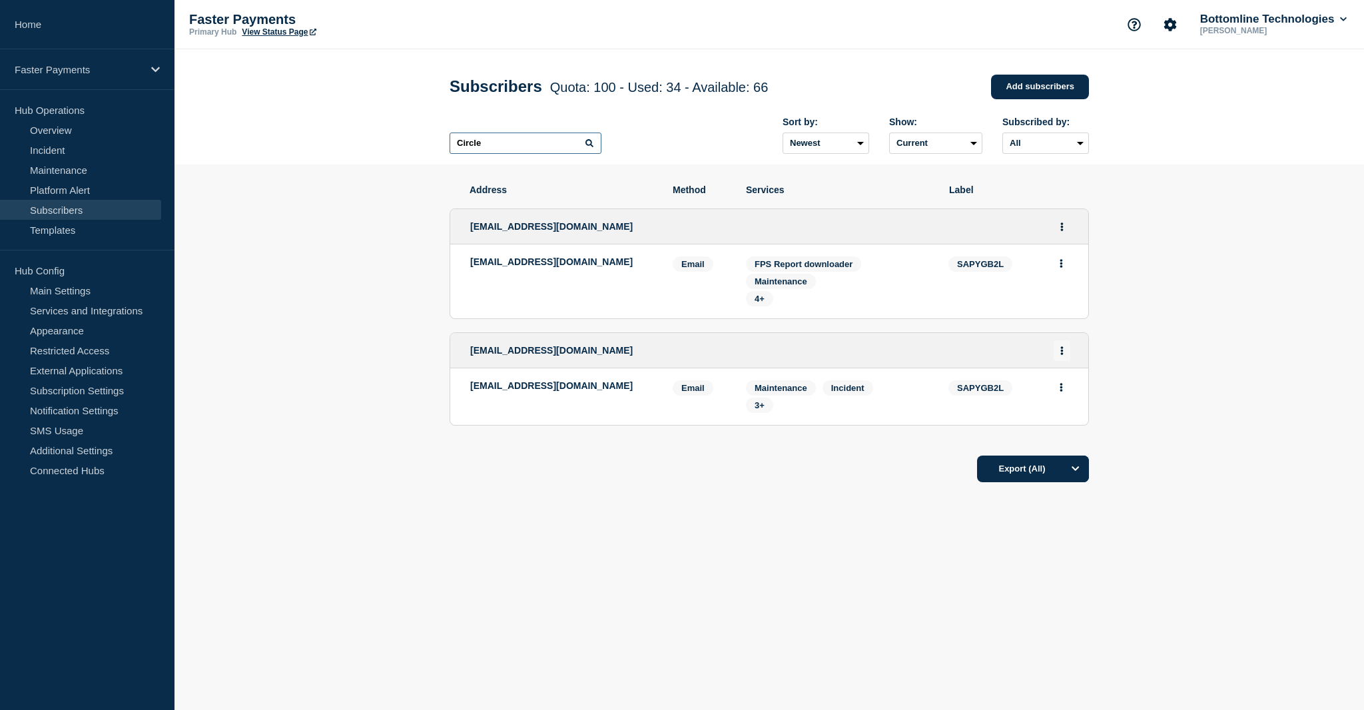
type input "Circle"
click at [1064, 360] on button "Actions" at bounding box center [1062, 350] width 17 height 21
click at [1062, 392] on link "Edit" at bounding box center [1057, 389] width 15 height 10
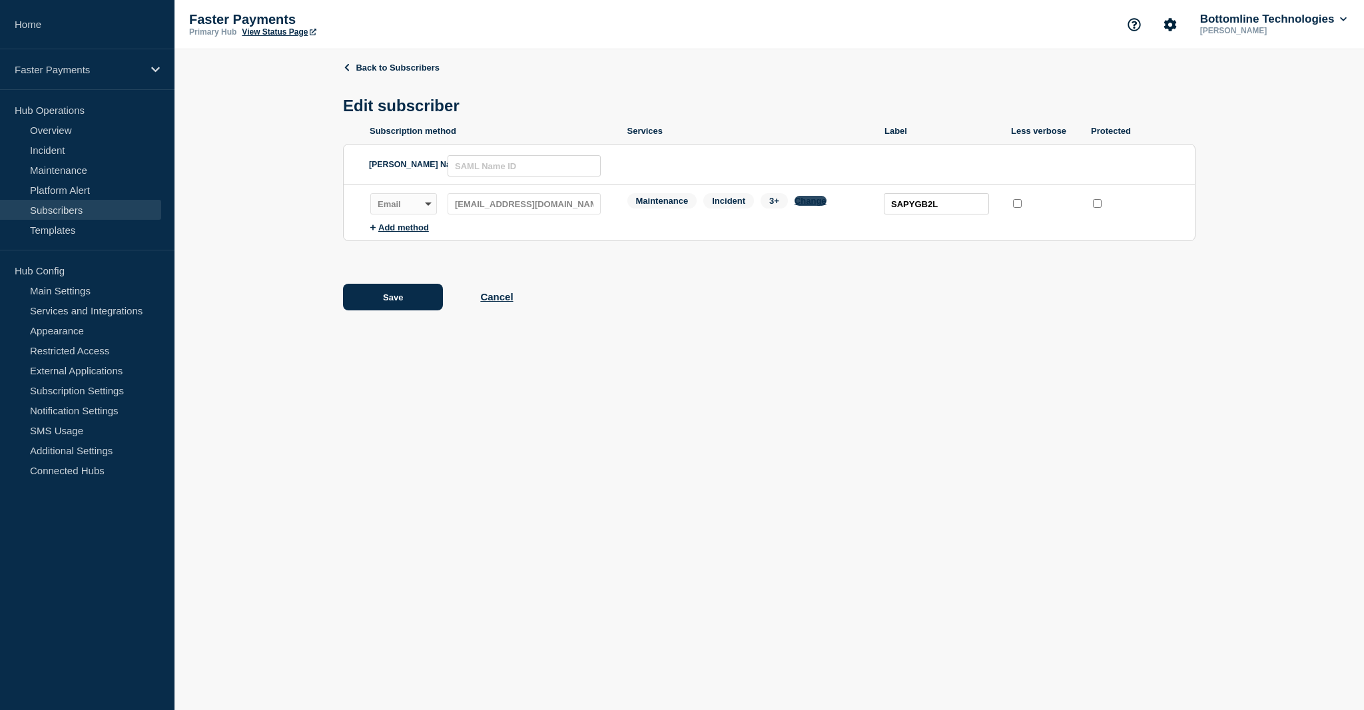
click at [817, 203] on button "Change" at bounding box center [811, 201] width 32 height 10
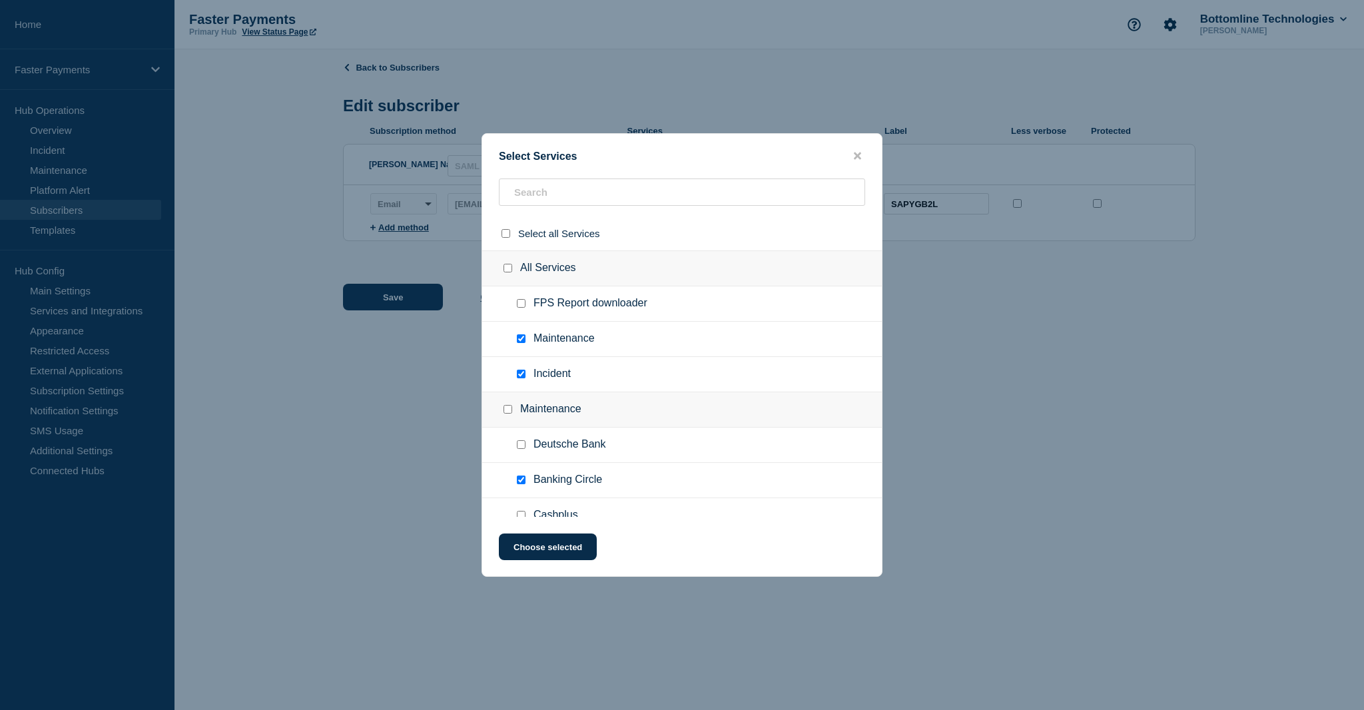
click at [520, 292] on ul "FPS Report downloader" at bounding box center [682, 303] width 400 height 35
click at [520, 302] on input "FPS Report downloader checkbox" at bounding box center [521, 303] width 9 height 9
checkbox input "true"
click at [563, 555] on button "Choose selected" at bounding box center [548, 547] width 98 height 27
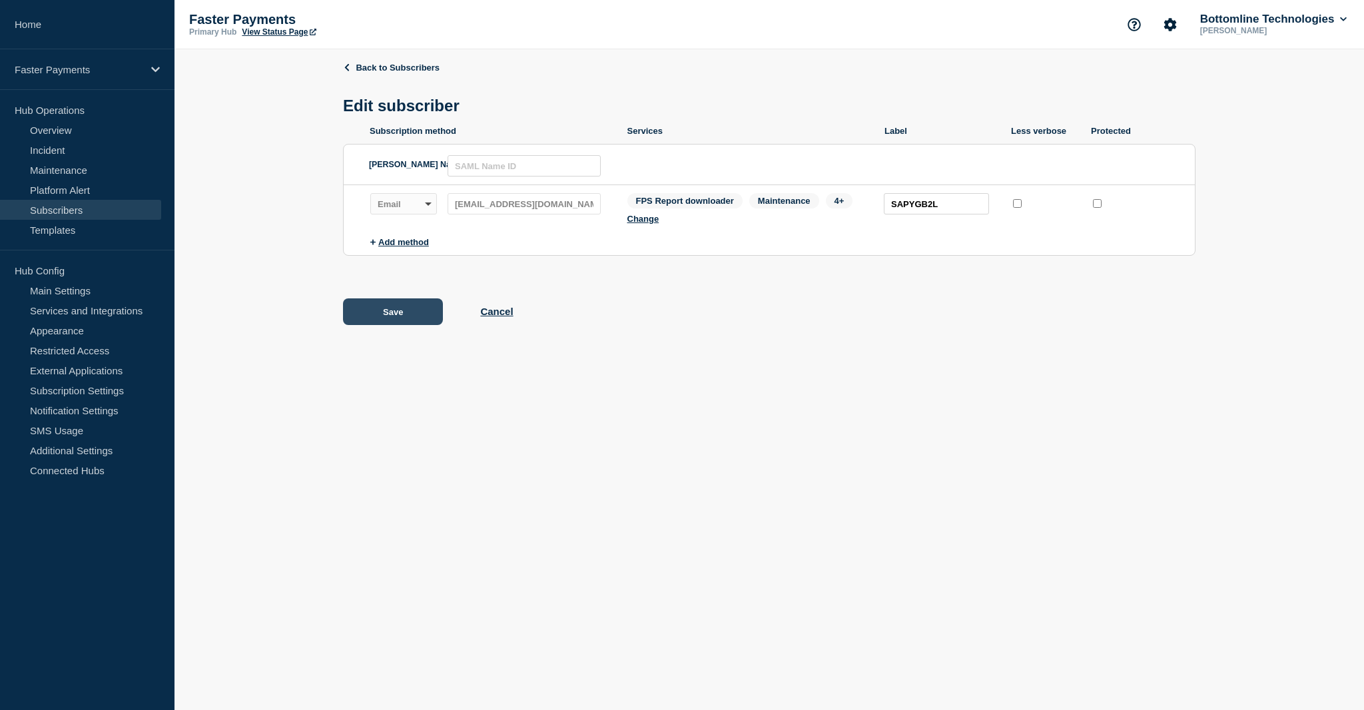
click at [362, 325] on button "Save" at bounding box center [393, 311] width 100 height 27
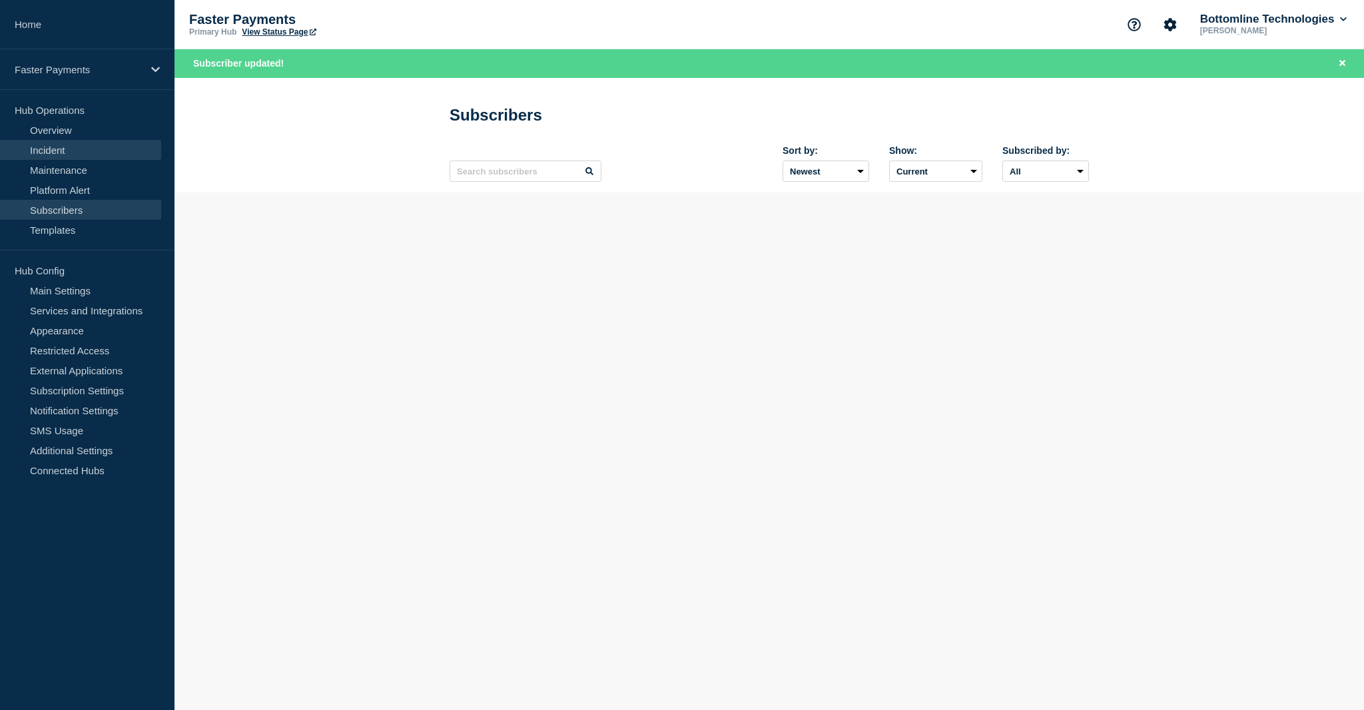
click at [68, 155] on link "Incident" at bounding box center [80, 150] width 161 height 20
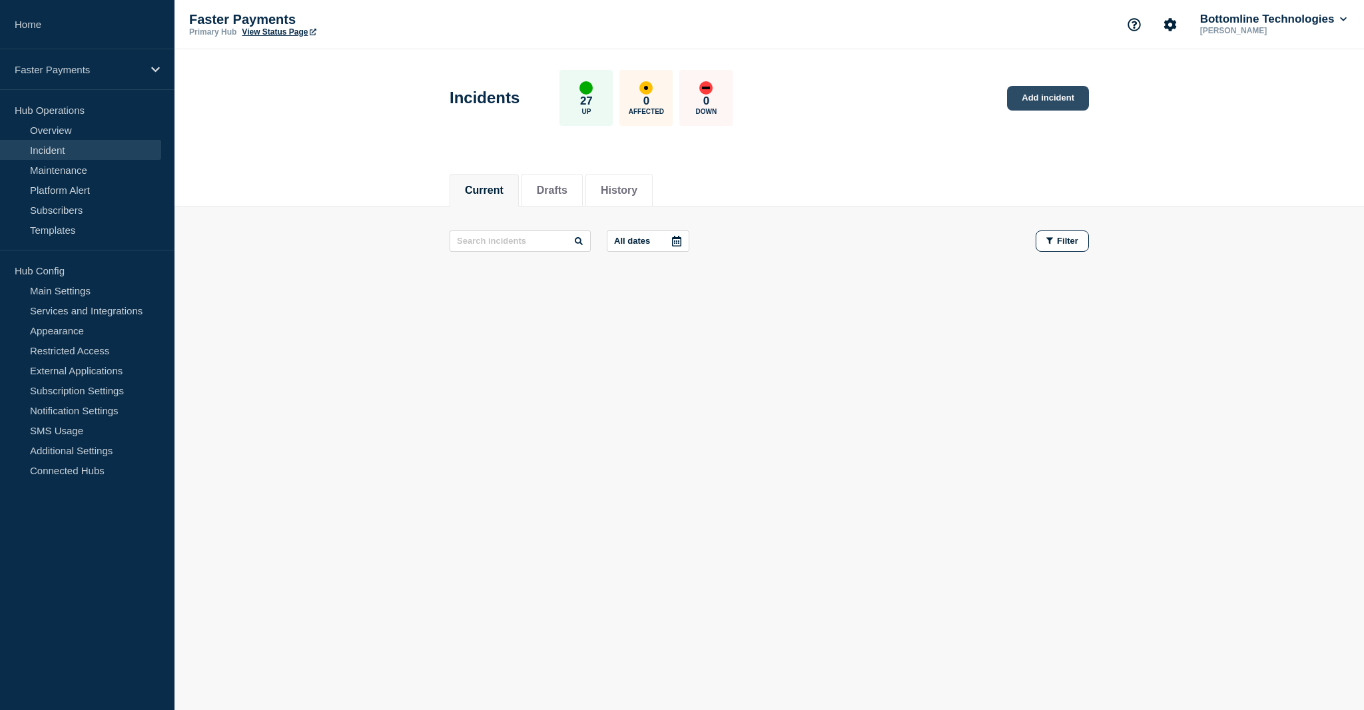
click at [1048, 103] on link "Add incident" at bounding box center [1048, 98] width 82 height 25
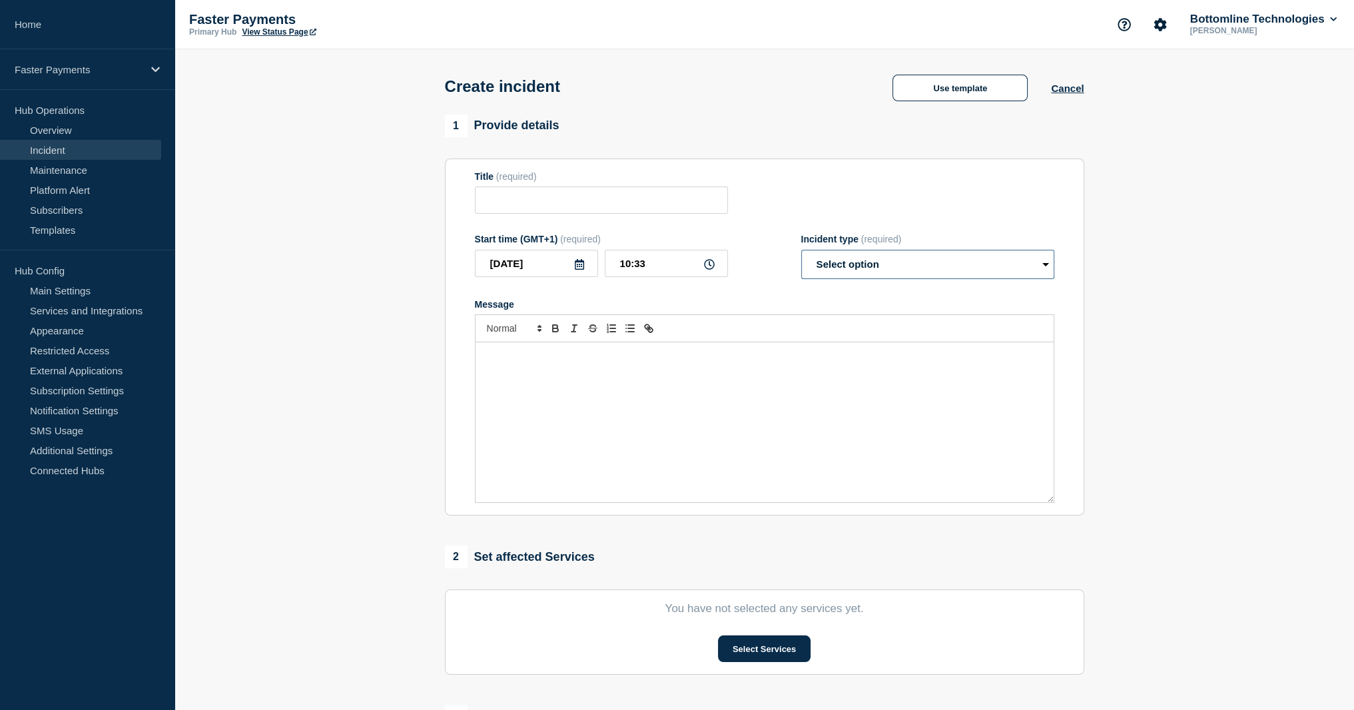
click at [920, 264] on select "Select option Investigating Identified Monitoring" at bounding box center [927, 264] width 253 height 29
click at [929, 121] on div "1 Provide details" at bounding box center [764, 126] width 639 height 23
click at [934, 87] on button "Use template" at bounding box center [960, 88] width 135 height 27
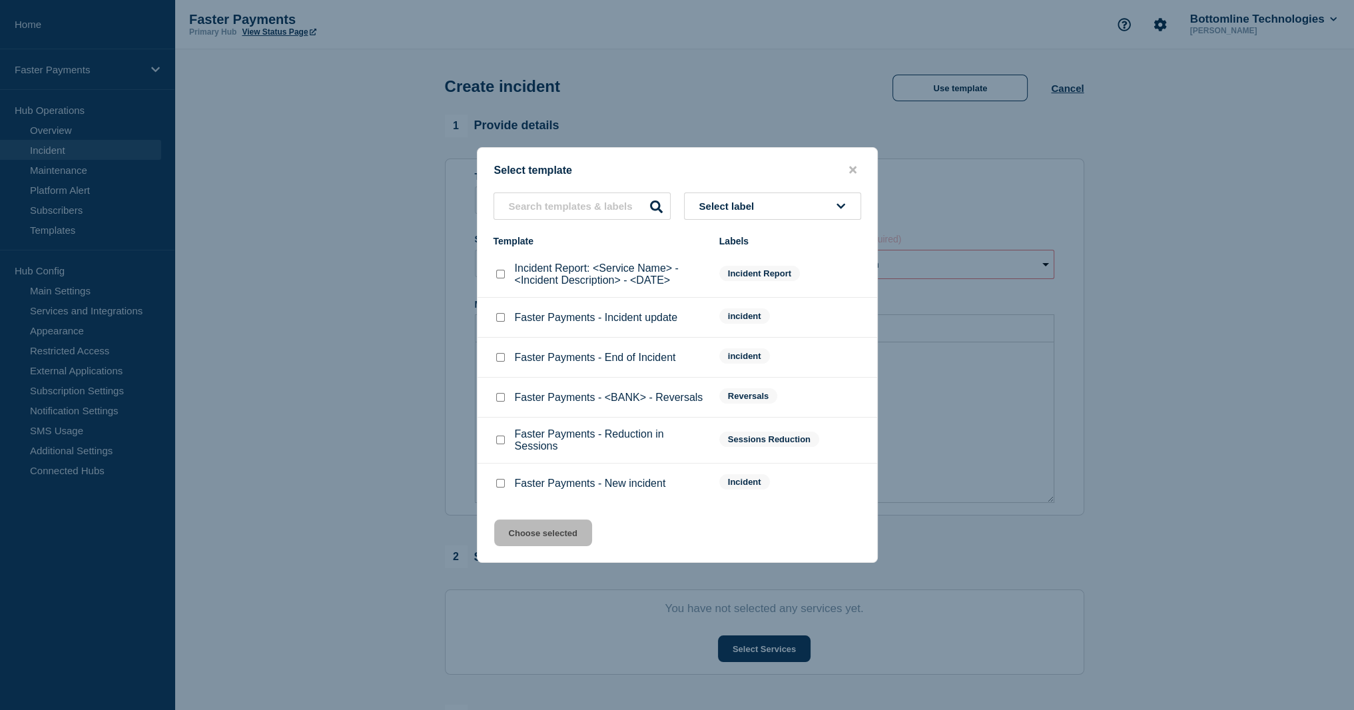
click at [501, 272] on input "Incident Report: <Service Name> - <Incident Description> - <DATE> checkbox" at bounding box center [500, 274] width 9 height 9
checkbox input "true"
click at [517, 484] on p "Faster Payments - New incident" at bounding box center [590, 484] width 151 height 12
click at [506, 480] on div "Faster Payments - New incident" at bounding box center [600, 483] width 212 height 13
click at [506, 483] on div at bounding box center [500, 483] width 13 height 13
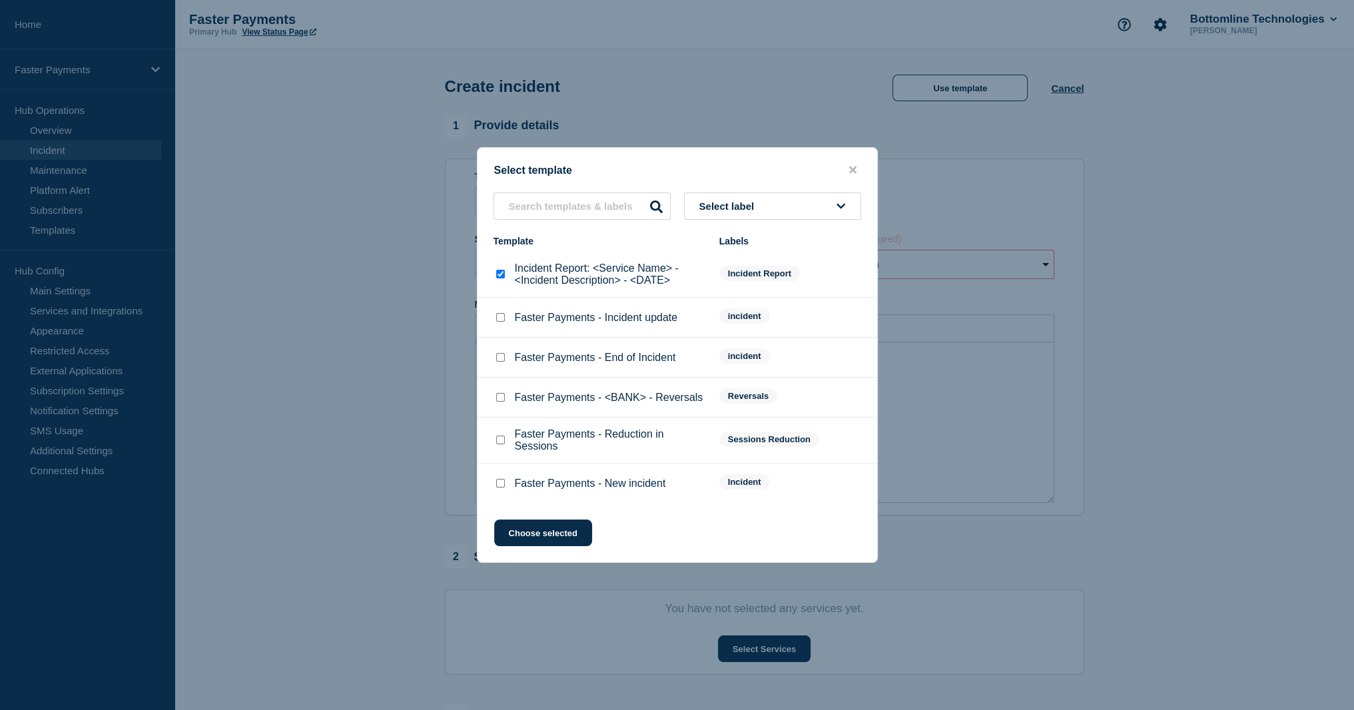
click at [501, 488] on input "Faster Payments - New incident checkbox" at bounding box center [500, 483] width 9 height 9
checkbox input "true"
checkbox input "false"
drag, startPoint x: 530, startPoint y: 541, endPoint x: 541, endPoint y: 534, distance: 13.5
click at [530, 541] on button "Choose selected" at bounding box center [543, 533] width 98 height 27
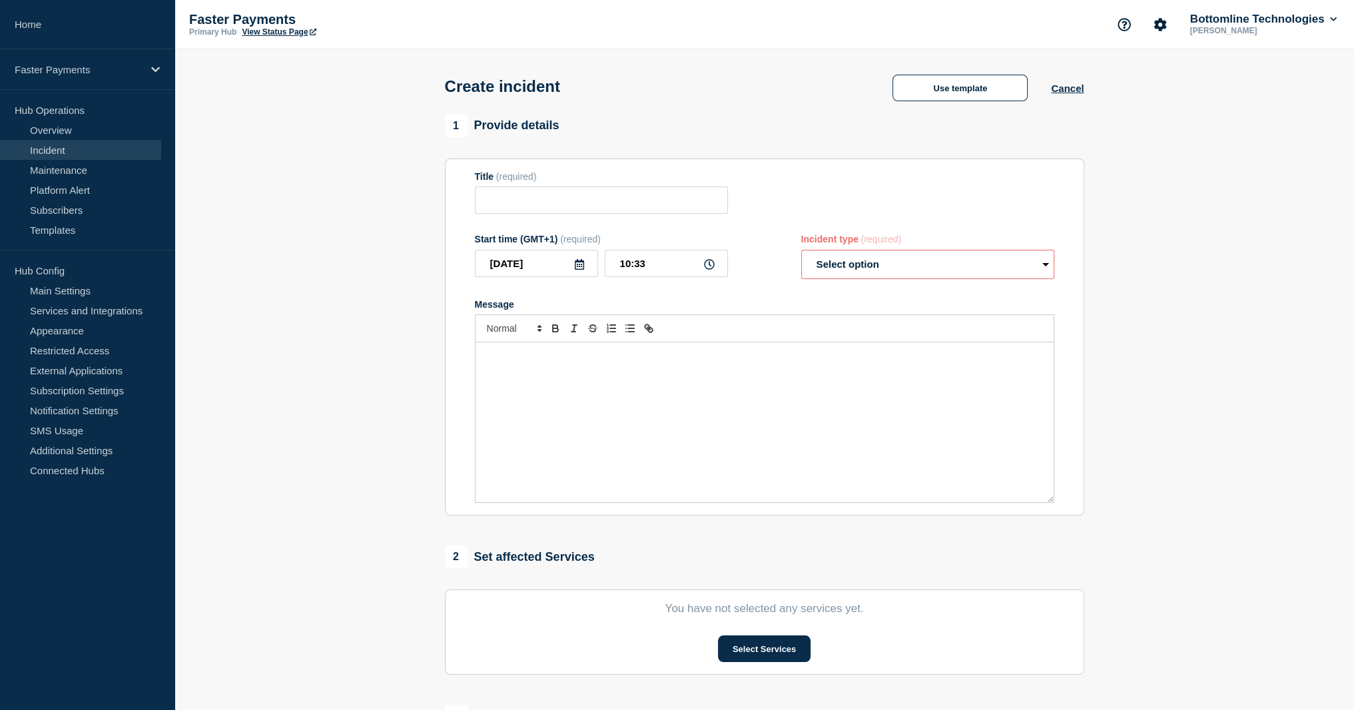
type input "Faster Payments - New incident"
select select "identified"
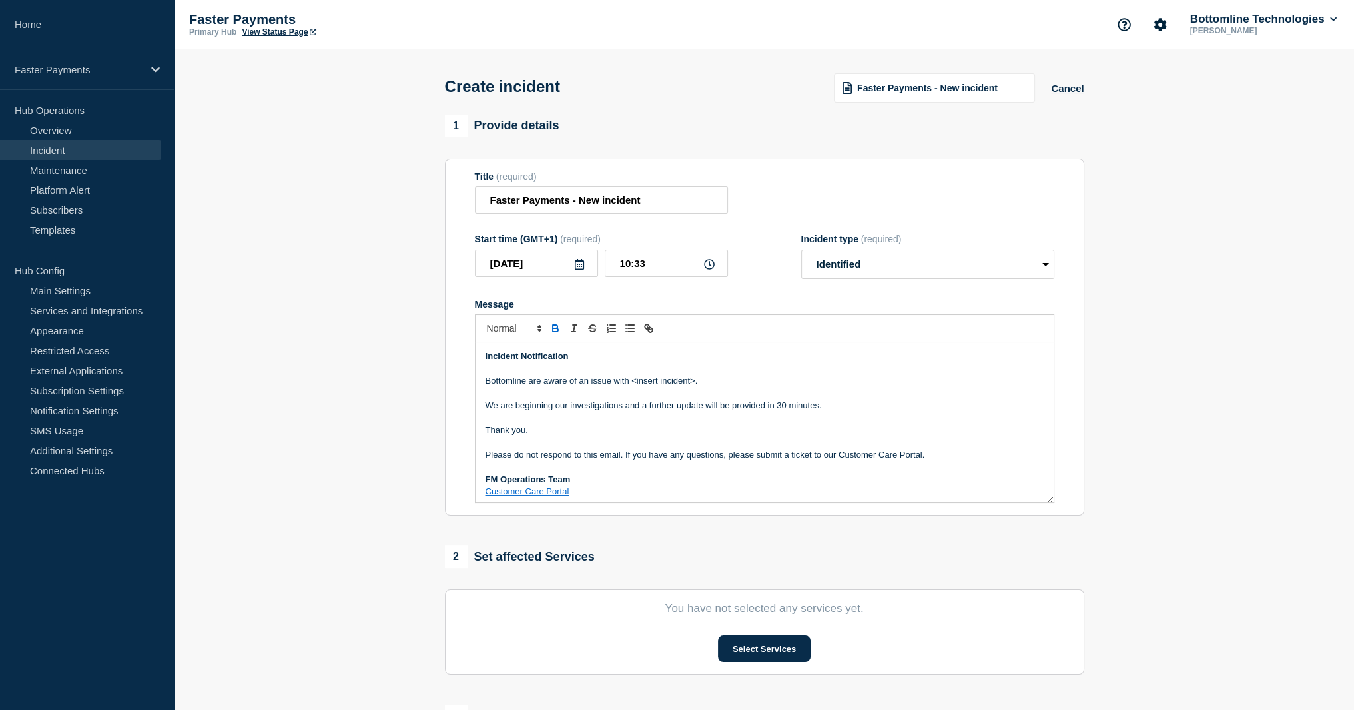
click at [635, 387] on p "Bottomline are aware of an issue with <insert incident>." at bounding box center [765, 381] width 558 height 12
click at [631, 412] on p "We are beginning our investigations and a further update will be provided in 30…" at bounding box center [765, 406] width 558 height 12
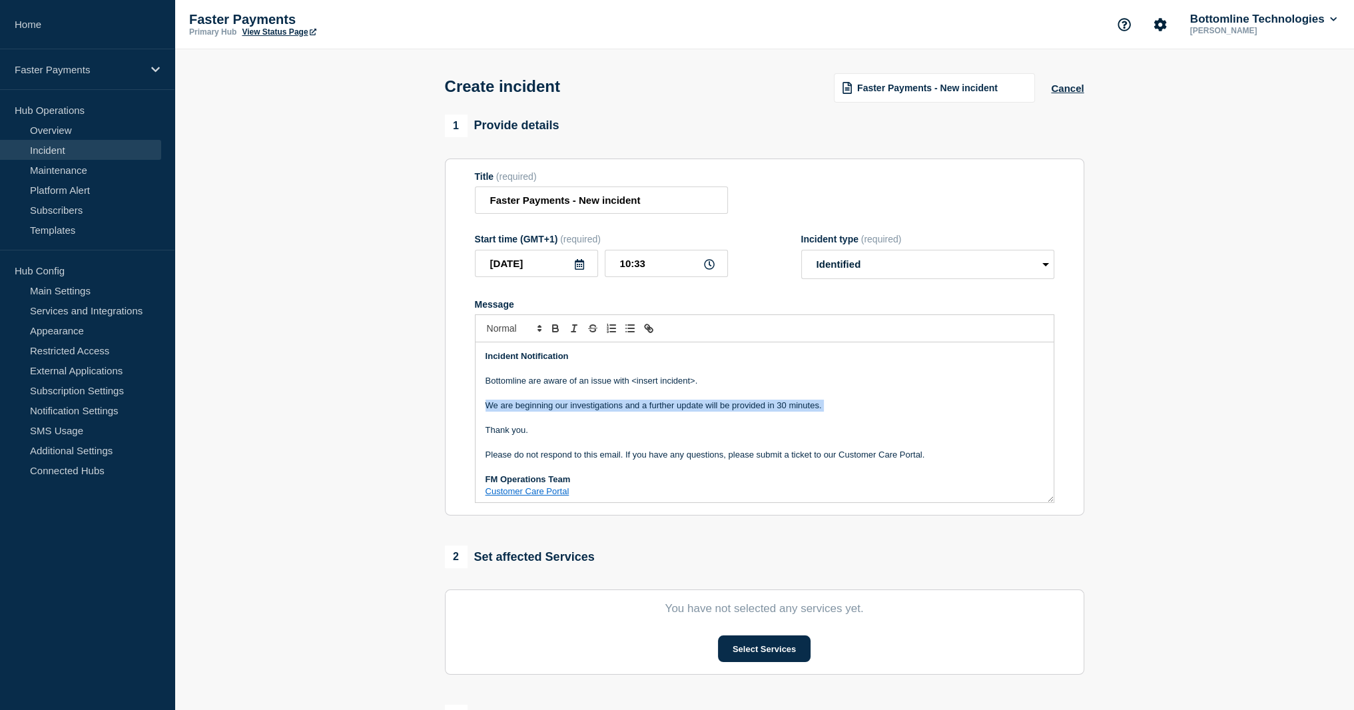
click at [631, 412] on p "We are beginning our investigations and a further update will be provided in 30…" at bounding box center [765, 406] width 558 height 12
click at [632, 387] on p "Bottomline are aware of an issue with <insert incident>." at bounding box center [765, 381] width 558 height 12
drag, startPoint x: 632, startPoint y: 390, endPoint x: 493, endPoint y: 349, distance: 145.0
click at [493, 349] on div "Incident Notification Bottomline are aware of an issue with <insert incident>. …" at bounding box center [765, 422] width 578 height 160
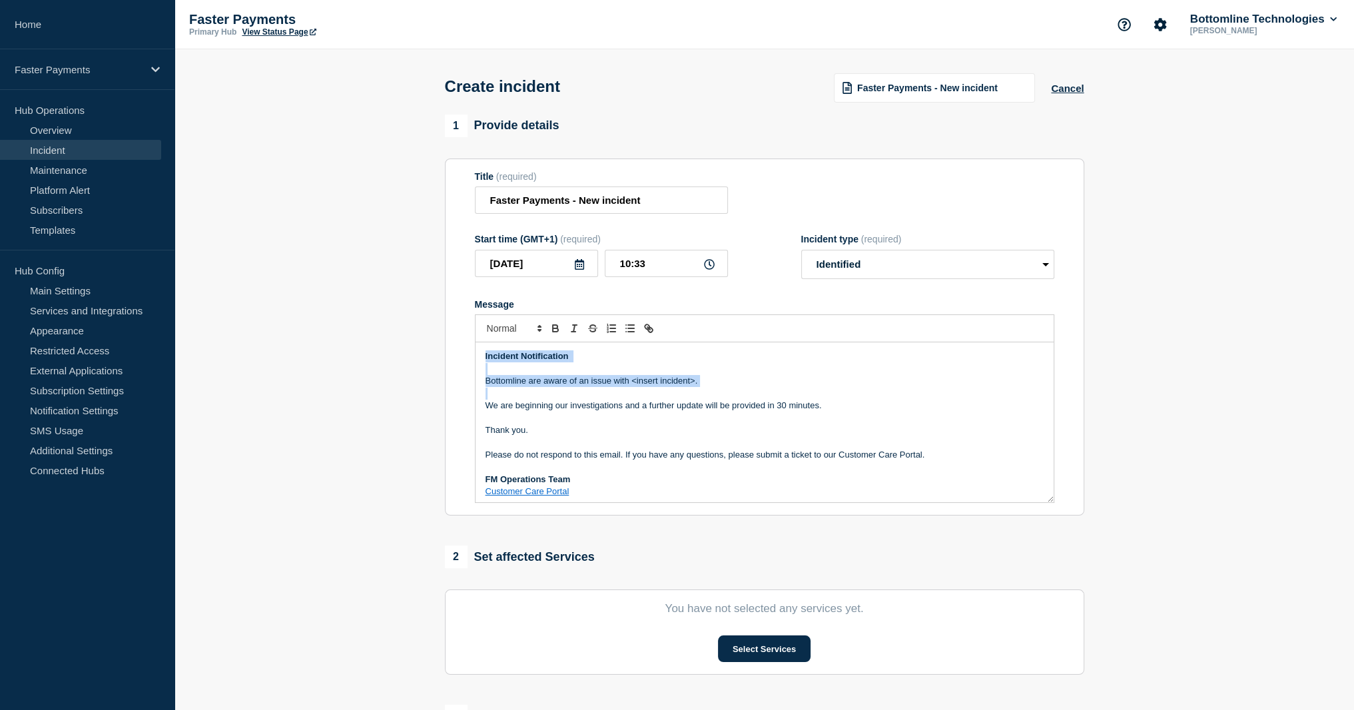
copy div "Incident Notification Bottomline are aware of an issue with <insert incident>."
click at [673, 206] on input "Faster Payments - New incident" at bounding box center [601, 200] width 253 height 27
type input "Faster Payments - New incident with FPS Report Downloader"
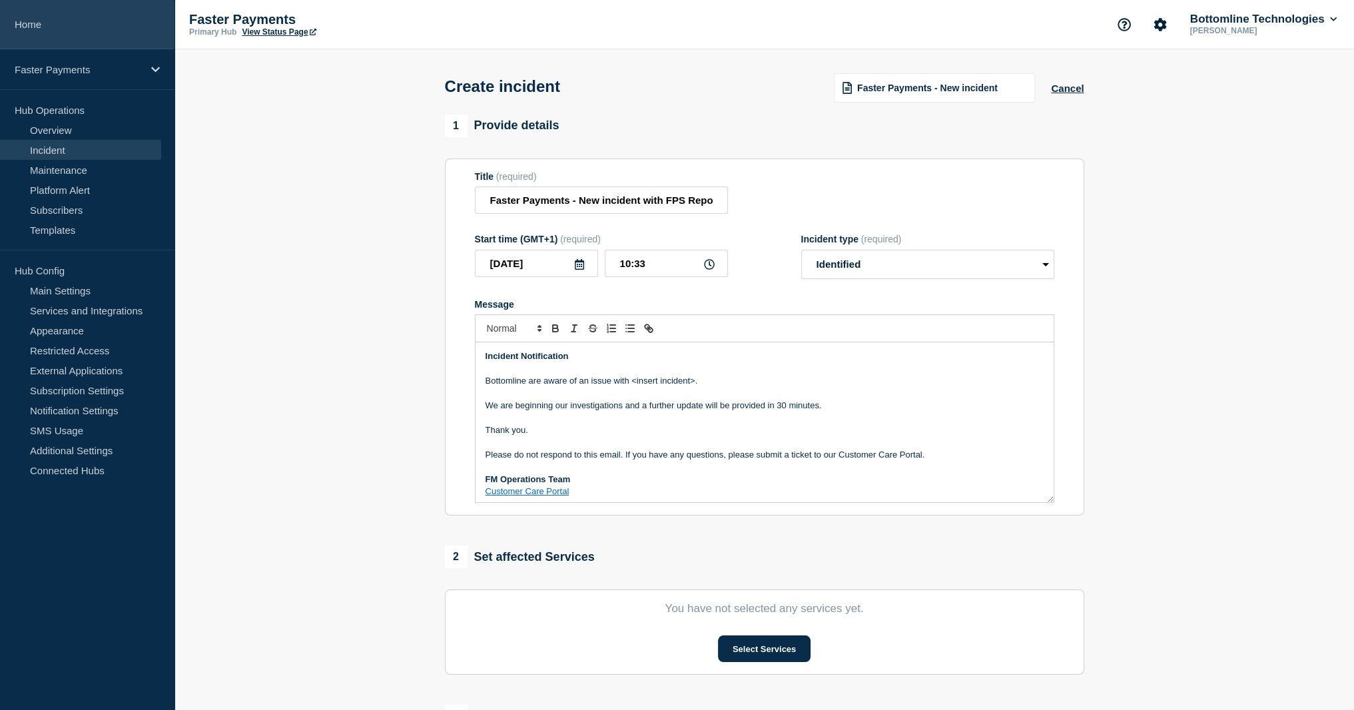
click at [29, 37] on link "Home" at bounding box center [87, 24] width 175 height 49
